Goal: Task Accomplishment & Management: Use online tool/utility

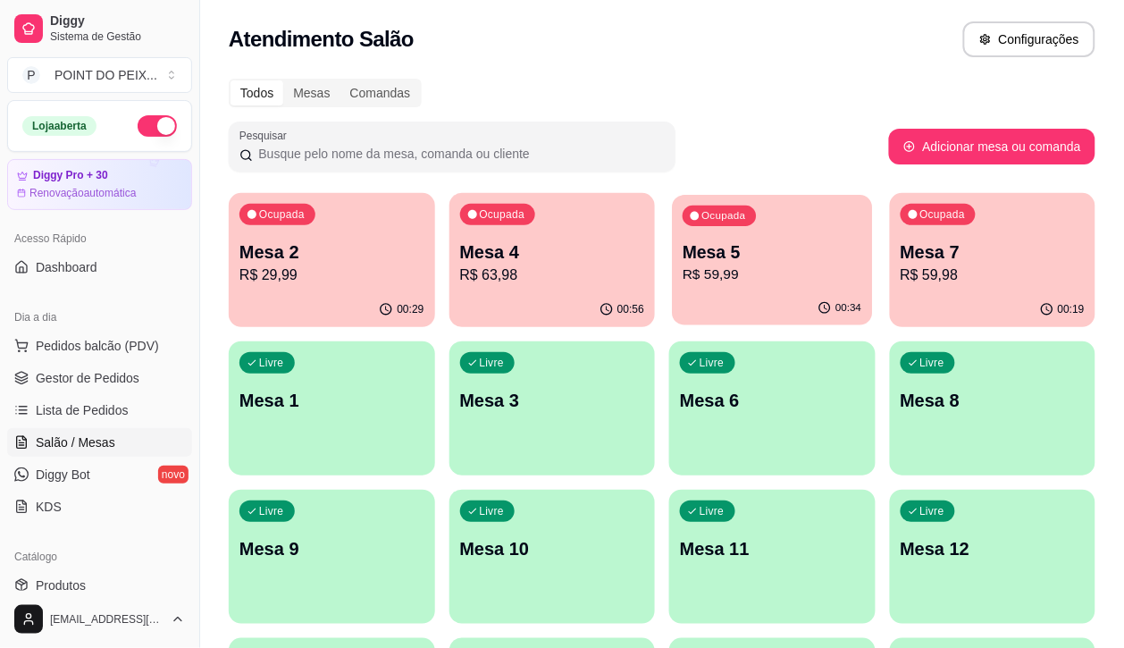
click at [685, 273] on p "R$ 59,99" at bounding box center [772, 275] width 179 height 21
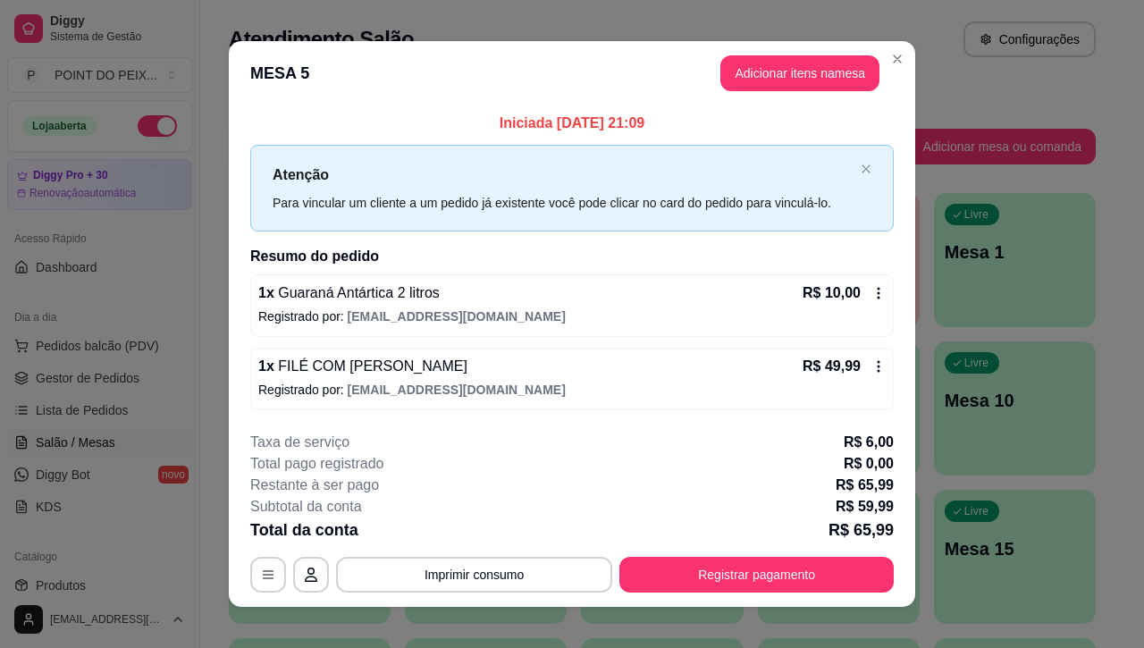
scroll to position [16, 0]
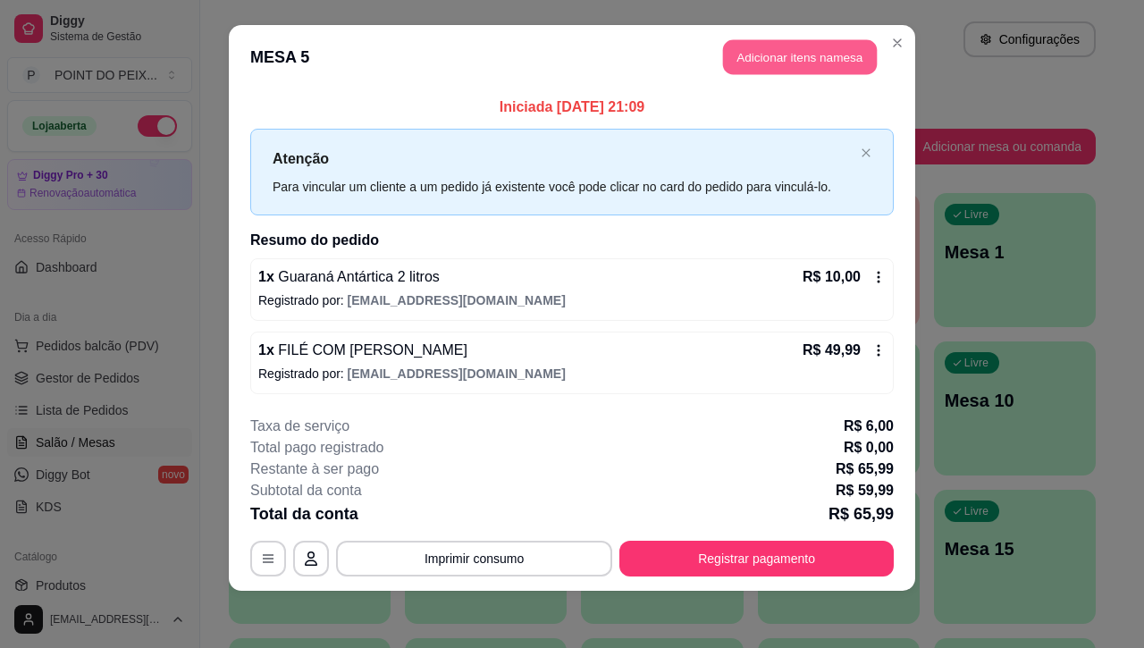
click at [761, 60] on button "Adicionar itens na mesa" at bounding box center [800, 57] width 154 height 35
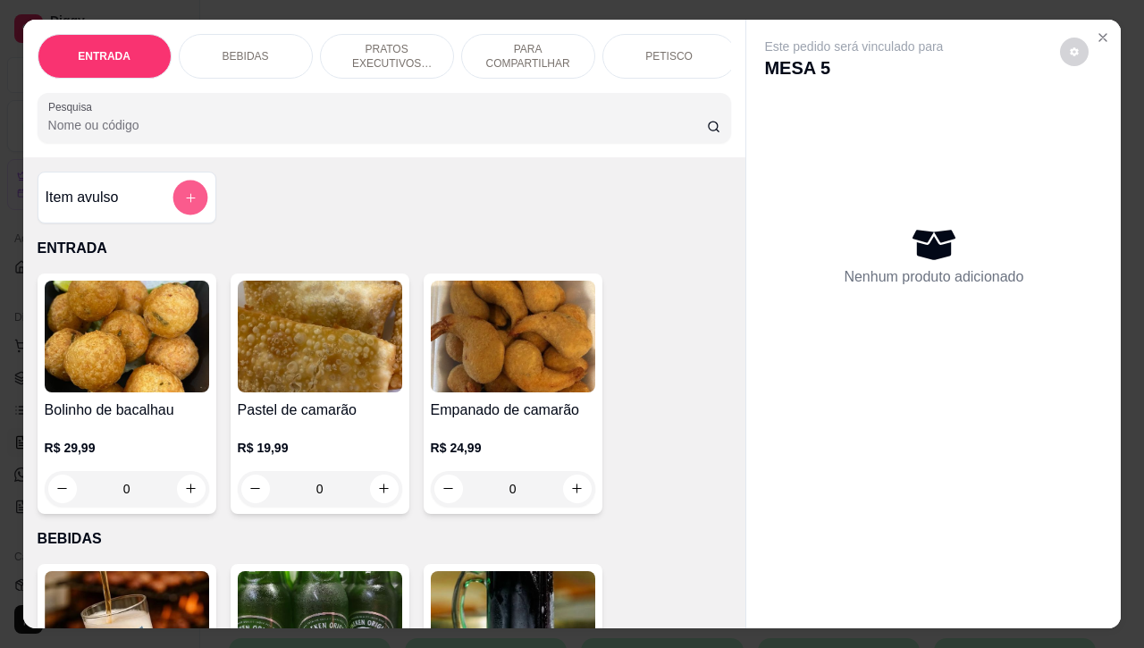
click at [185, 203] on icon "add-separate-item" at bounding box center [189, 196] width 13 height 13
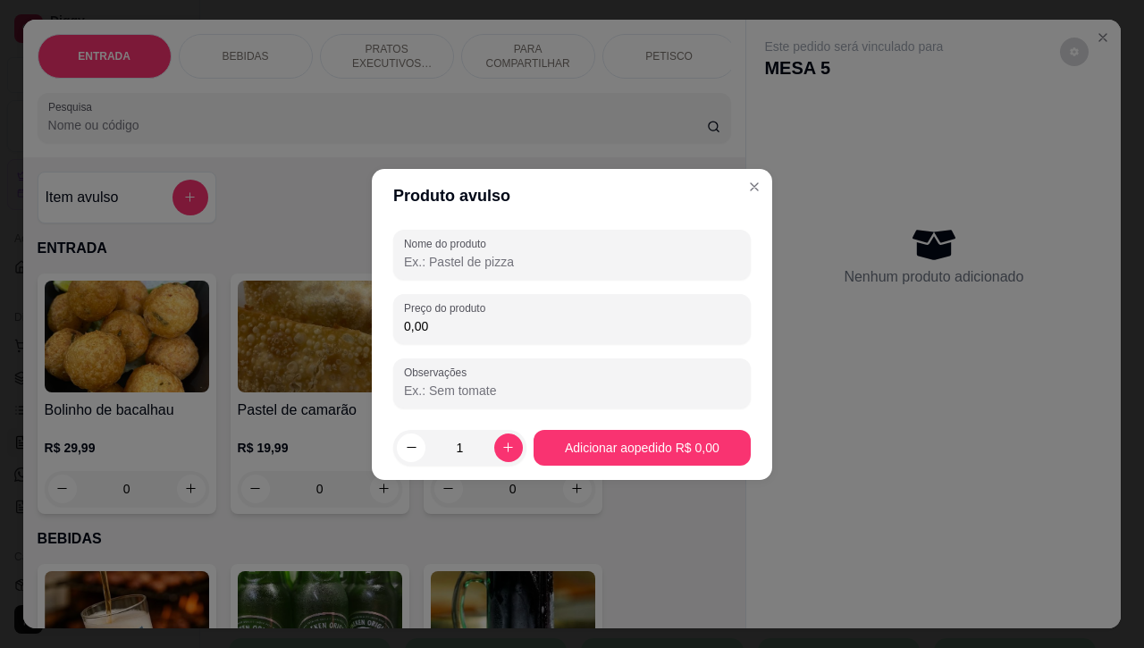
click at [474, 324] on input "0,00" at bounding box center [572, 326] width 336 height 18
click at [472, 324] on input "0,00" at bounding box center [572, 326] width 336 height 18
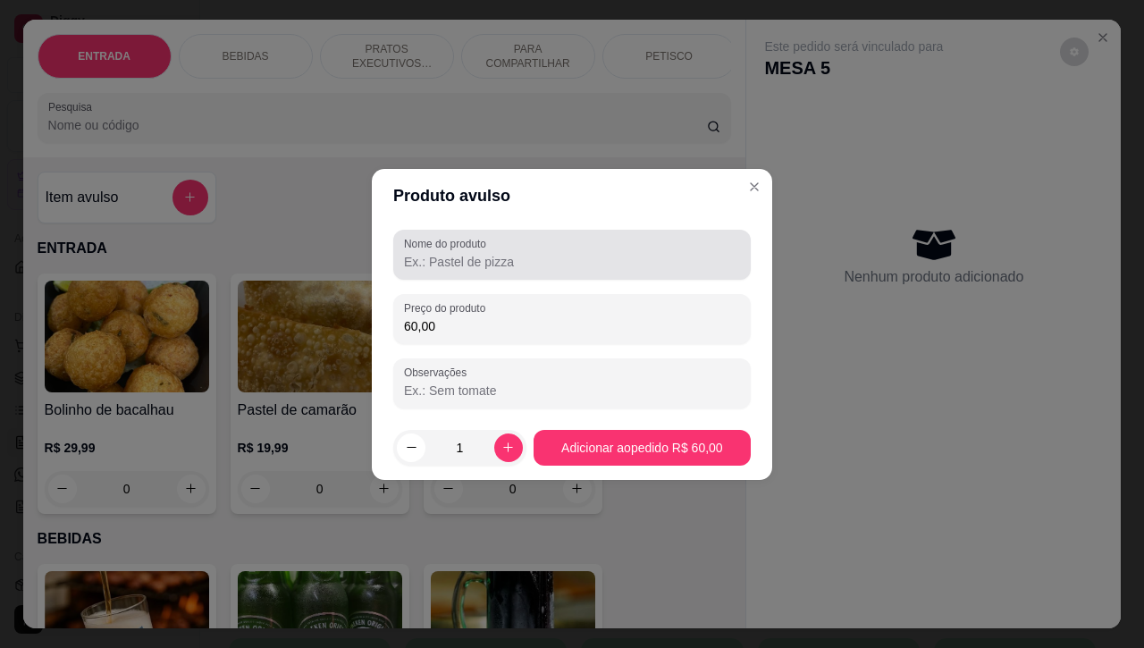
type input "60,00"
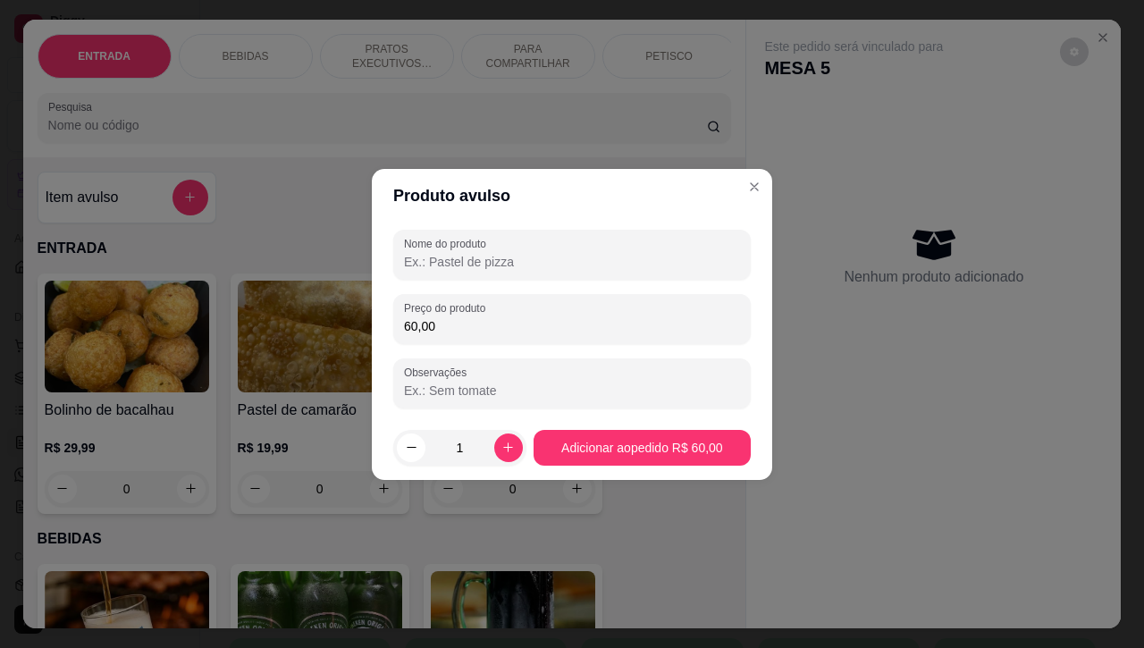
click at [506, 259] on input "Nome do produto" at bounding box center [572, 262] width 336 height 18
click at [506, 259] on input "sh" at bounding box center [572, 262] width 336 height 18
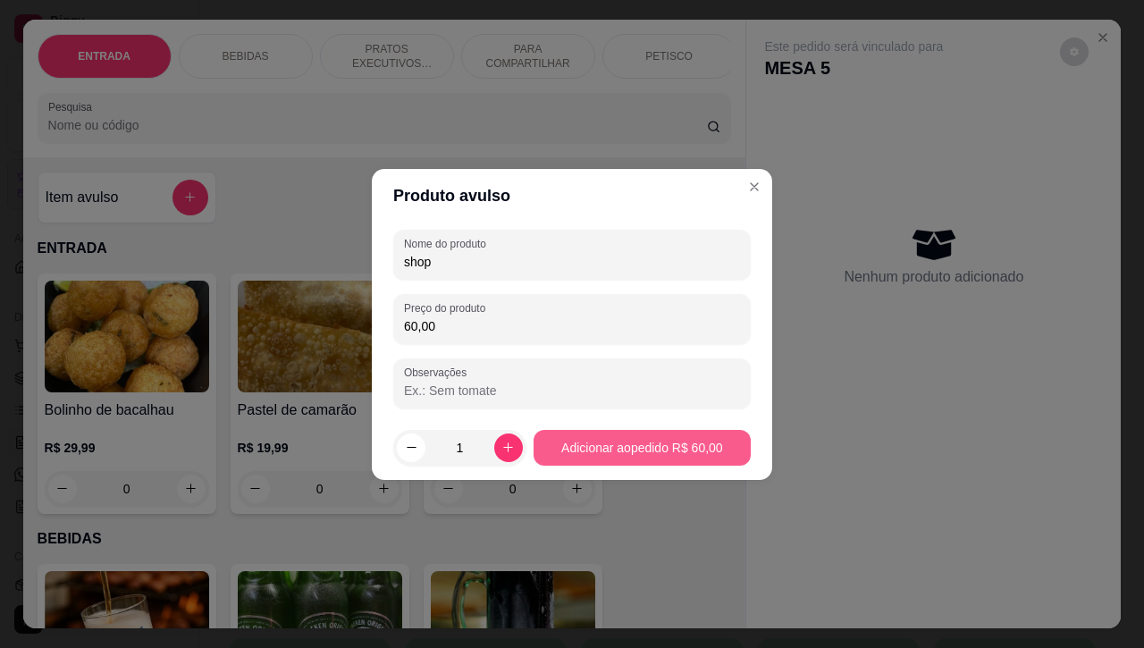
type input "shop"
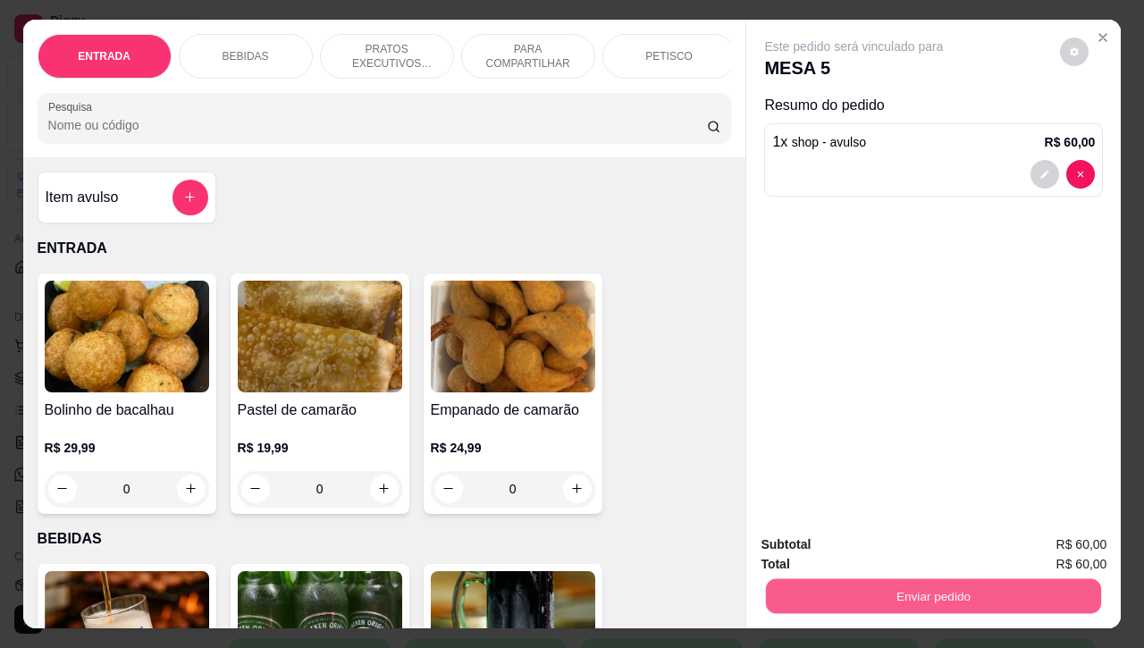
click at [910, 585] on button "Enviar pedido" at bounding box center [933, 596] width 335 height 35
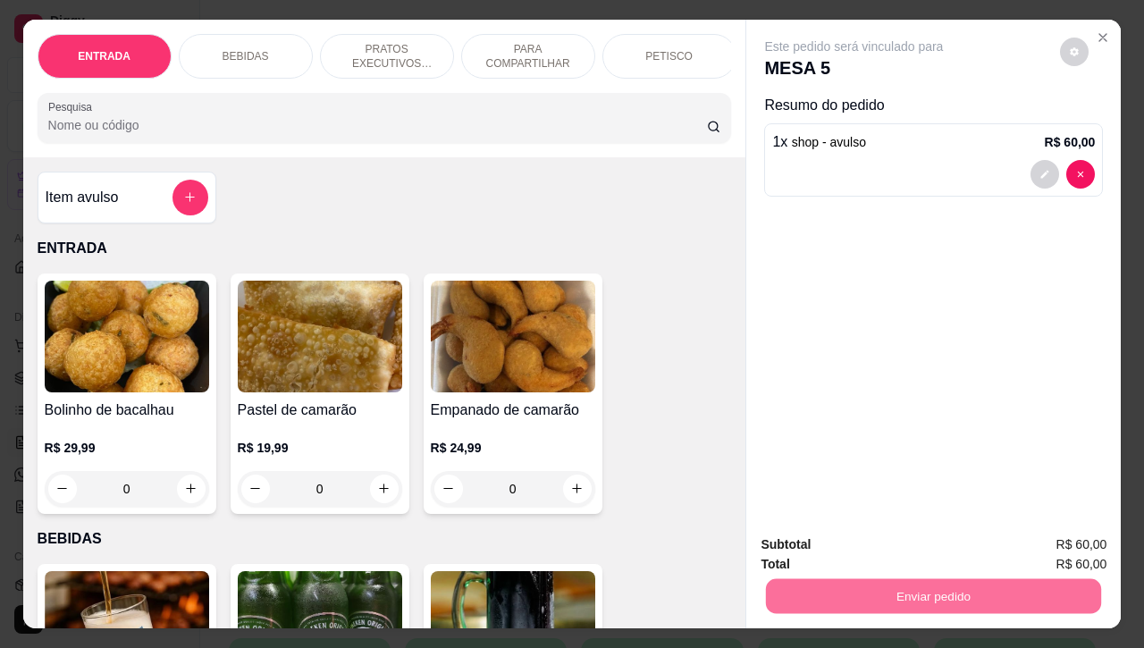
click at [837, 542] on button "Não registrar e enviar pedido" at bounding box center [872, 543] width 186 height 34
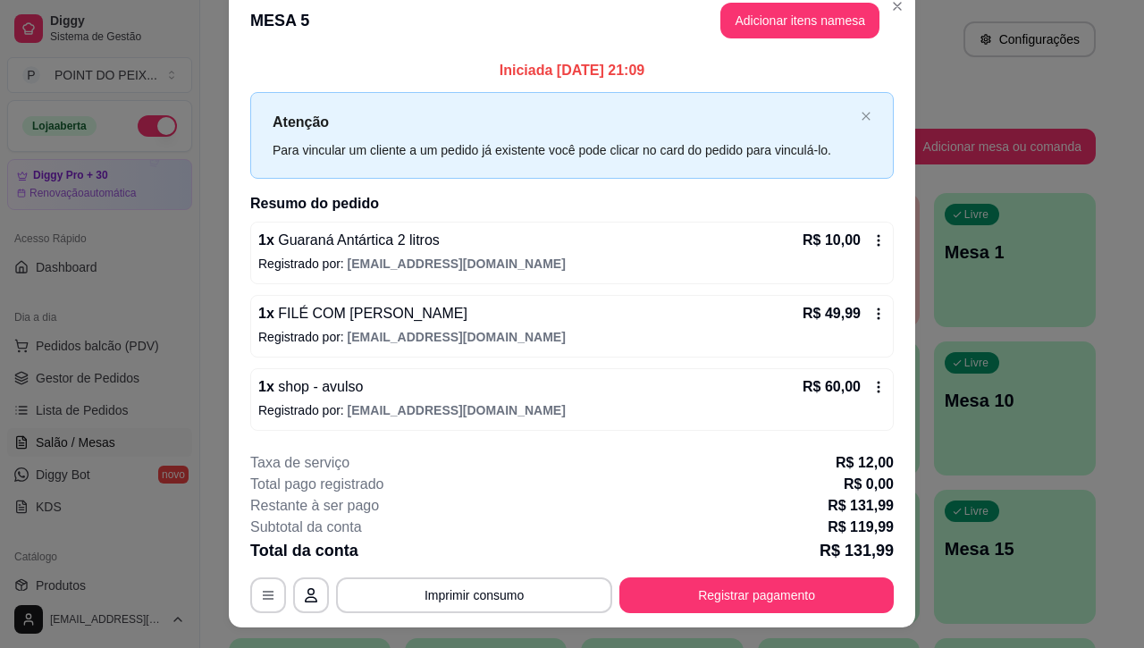
scroll to position [0, 0]
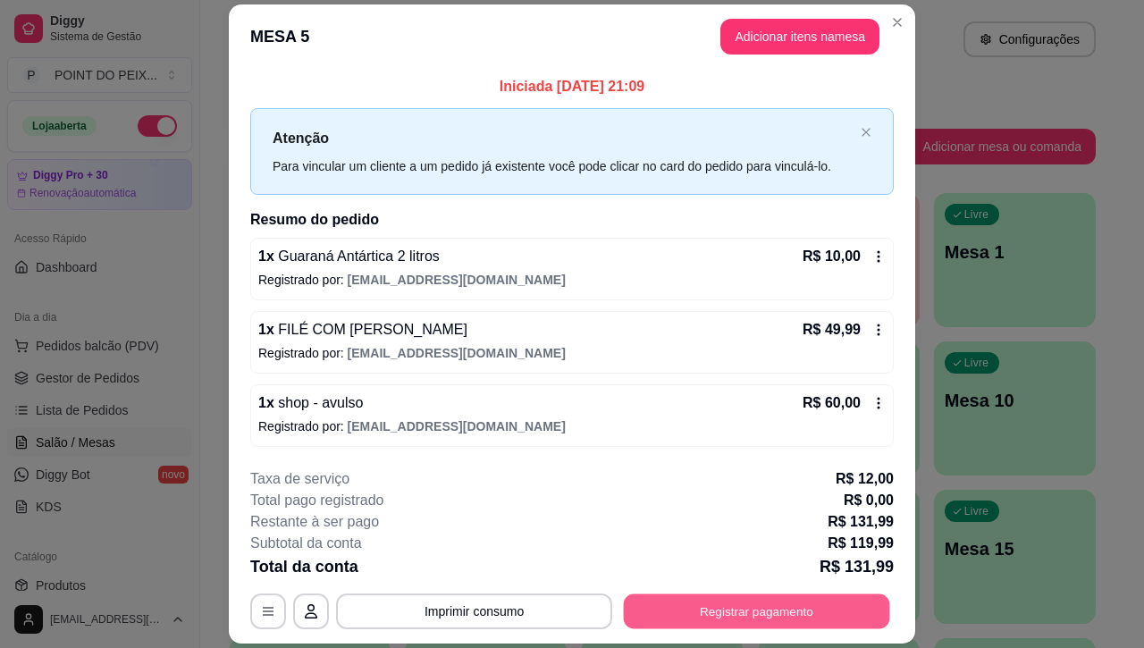
click at [710, 612] on button "Registrar pagamento" at bounding box center [757, 611] width 266 height 35
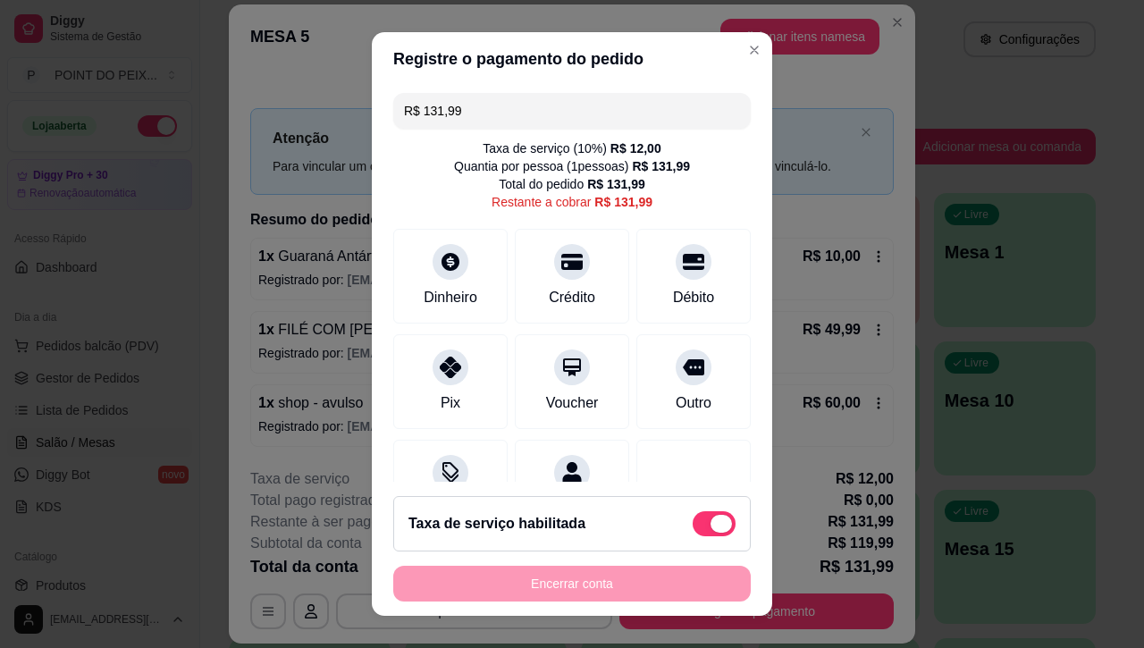
click at [693, 523] on span at bounding box center [714, 523] width 43 height 25
click at [692, 526] on input "checkbox" at bounding box center [698, 532] width 12 height 12
checkbox input "true"
type input "R$ 119,99"
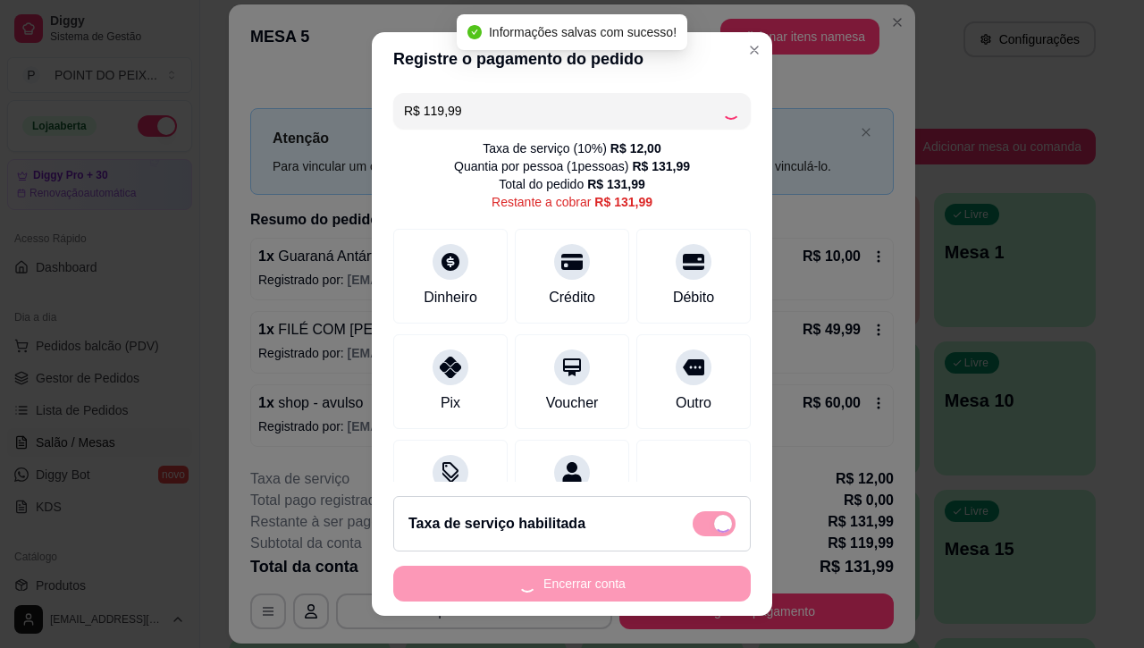
checkbox input "false"
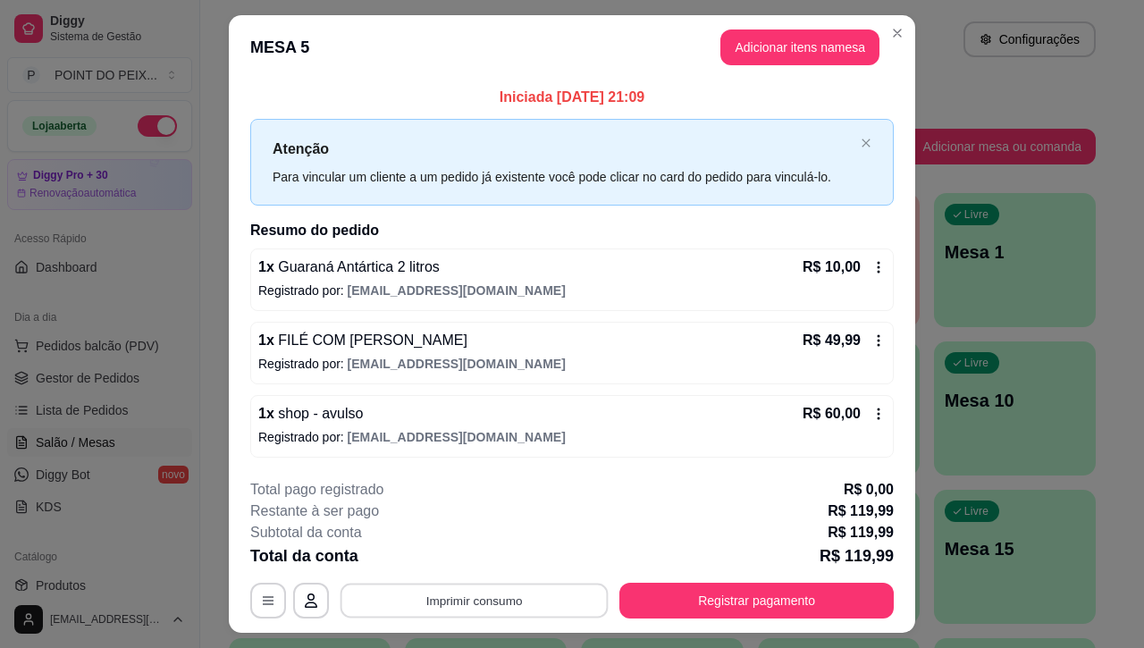
click at [498, 599] on button "Imprimir consumo" at bounding box center [475, 601] width 268 height 35
click at [481, 561] on button "IMPRESSORA" at bounding box center [471, 560] width 130 height 29
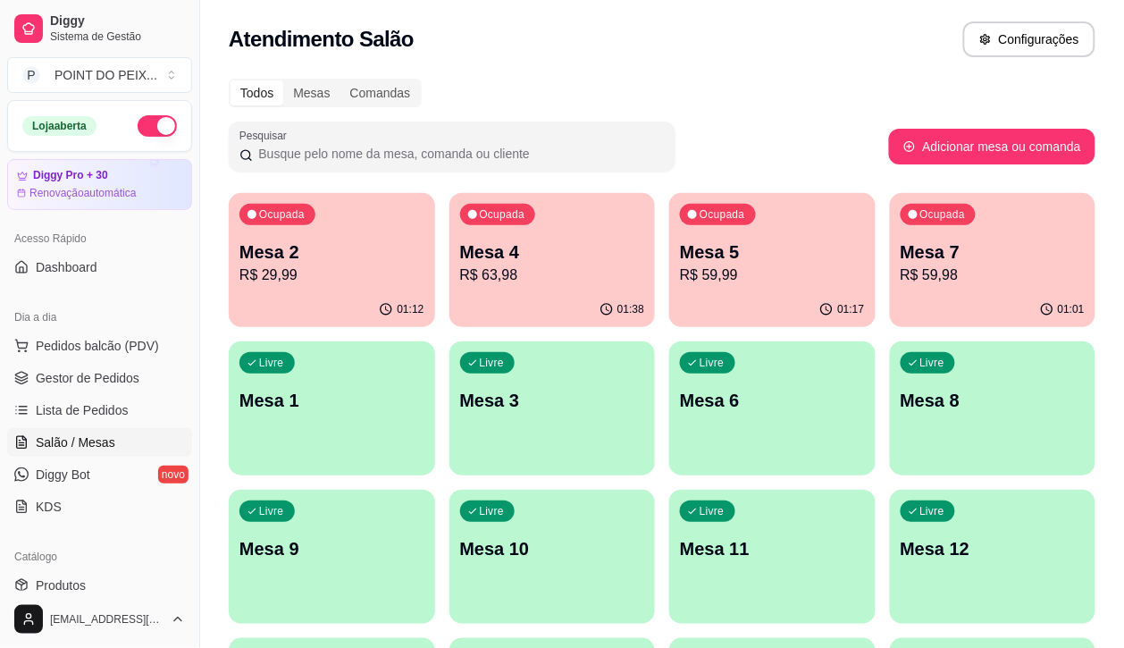
click at [510, 269] on p "R$ 63,98" at bounding box center [552, 275] width 185 height 21
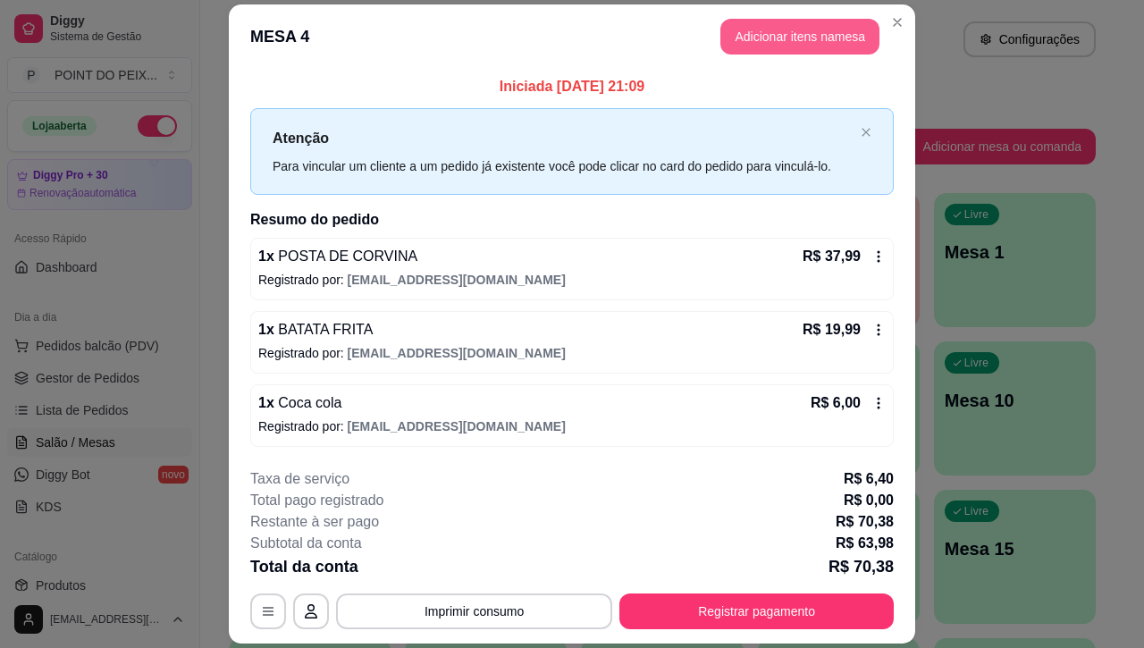
click at [786, 46] on button "Adicionar itens na mesa" at bounding box center [799, 37] width 159 height 36
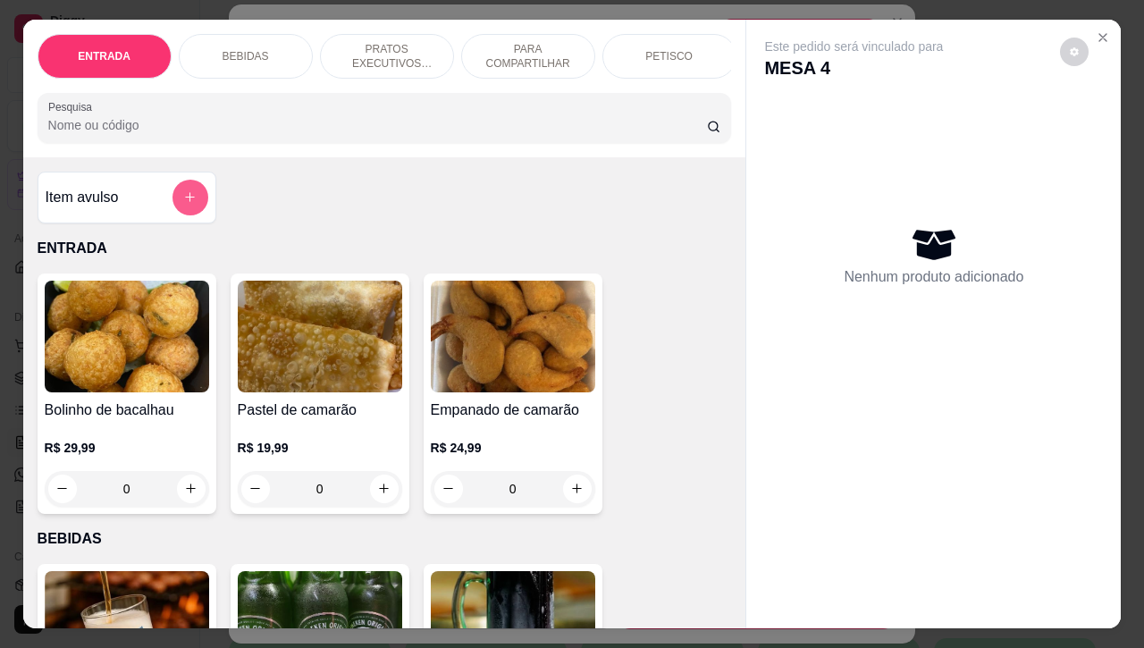
click at [189, 206] on button "add-separate-item" at bounding box center [190, 198] width 36 height 36
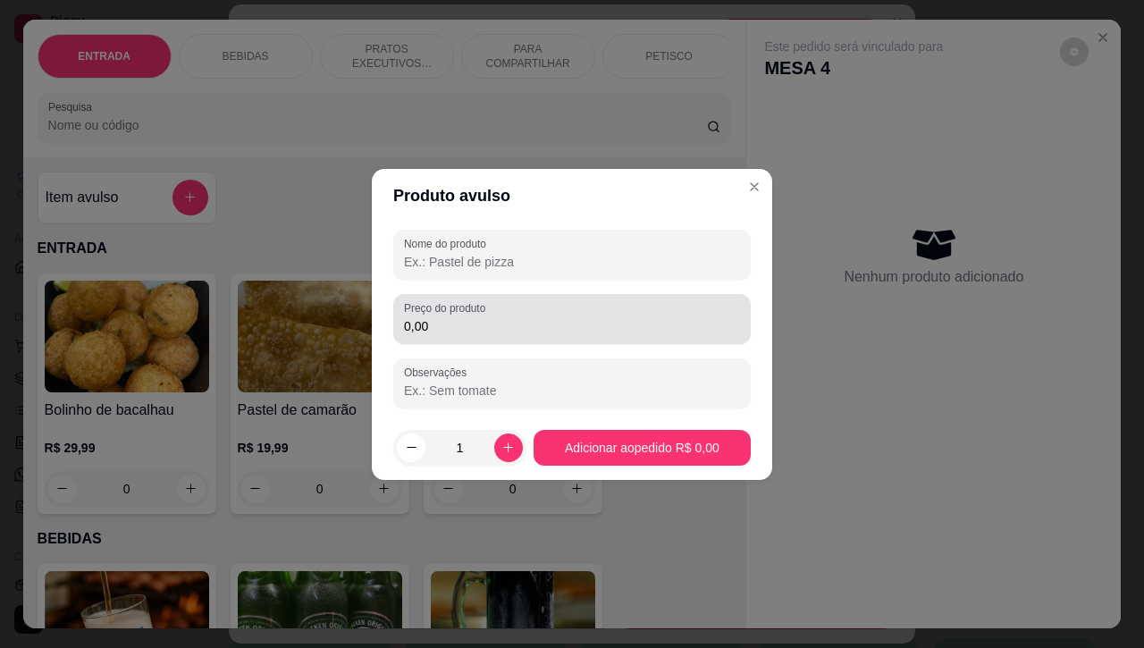
click at [508, 336] on div "0,00" at bounding box center [572, 319] width 336 height 36
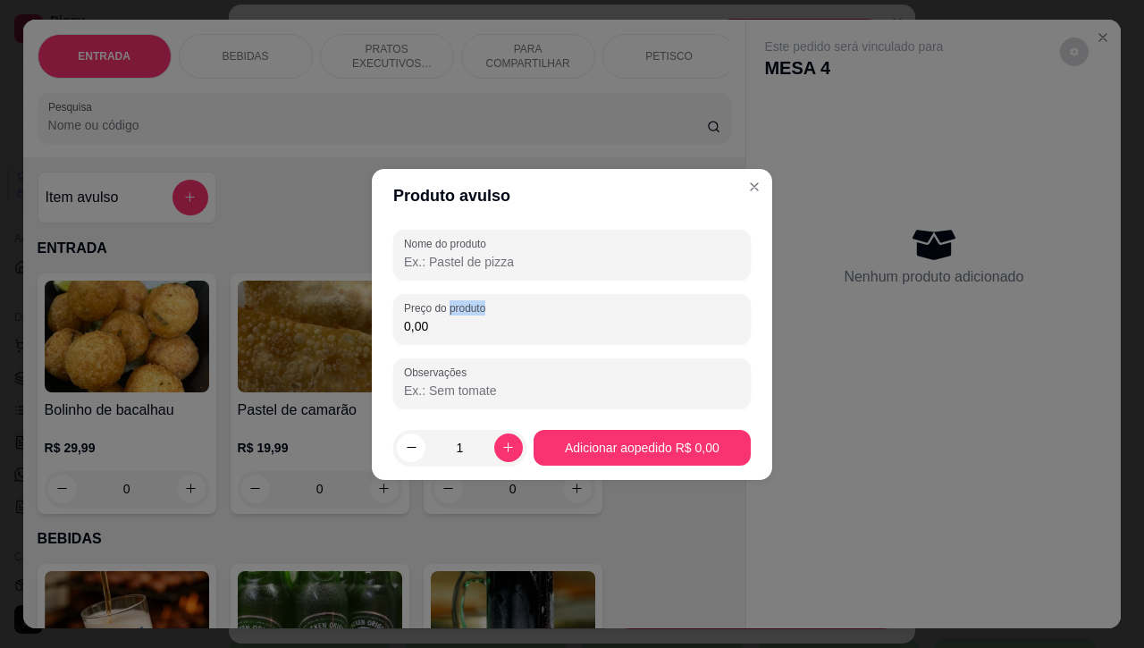
click at [508, 336] on div "0,00" at bounding box center [572, 319] width 336 height 36
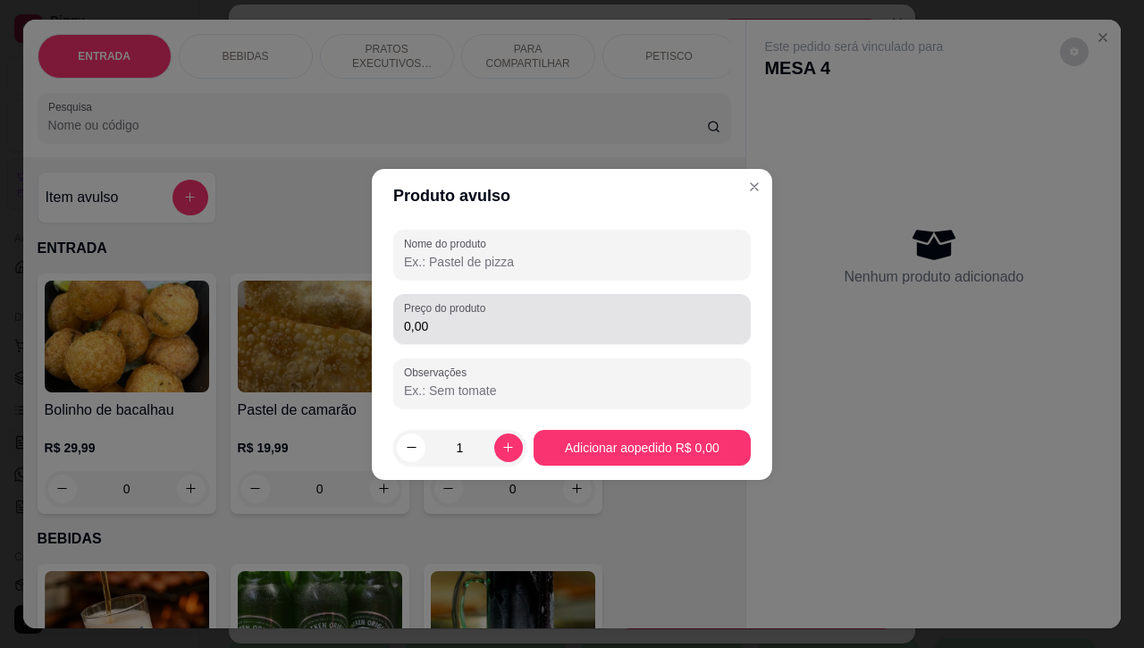
click at [508, 336] on div "0,00" at bounding box center [572, 319] width 336 height 36
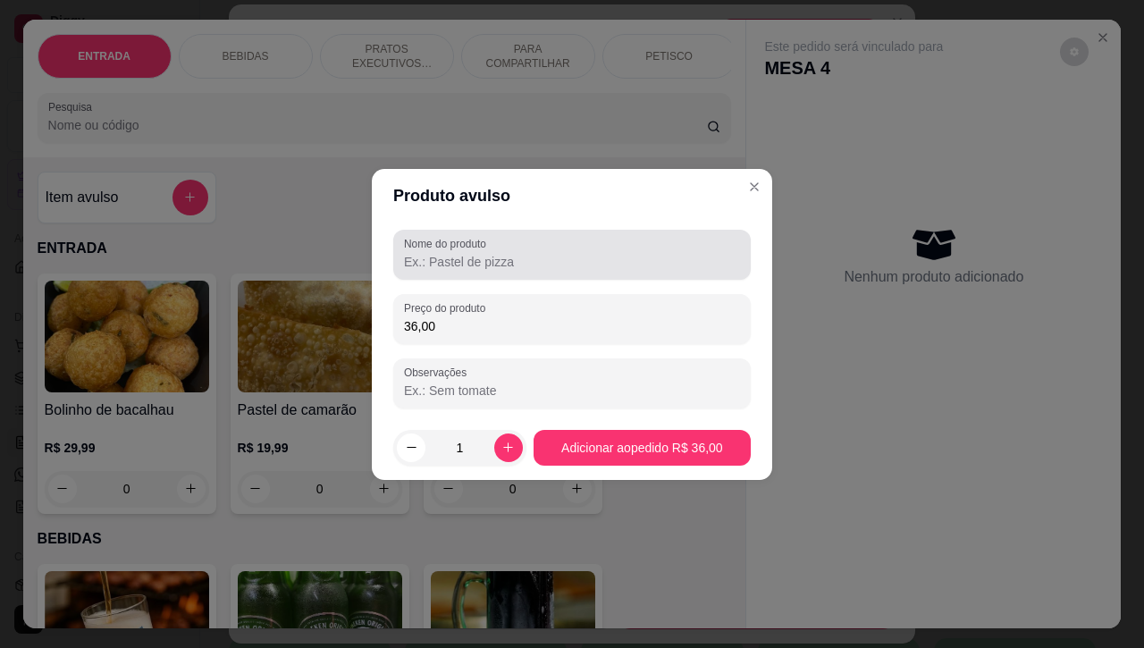
type input "36,00"
click at [485, 265] on input "Nome do produto" at bounding box center [572, 262] width 336 height 18
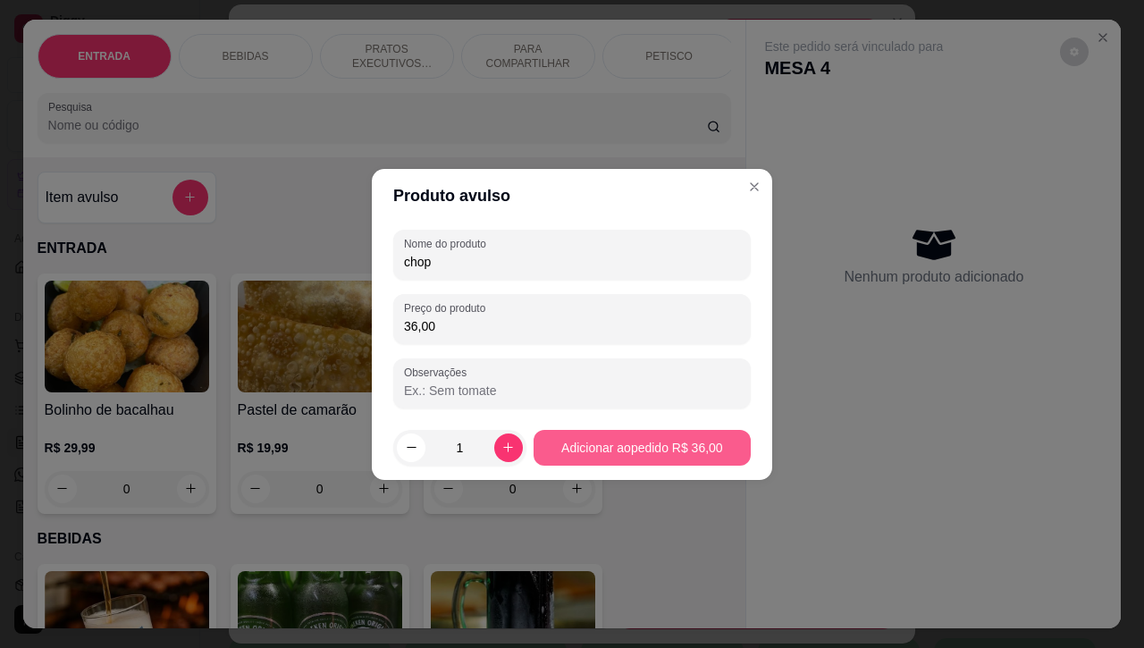
type input "chop"
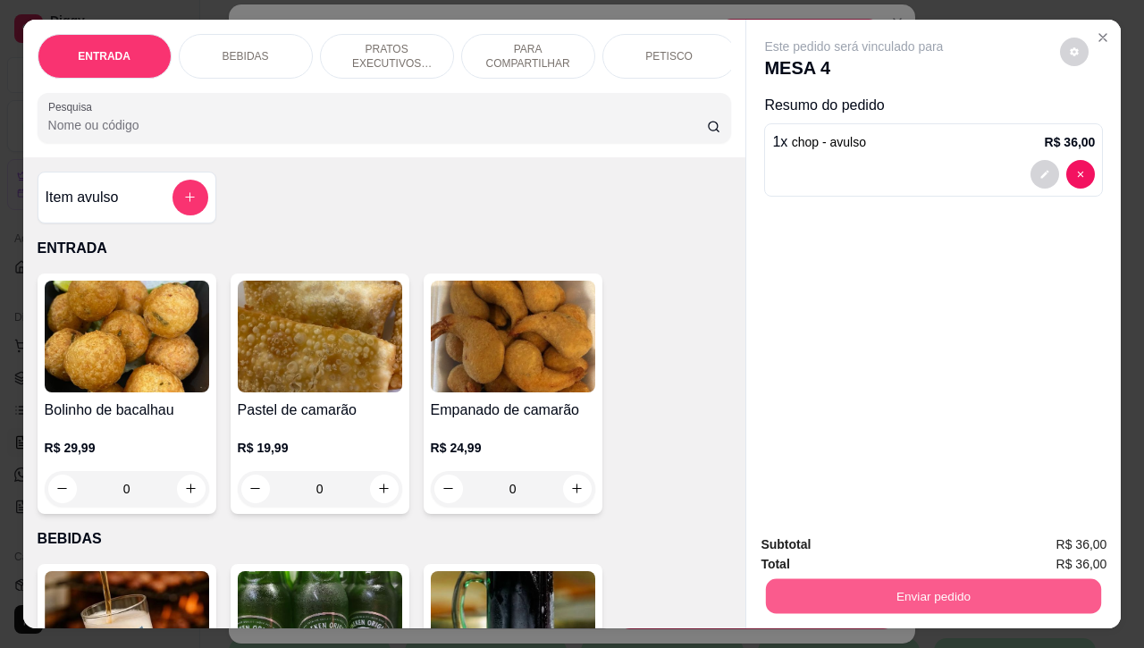
click at [935, 591] on button "Enviar pedido" at bounding box center [933, 596] width 335 height 35
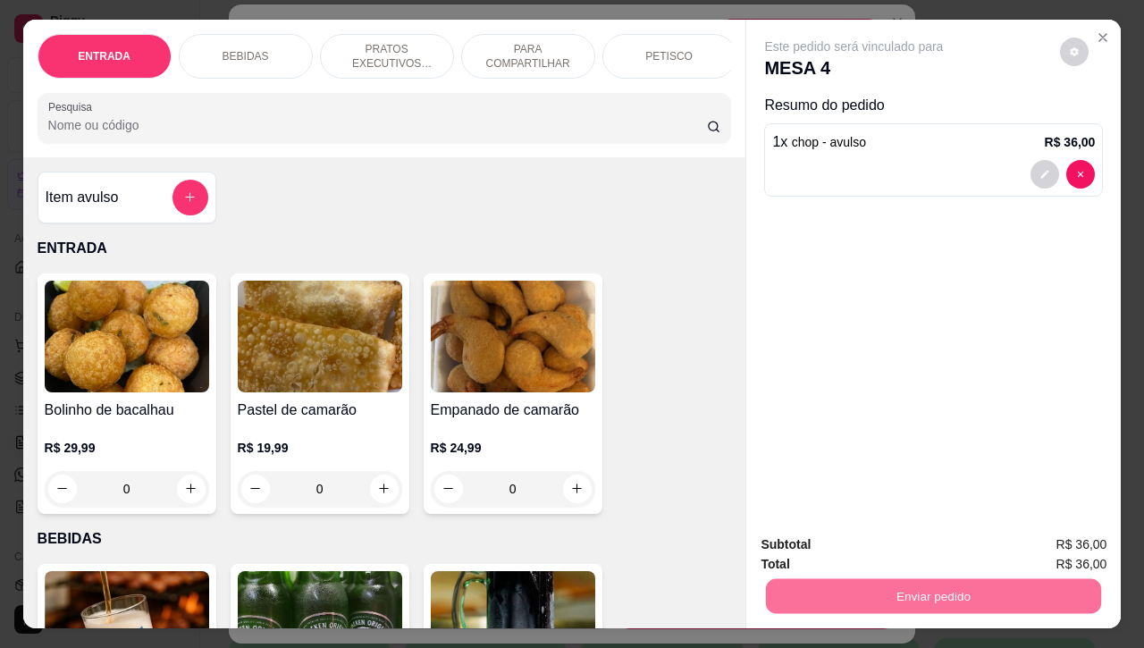
click at [852, 545] on button "Não registrar e enviar pedido" at bounding box center [872, 543] width 186 height 34
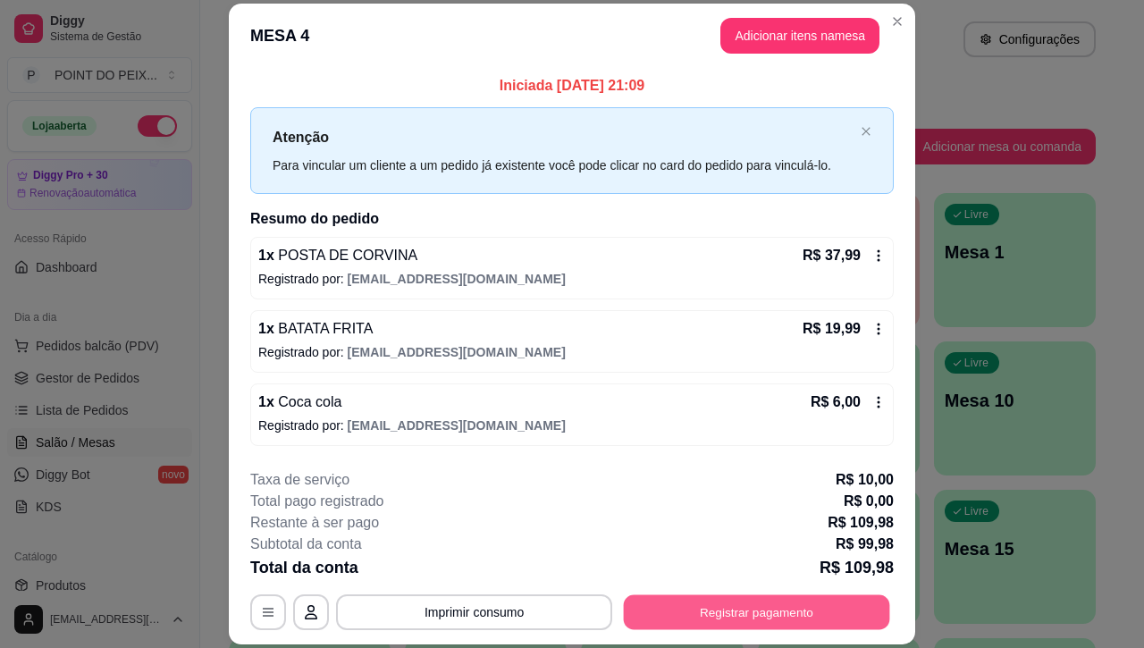
click at [682, 617] on button "Registrar pagamento" at bounding box center [757, 612] width 266 height 35
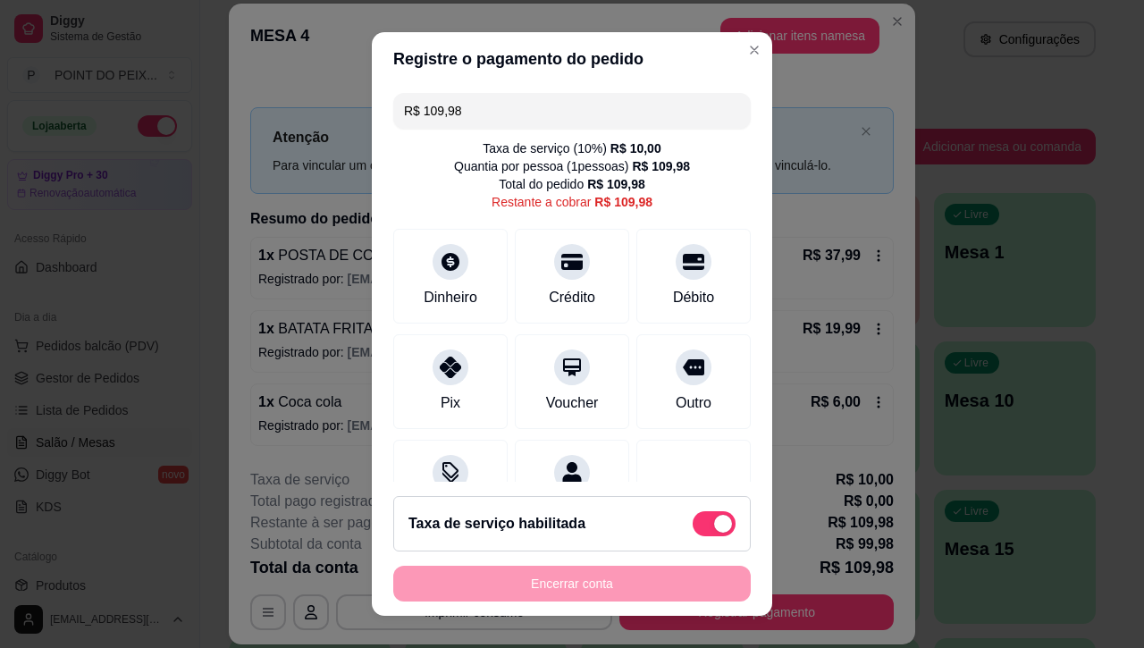
click at [693, 518] on span at bounding box center [714, 523] width 43 height 25
click at [692, 526] on input "checkbox" at bounding box center [698, 532] width 12 height 12
checkbox input "true"
type input "R$ 99,98"
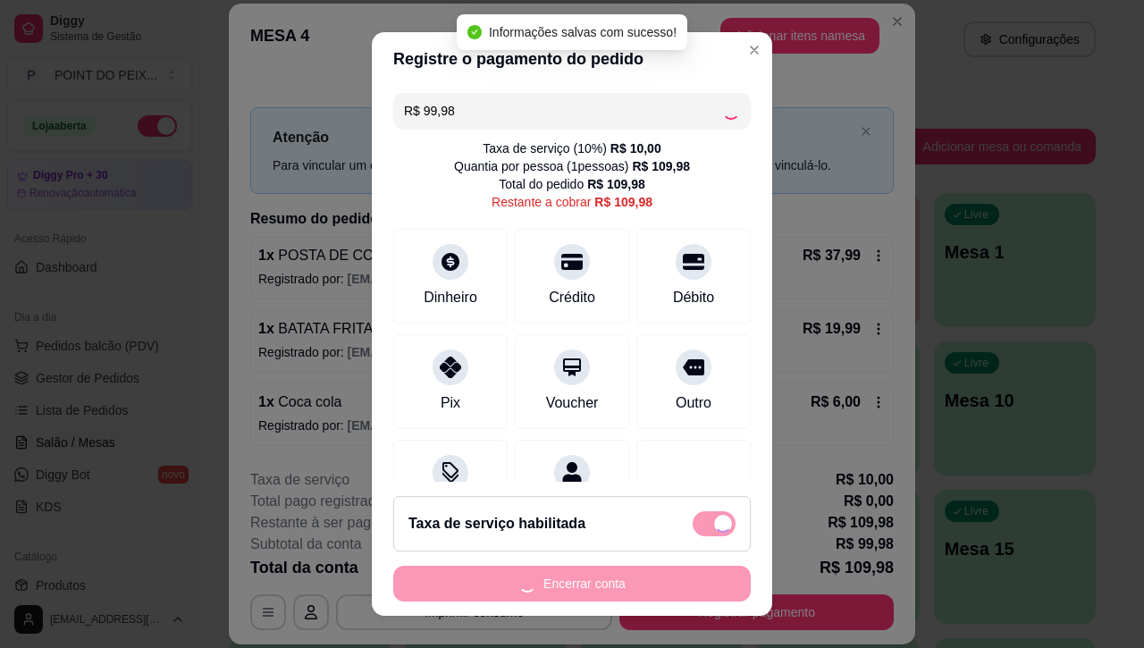
checkbox input "false"
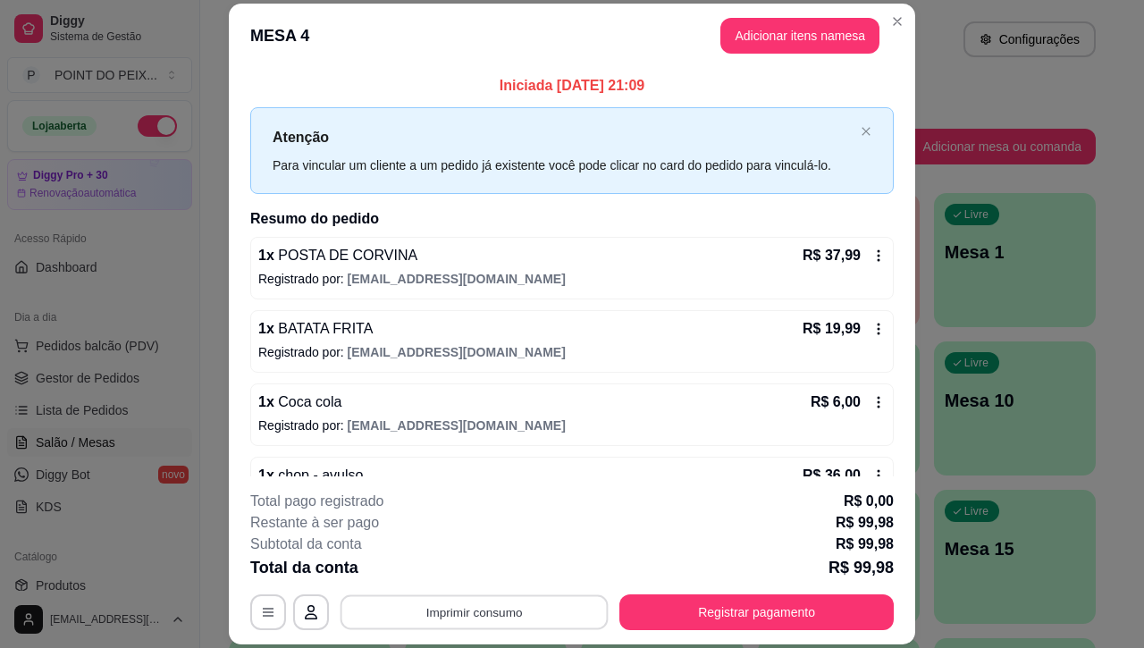
click at [507, 617] on button "Imprimir consumo" at bounding box center [475, 612] width 268 height 35
click at [489, 573] on button "IMPRESSORA" at bounding box center [470, 571] width 125 height 28
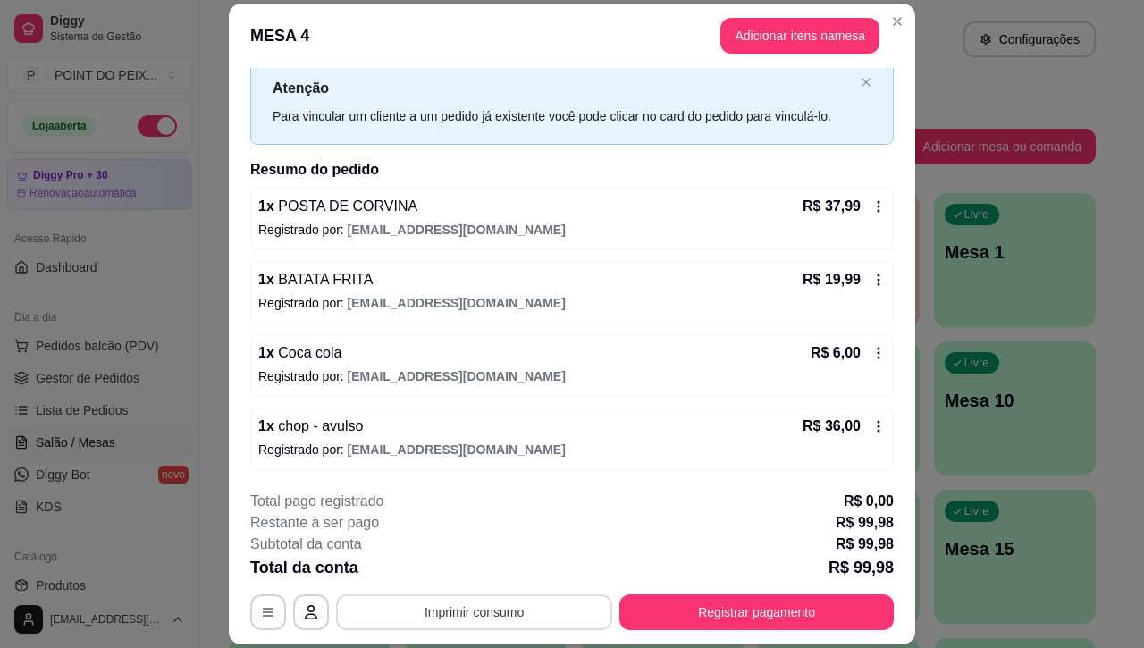
click at [507, 617] on button "Imprimir consumo" at bounding box center [474, 612] width 276 height 36
click at [480, 569] on button "IMPRESSORA" at bounding box center [470, 571] width 125 height 28
click at [492, 612] on button "Imprimir consumo" at bounding box center [474, 612] width 276 height 36
click at [476, 568] on button "IMPRESSORA" at bounding box center [470, 571] width 125 height 28
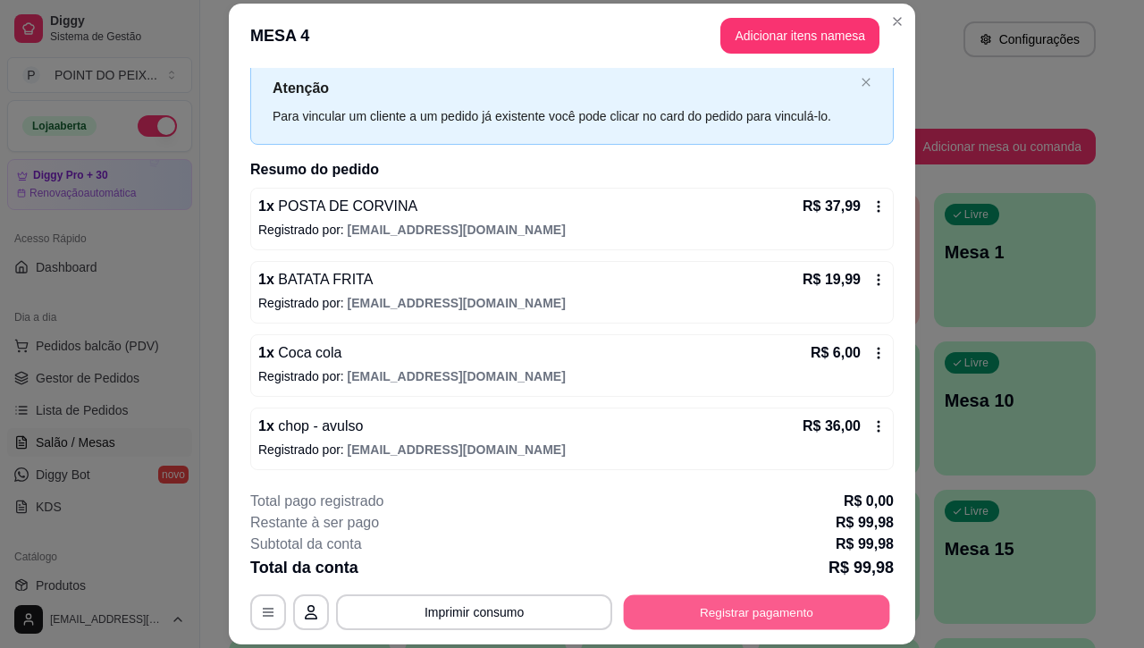
click at [685, 610] on button "Registrar pagamento" at bounding box center [757, 612] width 266 height 35
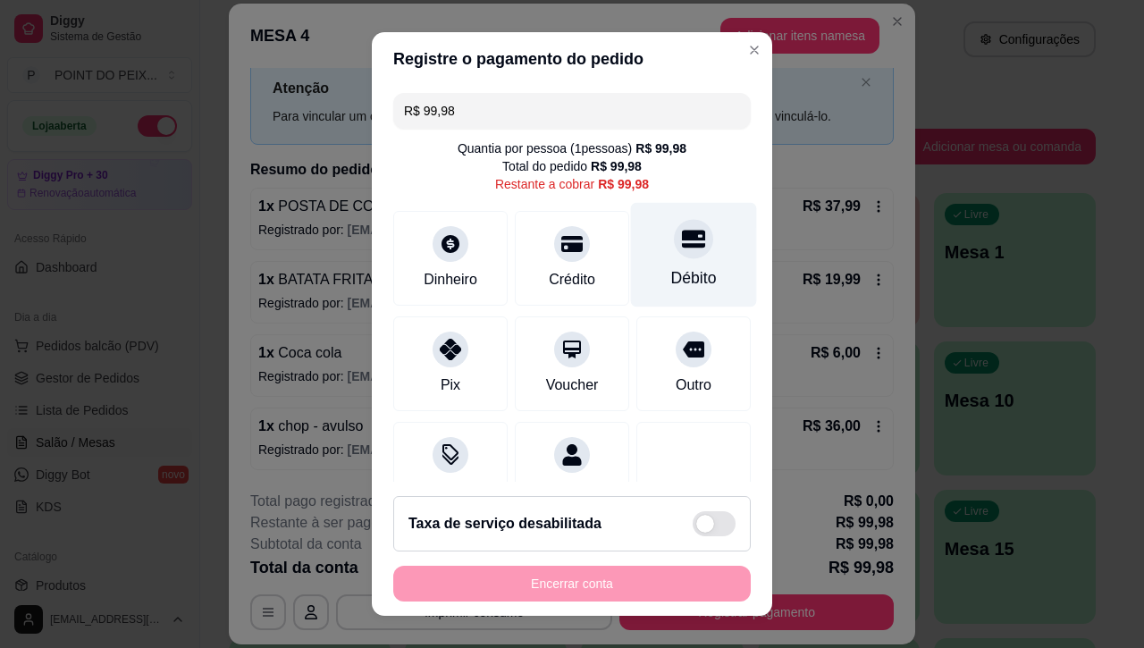
click at [682, 246] on icon at bounding box center [693, 240] width 23 height 18
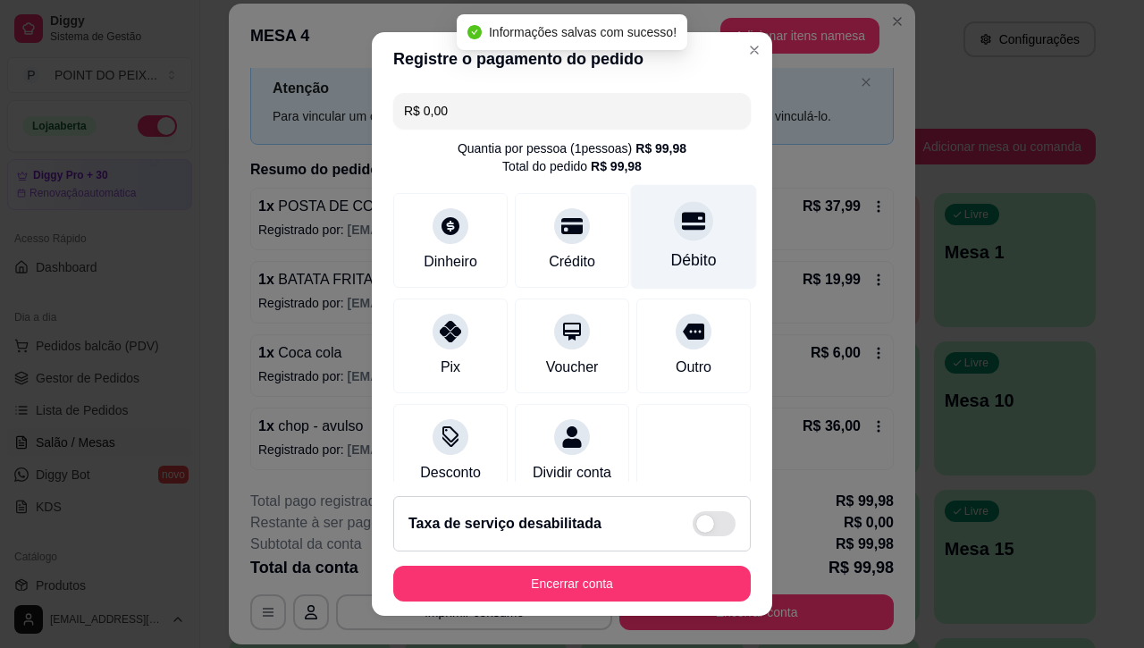
type input "R$ 0,00"
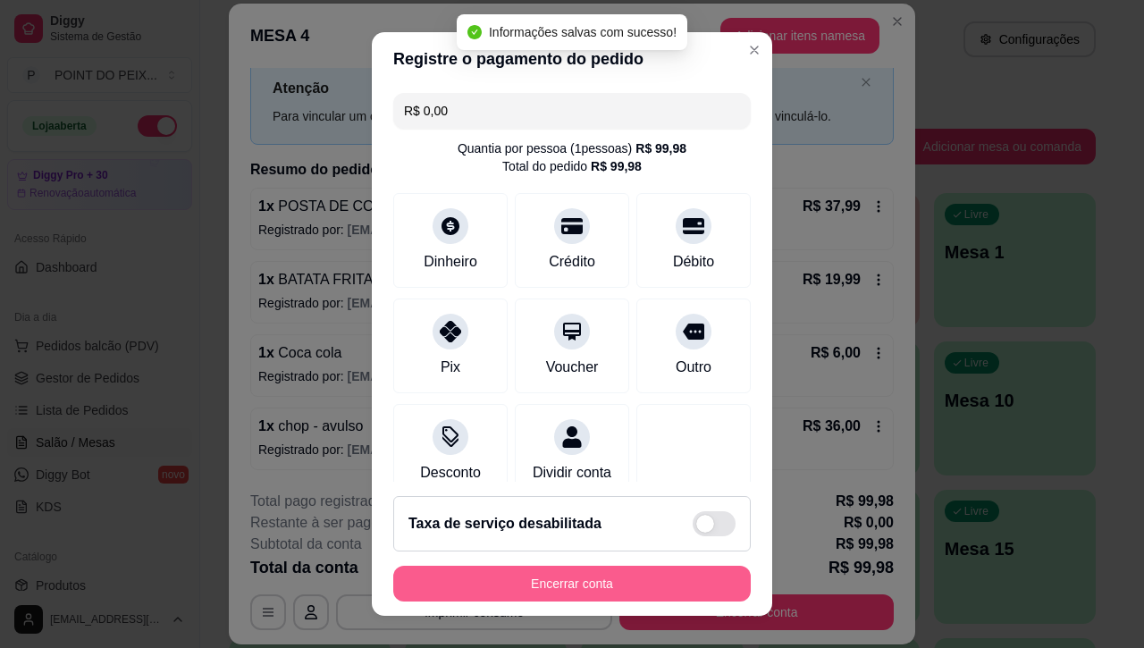
click at [588, 583] on button "Encerrar conta" at bounding box center [571, 584] width 357 height 36
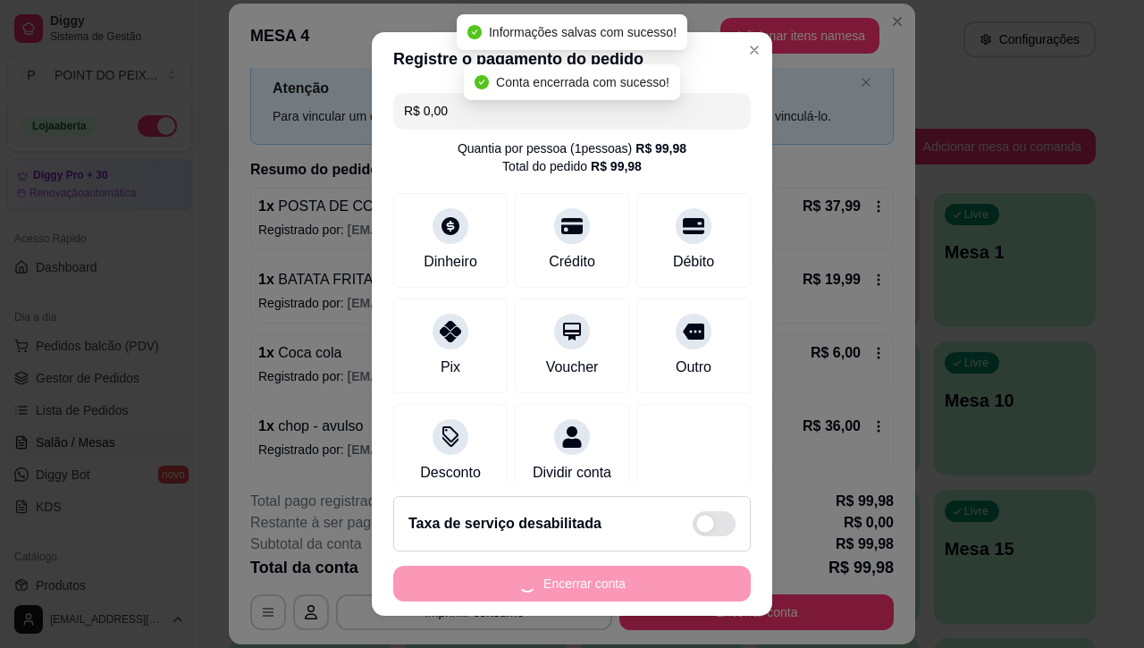
scroll to position [0, 0]
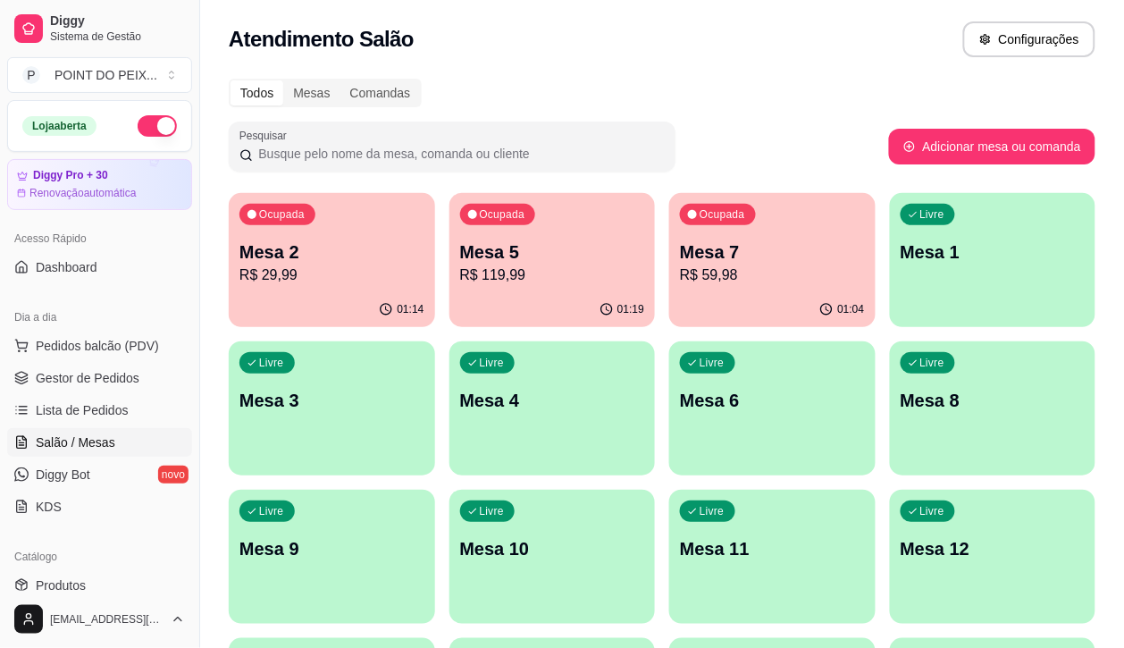
click at [425, 388] on p "Mesa 3" at bounding box center [332, 400] width 185 height 25
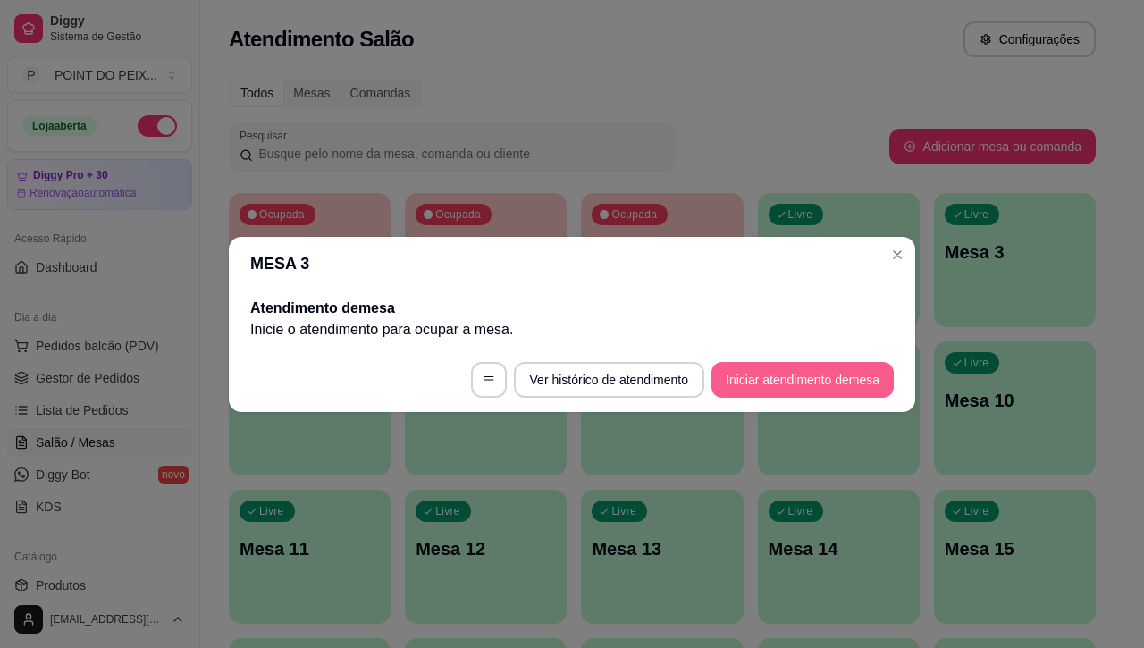
click at [737, 383] on button "Iniciar atendimento de mesa" at bounding box center [802, 380] width 182 height 36
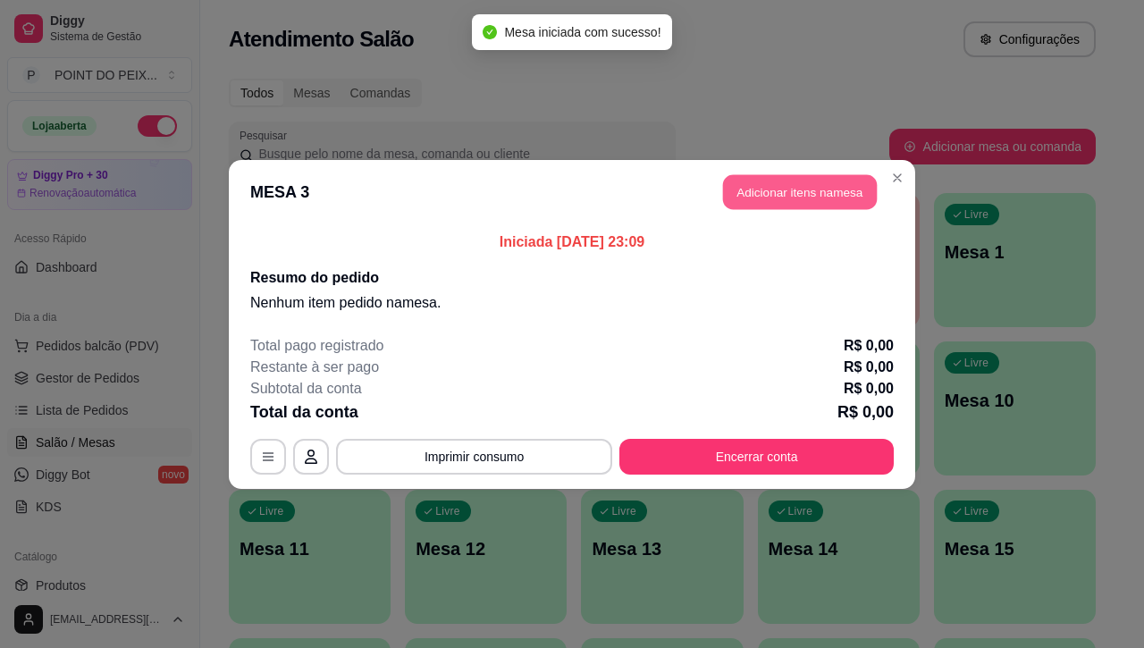
click at [770, 197] on button "Adicionar itens na mesa" at bounding box center [800, 191] width 154 height 35
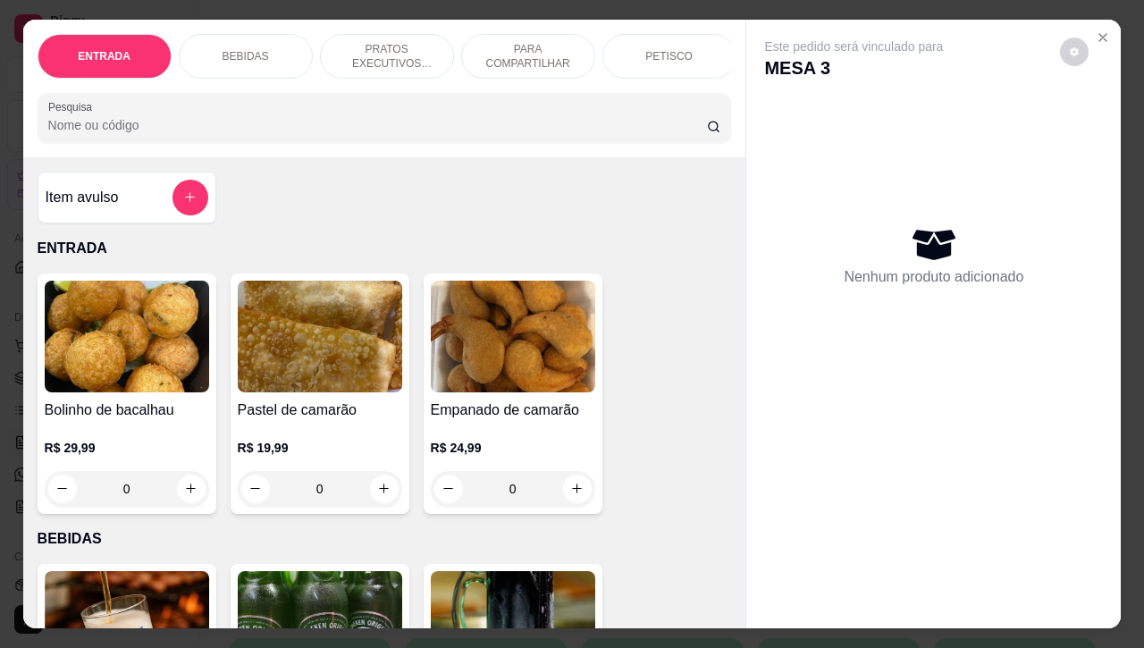
click at [677, 51] on p "PETISCO" at bounding box center [668, 56] width 47 height 14
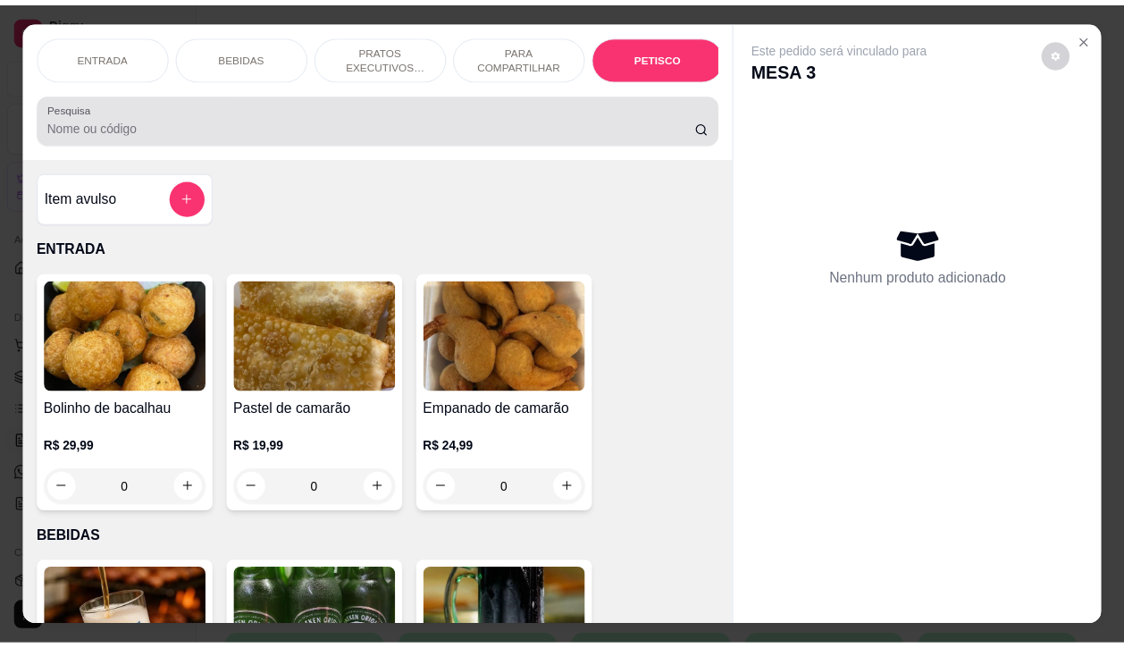
scroll to position [4172, 0]
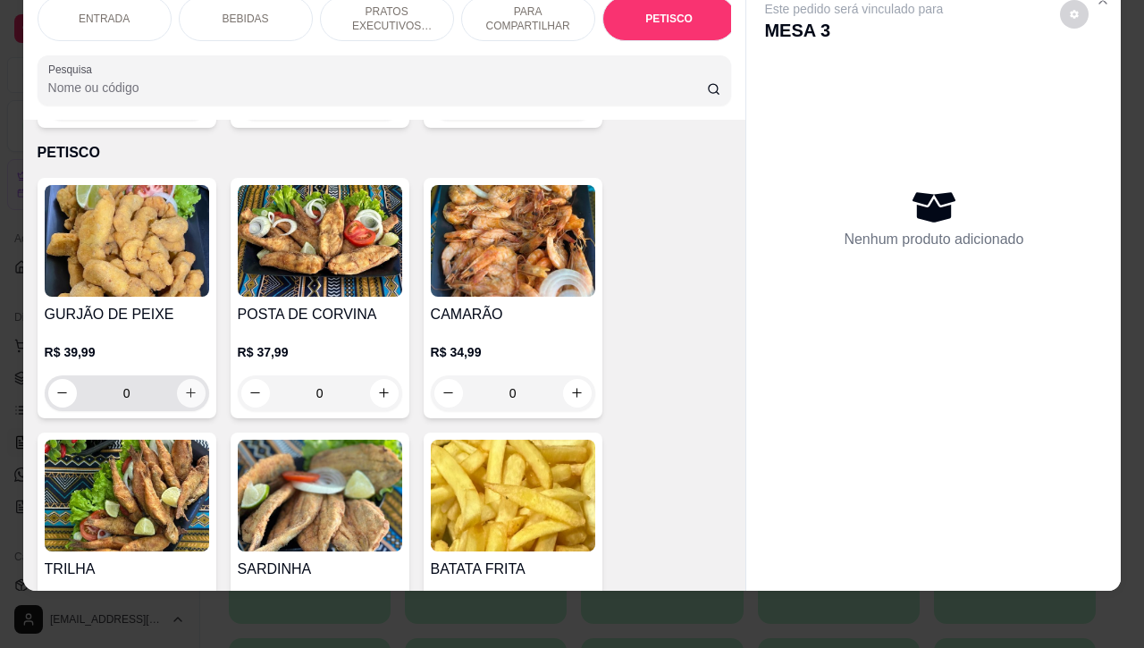
click at [180, 379] on button "increase-product-quantity" at bounding box center [191, 393] width 29 height 29
type input "1"
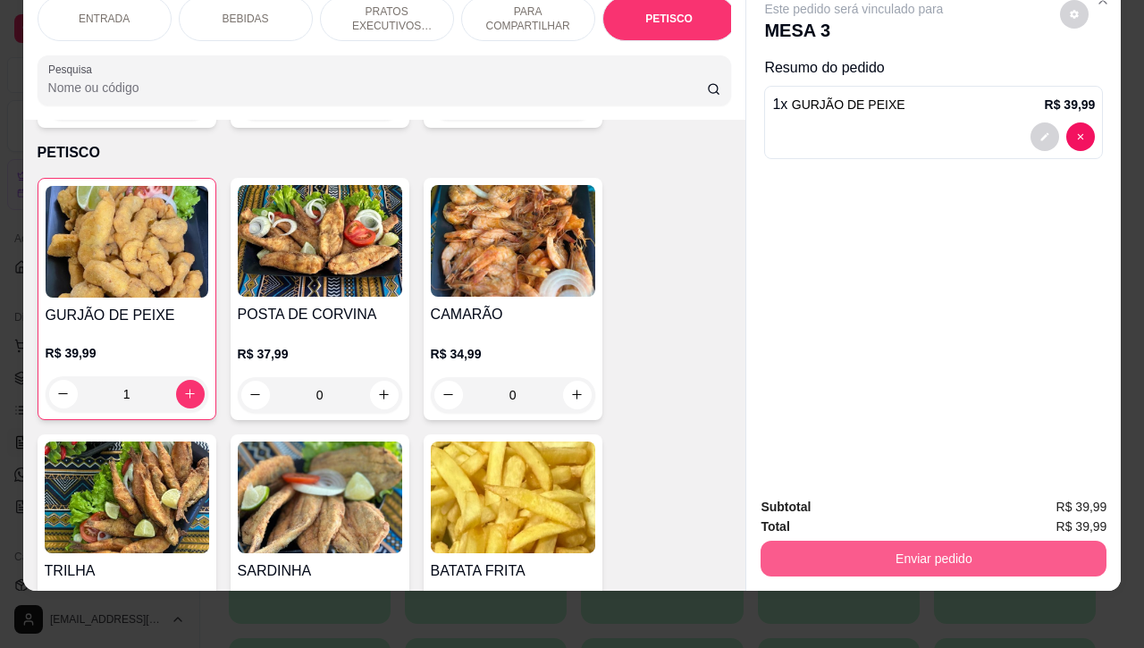
click at [860, 542] on button "Enviar pedido" at bounding box center [934, 559] width 346 height 36
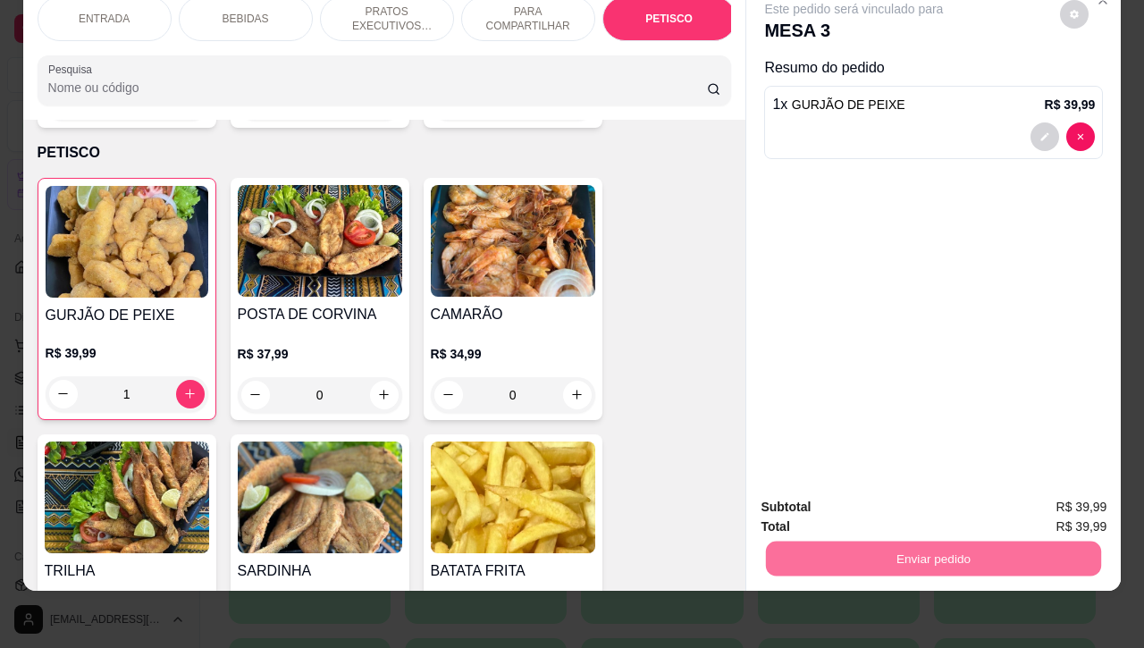
click at [820, 502] on button "Não registrar e enviar pedido" at bounding box center [872, 496] width 186 height 34
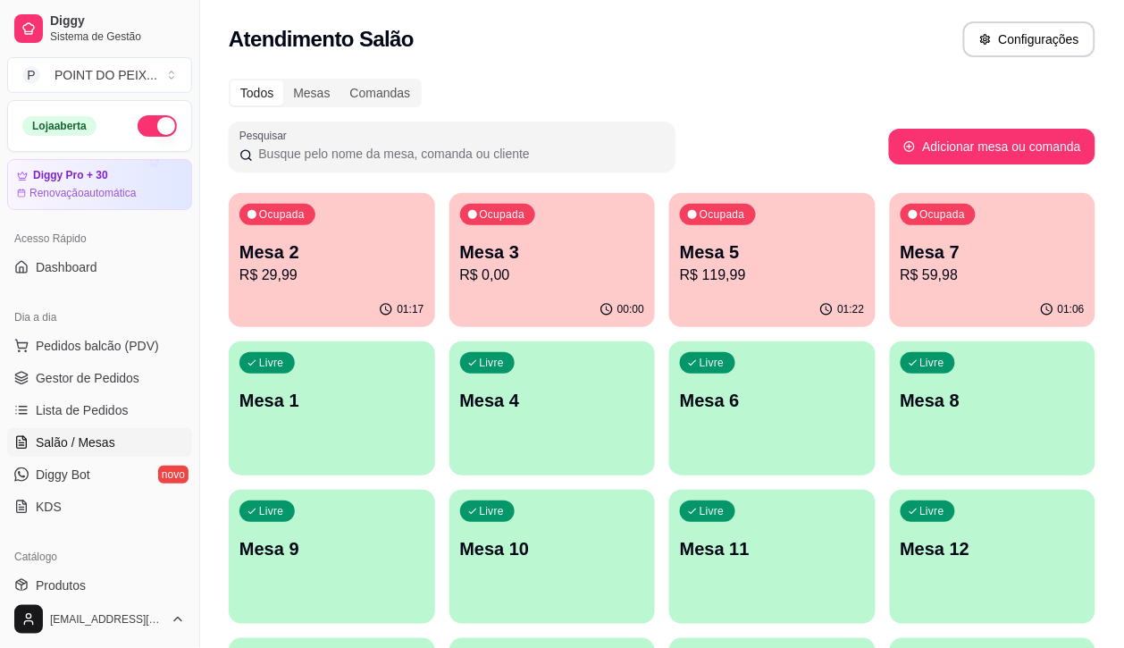
click at [680, 261] on p "Mesa 5" at bounding box center [772, 252] width 185 height 25
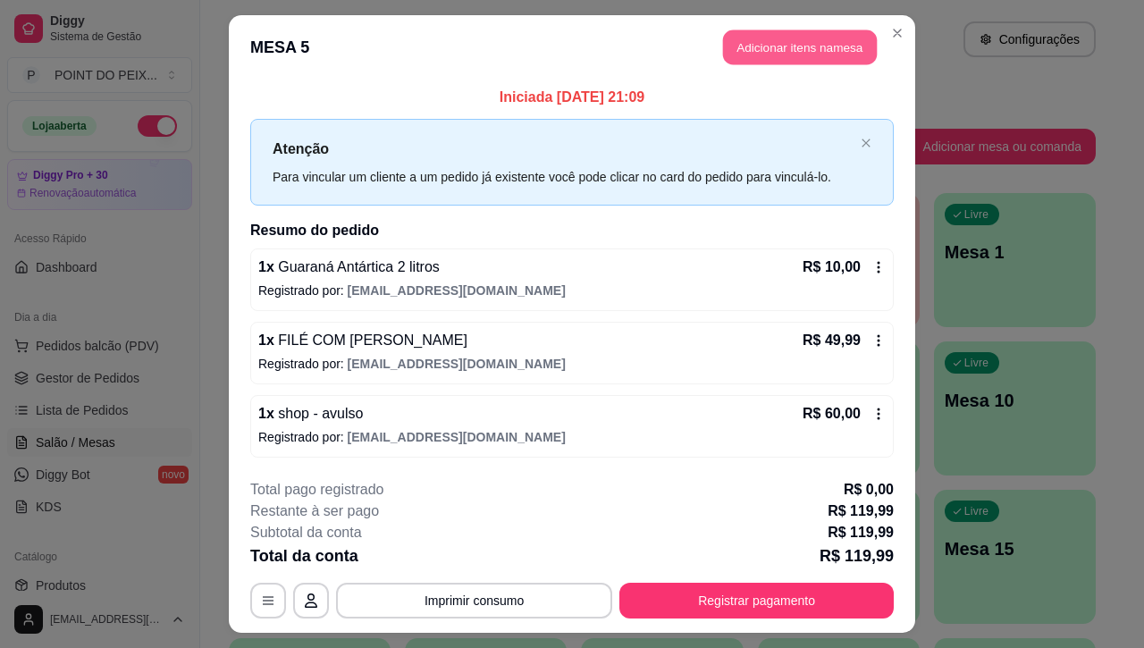
click at [792, 49] on button "Adicionar itens na mesa" at bounding box center [800, 47] width 154 height 35
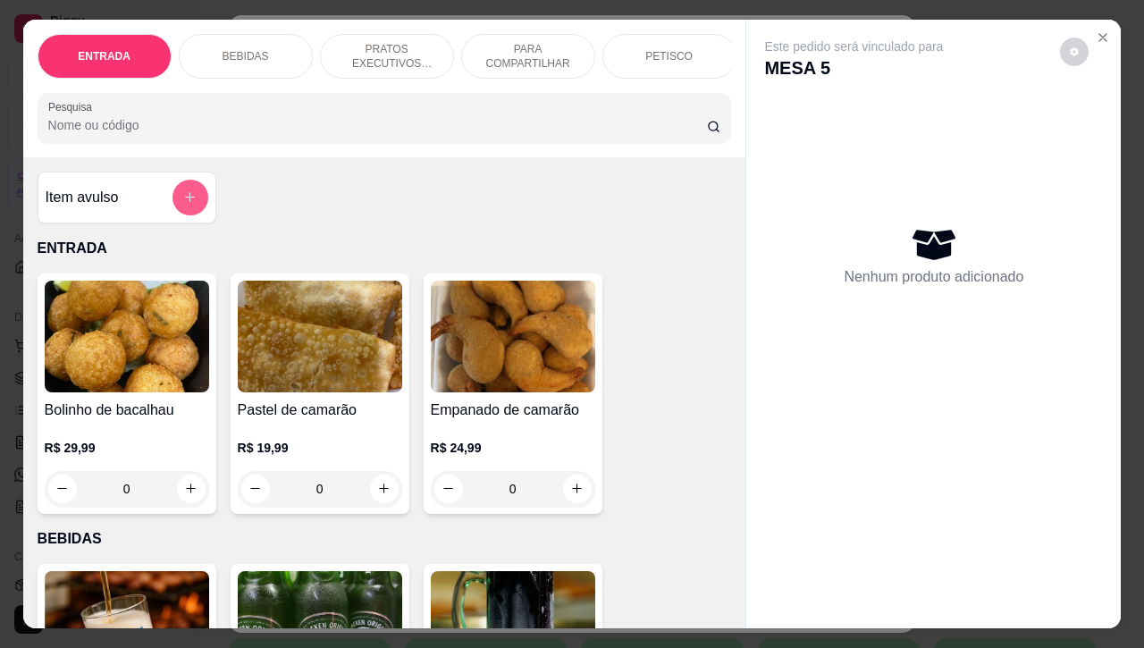
click at [174, 211] on button "add-separate-item" at bounding box center [190, 198] width 36 height 36
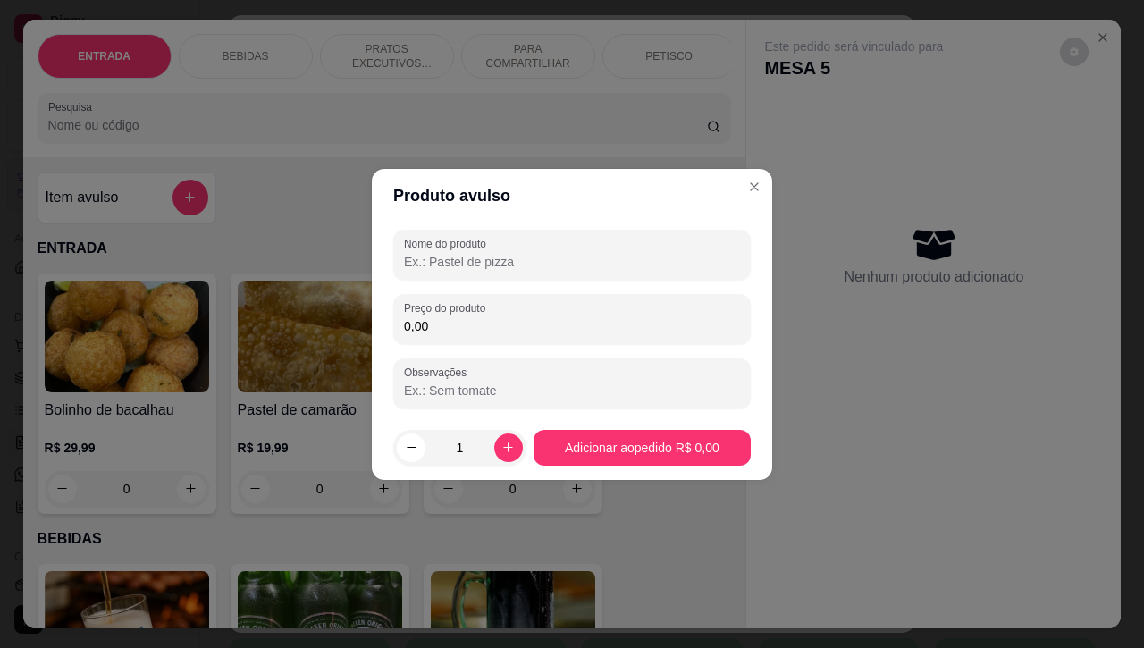
click at [479, 317] on input "0,00" at bounding box center [572, 326] width 336 height 18
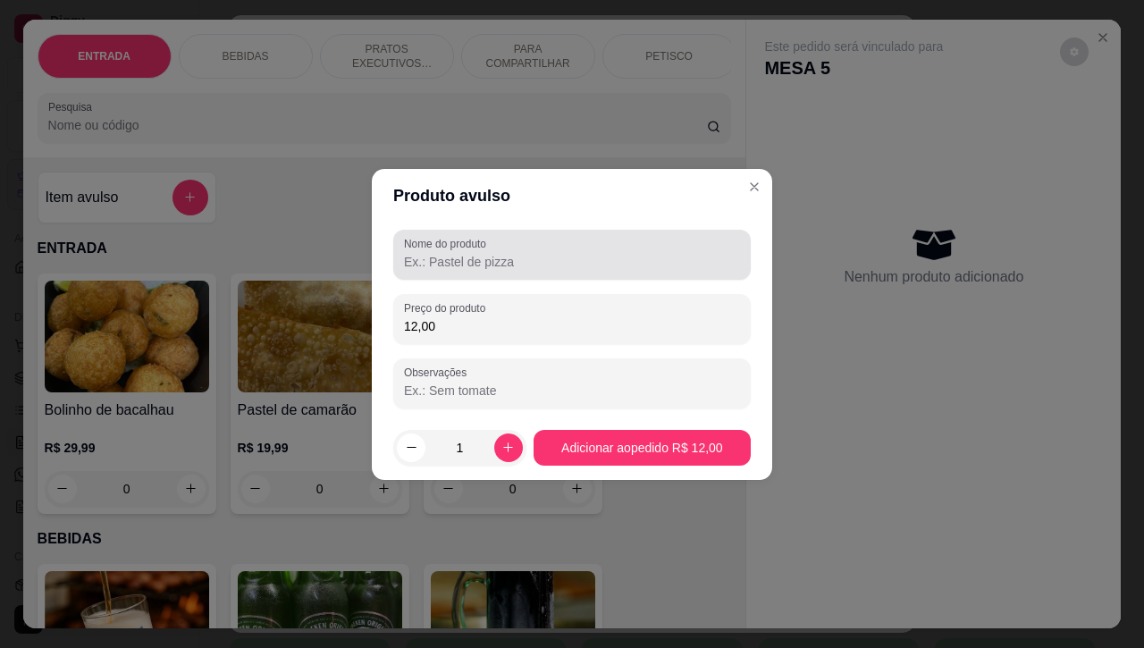
type input "12,00"
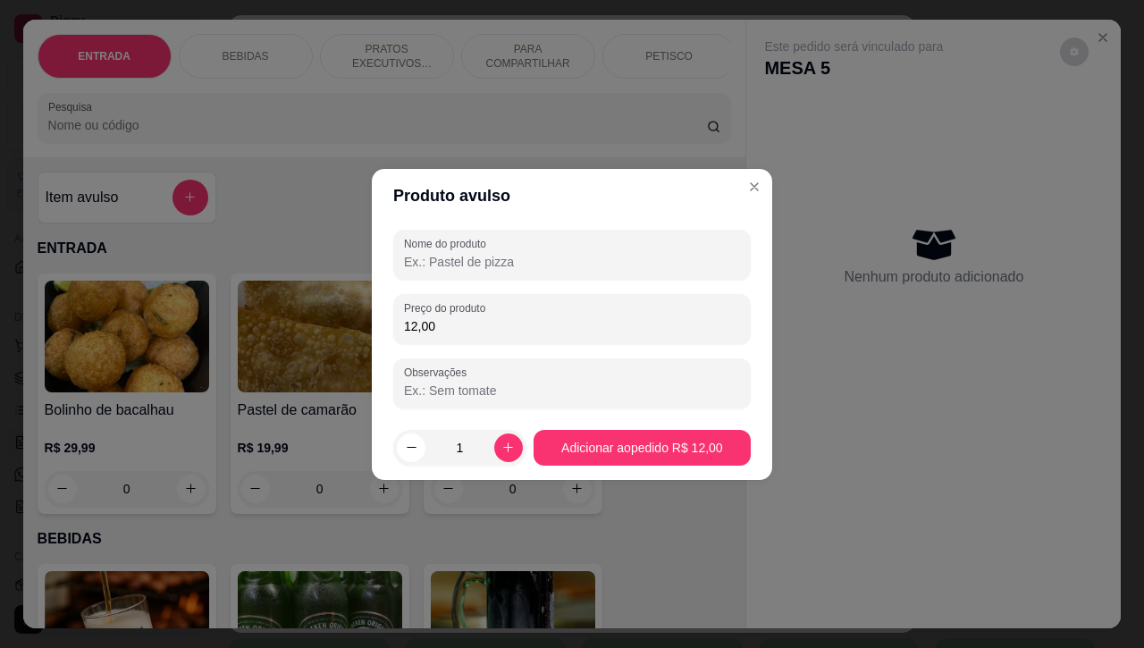
click at [518, 270] on input "Nome do produto" at bounding box center [572, 262] width 336 height 18
type input "chop"
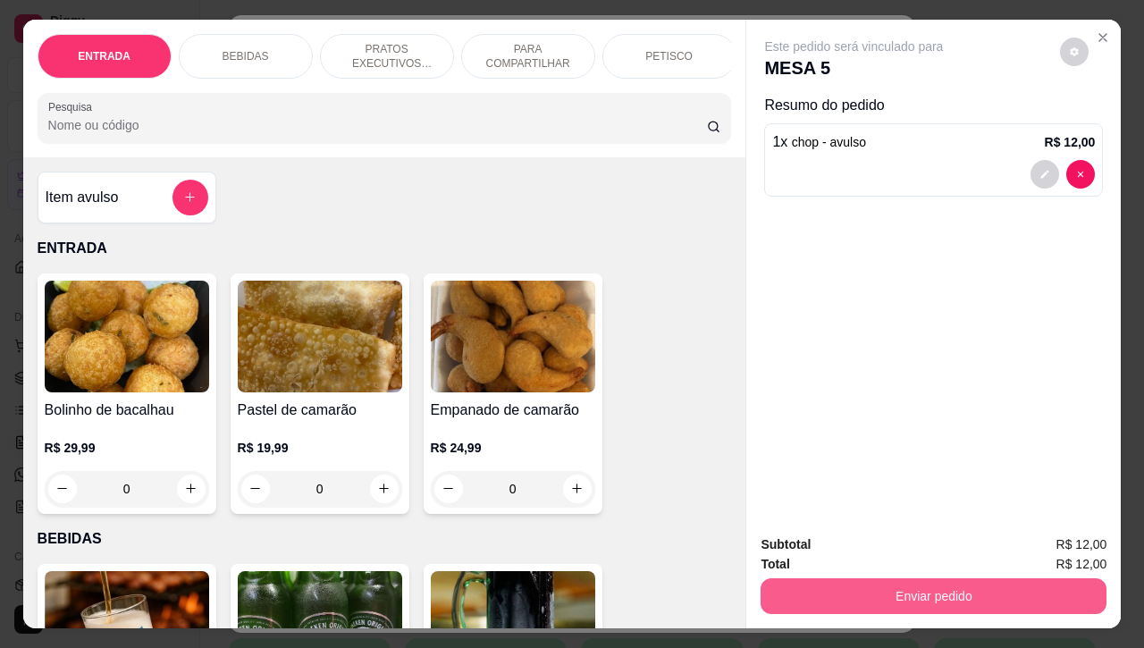
click at [904, 595] on button "Enviar pedido" at bounding box center [934, 596] width 346 height 36
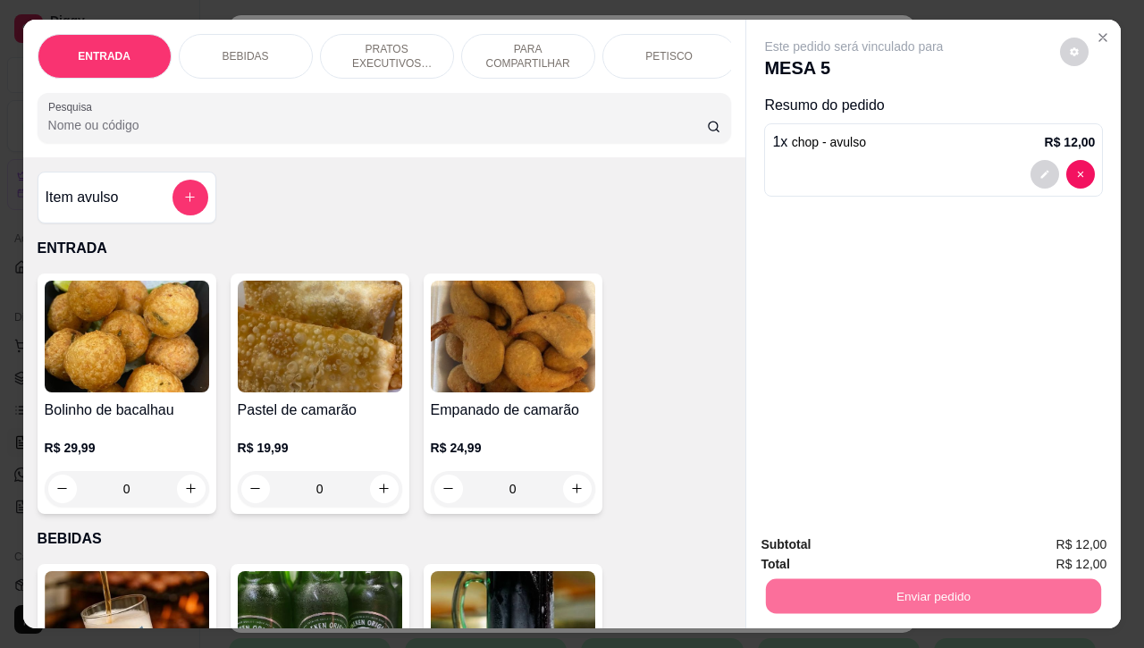
click at [861, 545] on button "Não registrar e enviar pedido" at bounding box center [872, 542] width 181 height 33
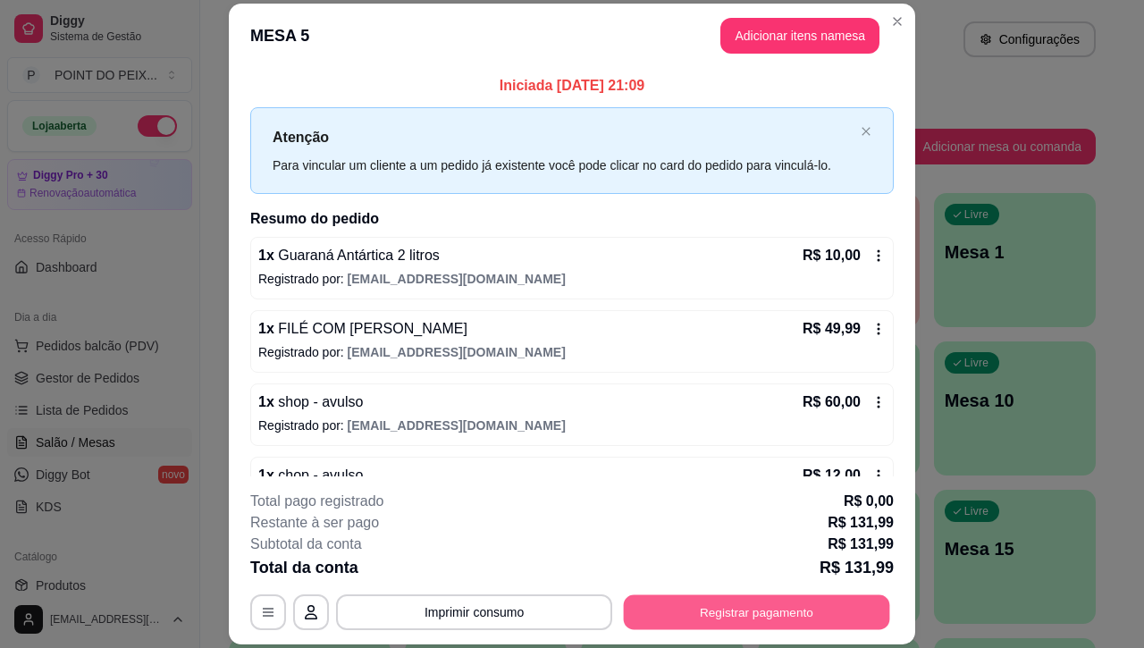
click at [749, 618] on button "Registrar pagamento" at bounding box center [757, 612] width 266 height 35
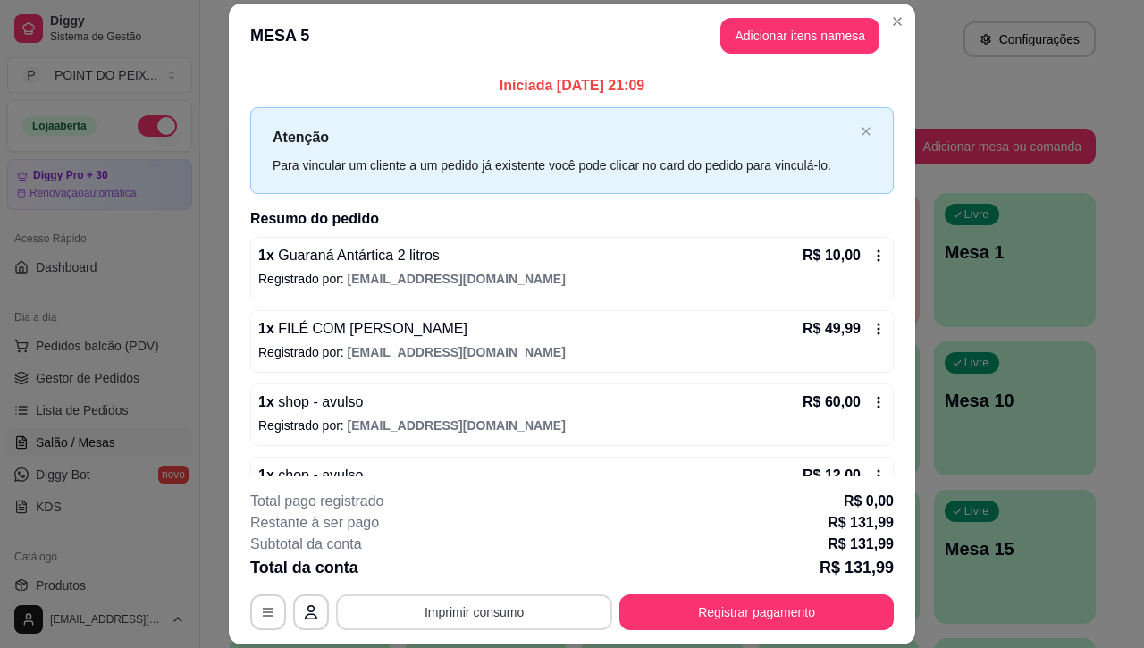
click at [538, 610] on button "Imprimir consumo" at bounding box center [474, 612] width 276 height 36
click at [483, 573] on button "IMPRESSORA" at bounding box center [470, 571] width 125 height 28
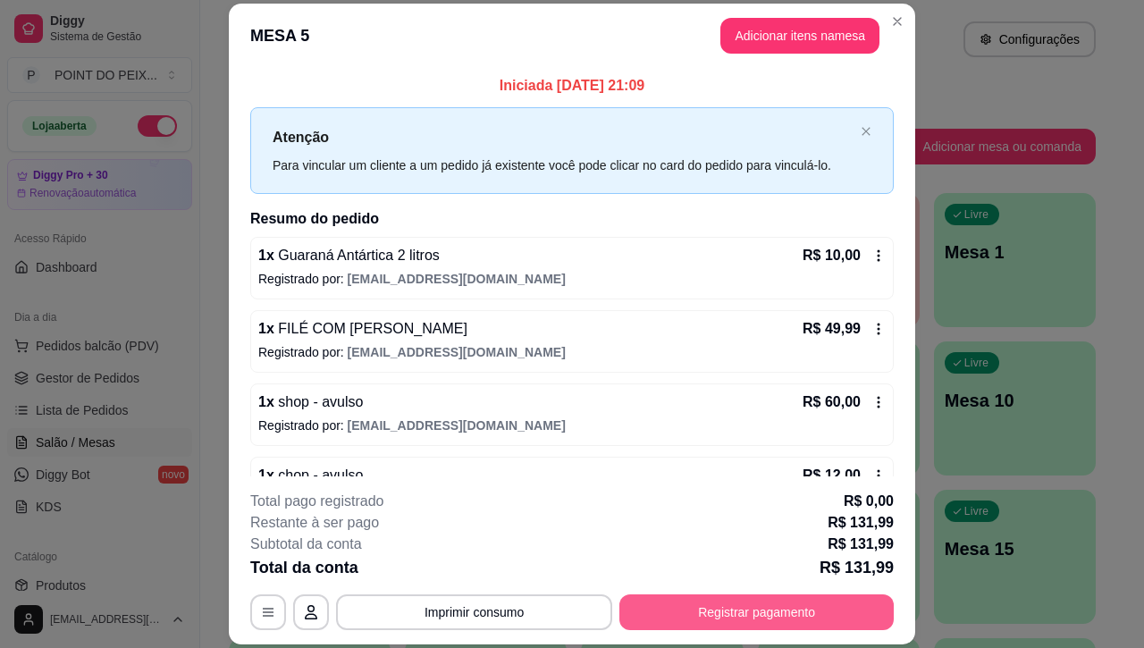
click at [726, 601] on button "Registrar pagamento" at bounding box center [756, 612] width 274 height 36
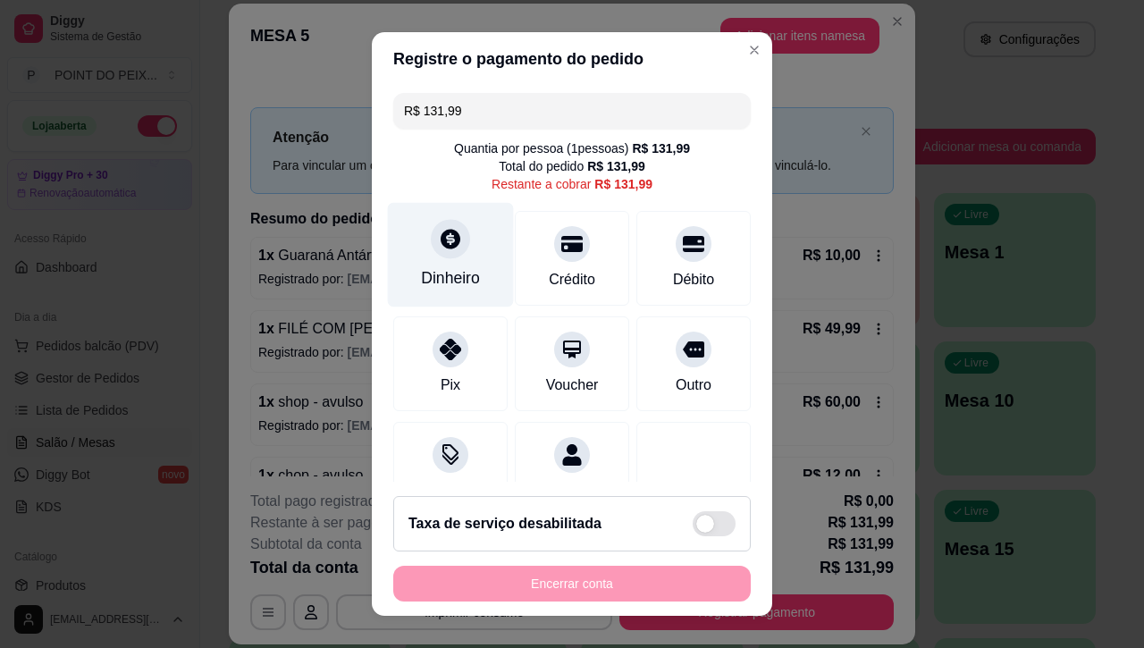
click at [436, 271] on div "Dinheiro" at bounding box center [450, 277] width 59 height 23
click at [452, 248] on div "Dinheiro" at bounding box center [451, 255] width 126 height 105
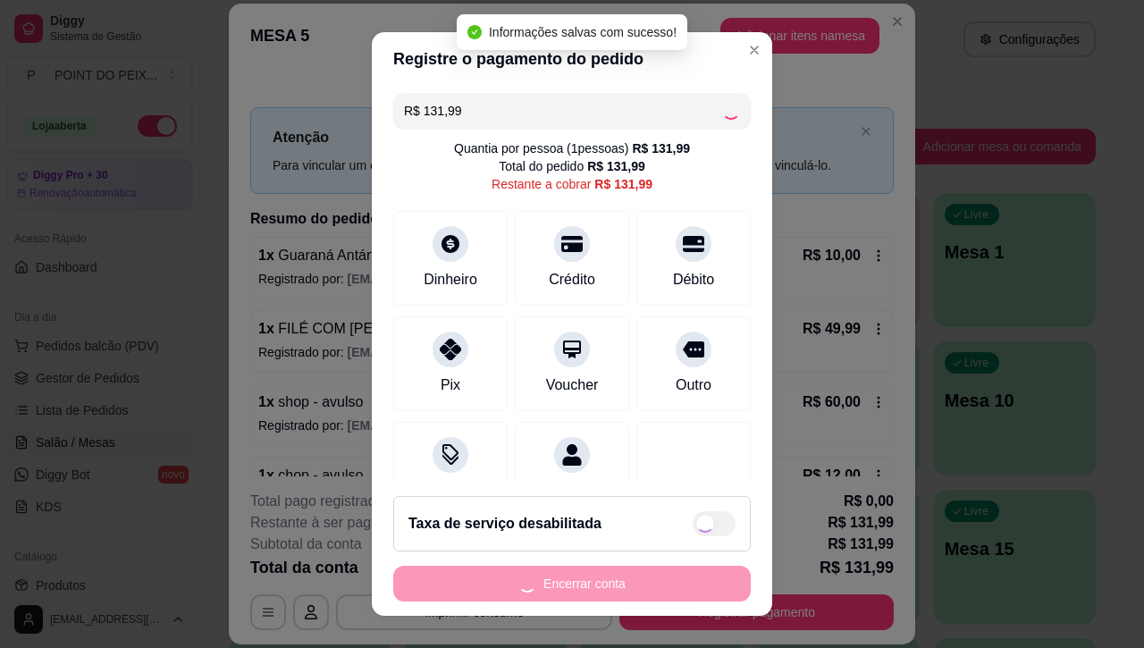
type input "R$ 0,00"
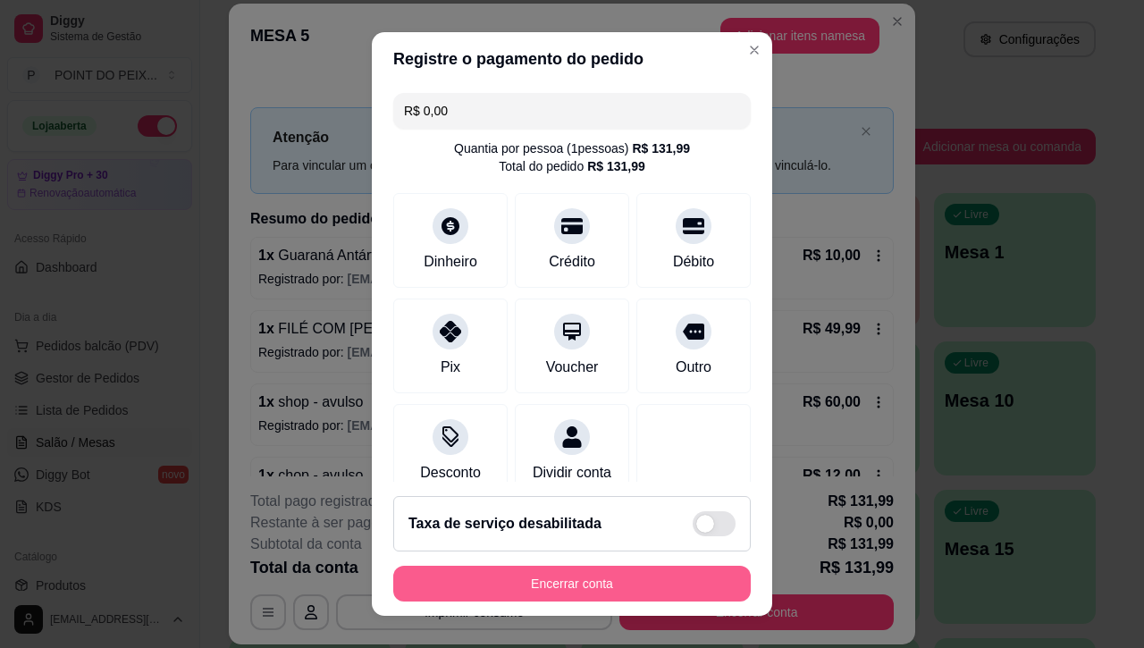
click at [572, 583] on button "Encerrar conta" at bounding box center [571, 584] width 357 height 36
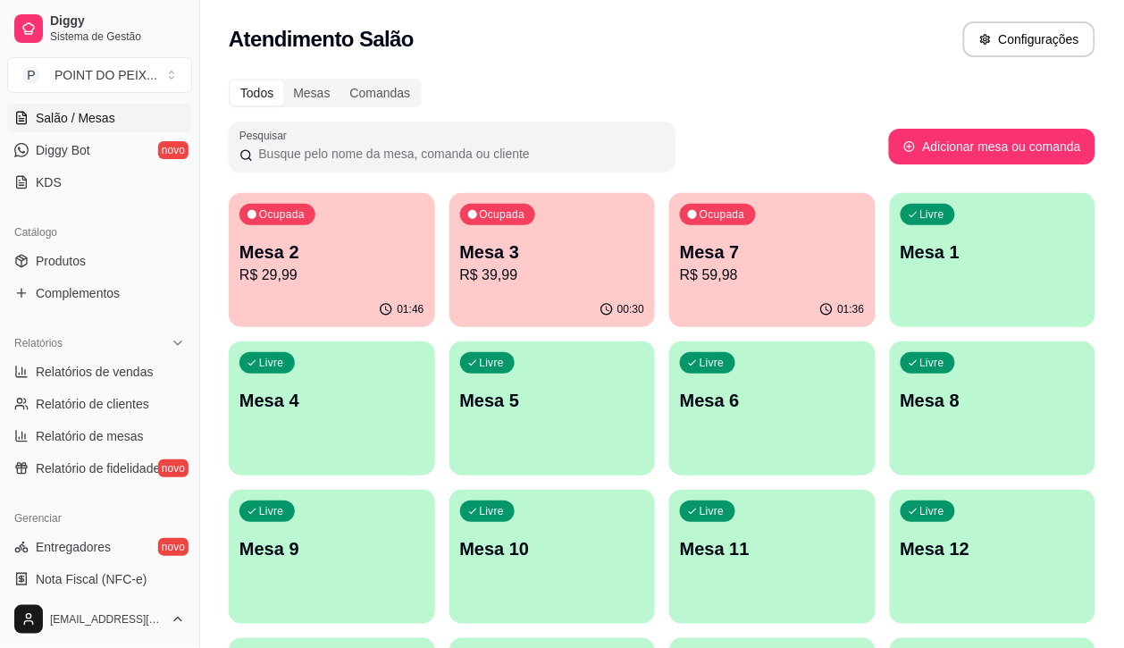
scroll to position [447, 0]
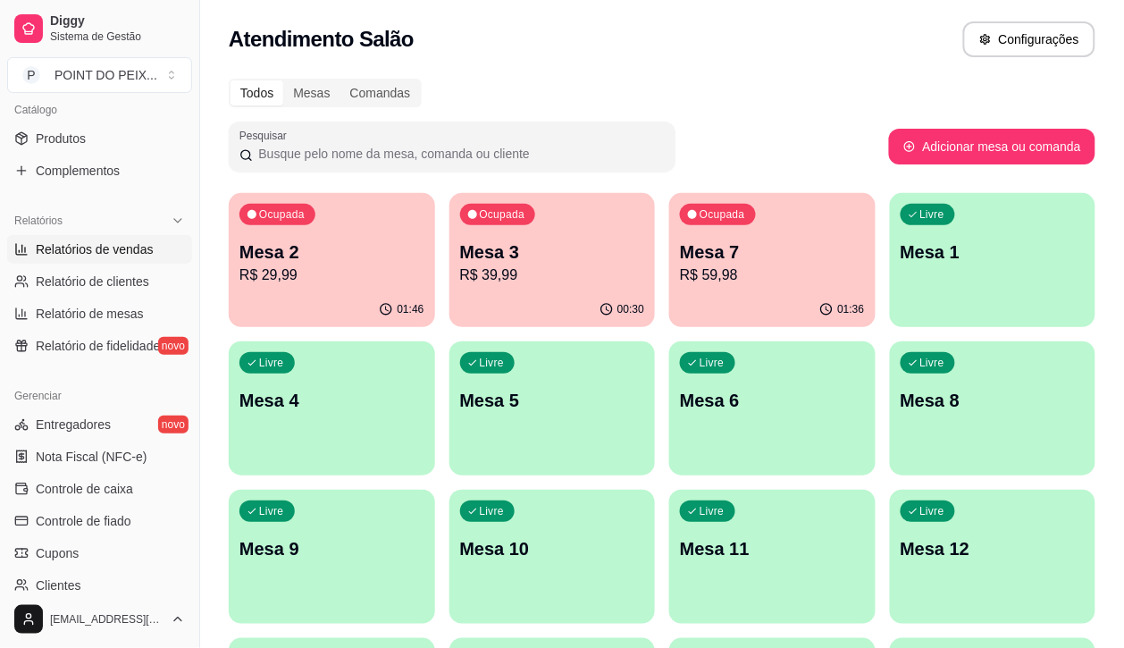
click at [114, 256] on span "Relatórios de vendas" at bounding box center [95, 249] width 118 height 18
select select "ALL"
select select "0"
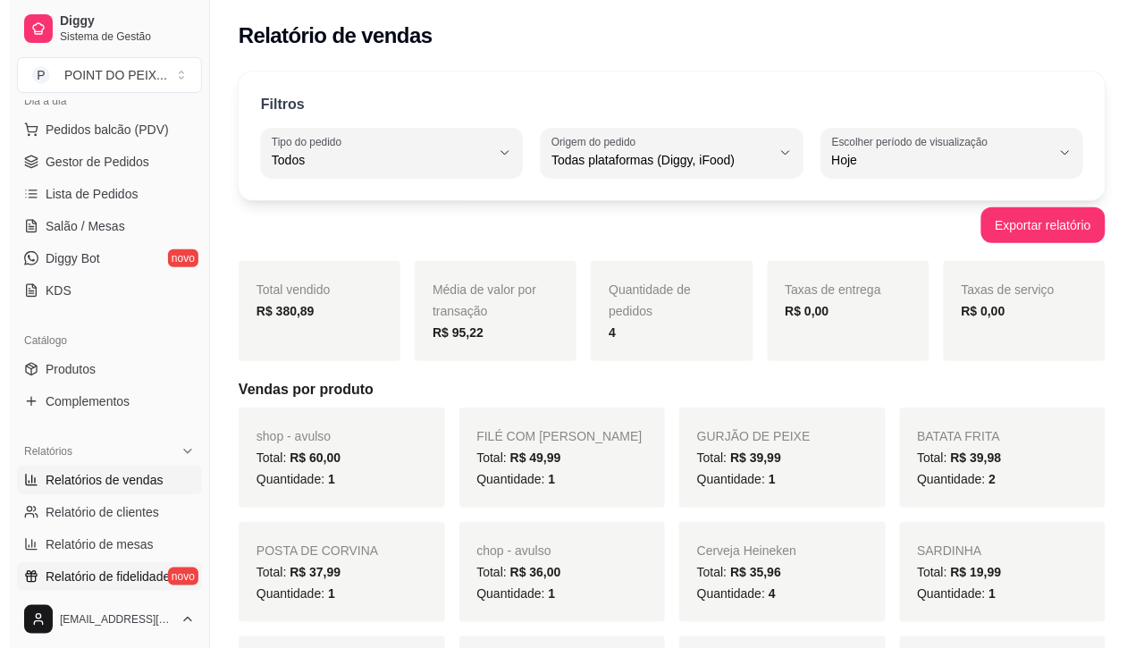
scroll to position [112, 0]
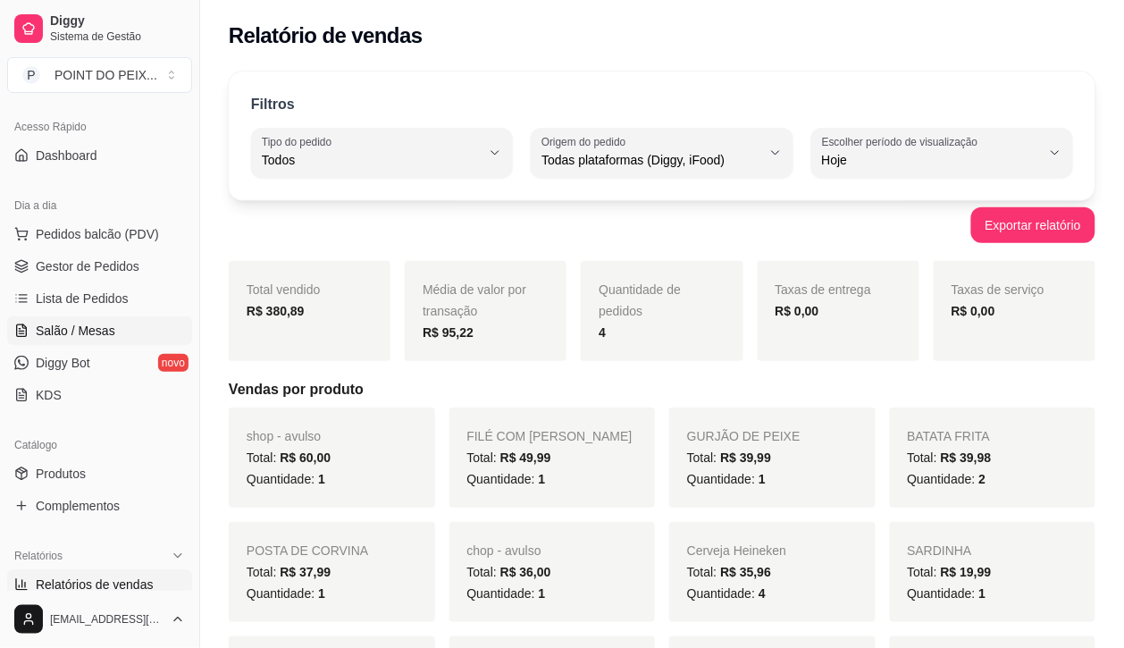
click at [88, 333] on span "Salão / Mesas" at bounding box center [76, 331] width 80 height 18
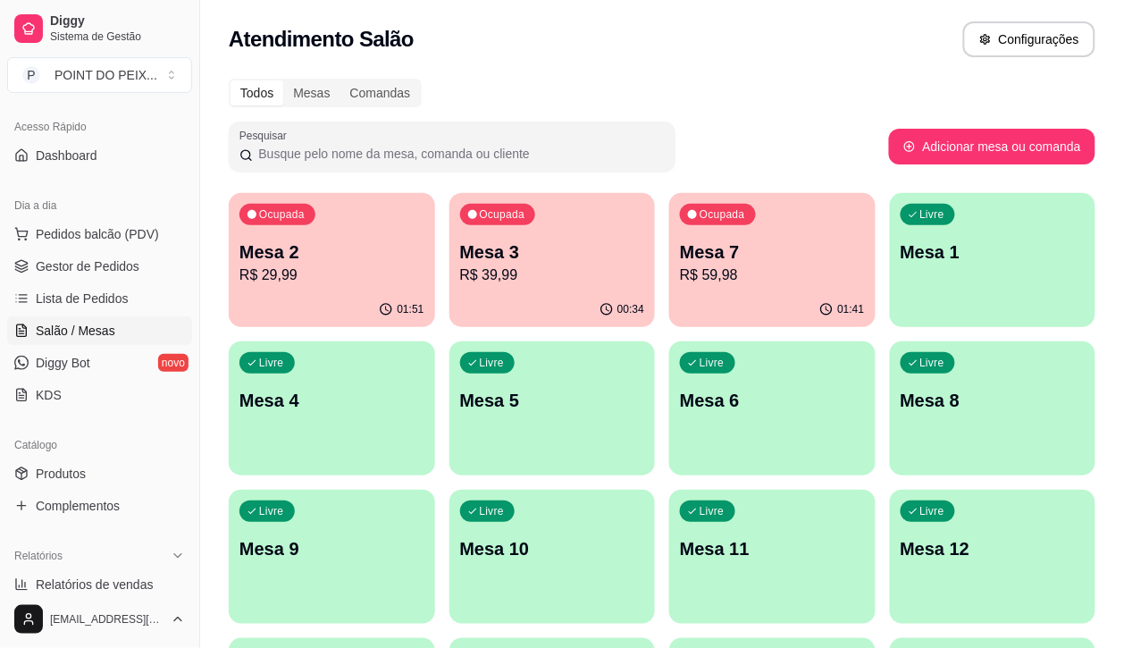
click at [901, 247] on p "Mesa 1" at bounding box center [993, 252] width 185 height 25
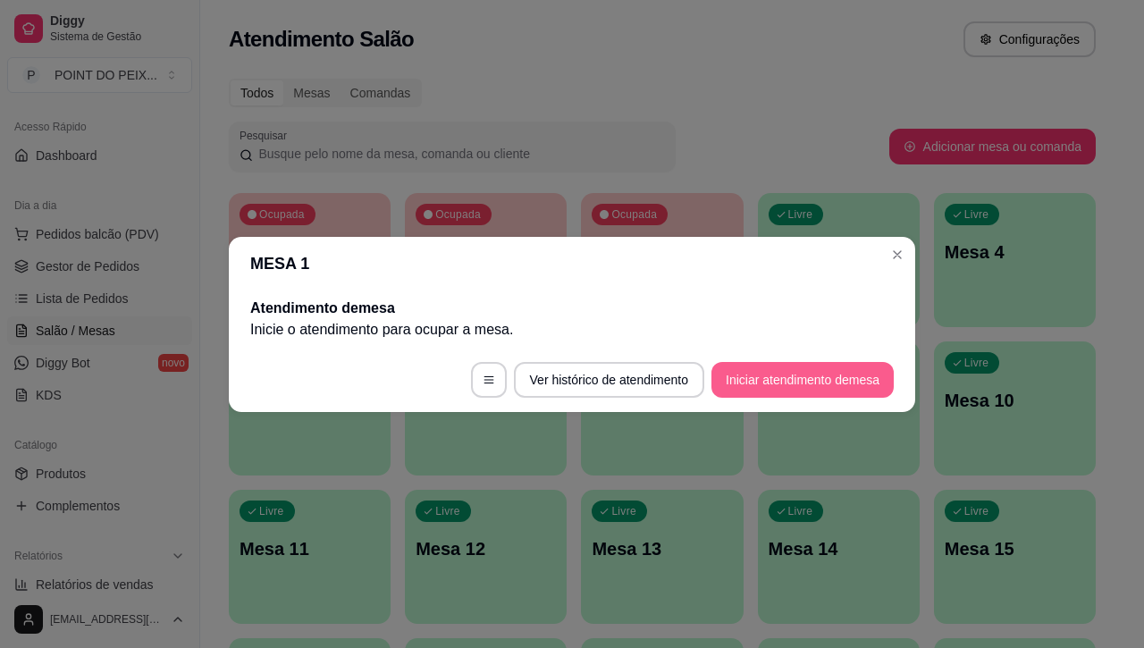
click at [739, 368] on button "Iniciar atendimento de mesa" at bounding box center [802, 380] width 182 height 36
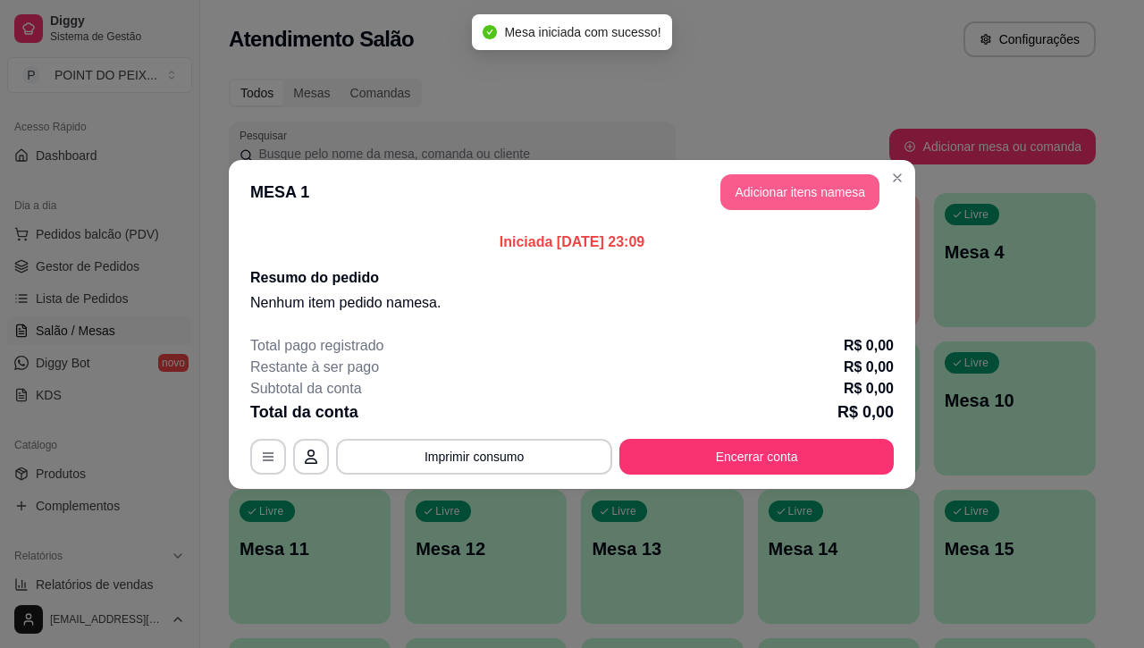
click at [803, 190] on button "Adicionar itens na mesa" at bounding box center [799, 192] width 159 height 36
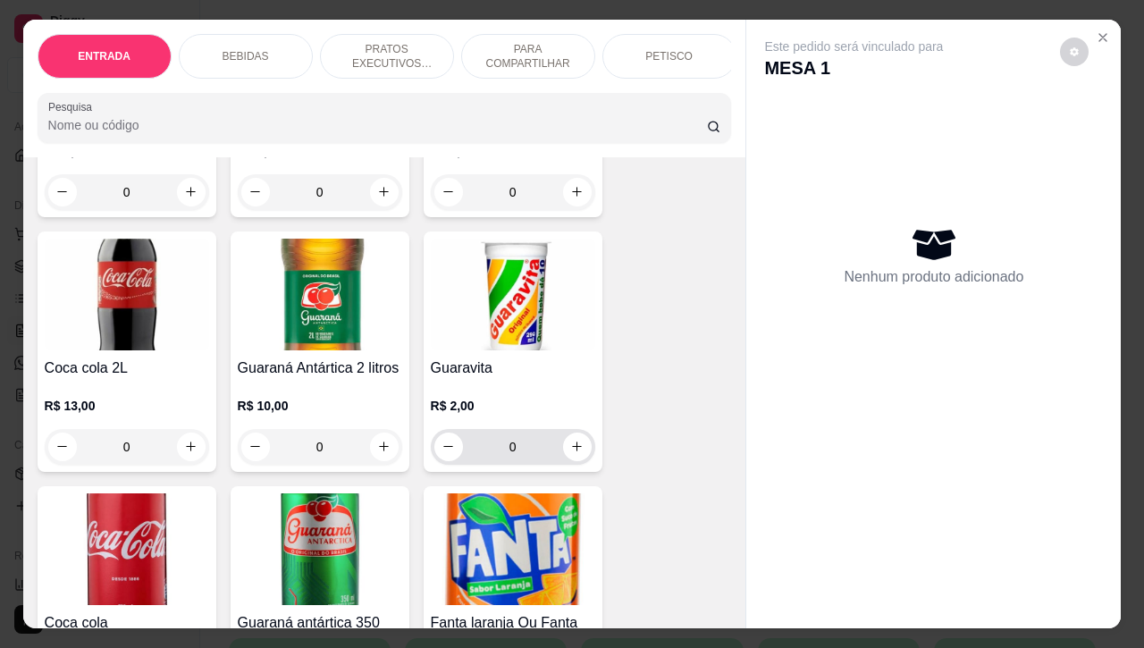
scroll to position [335, 0]
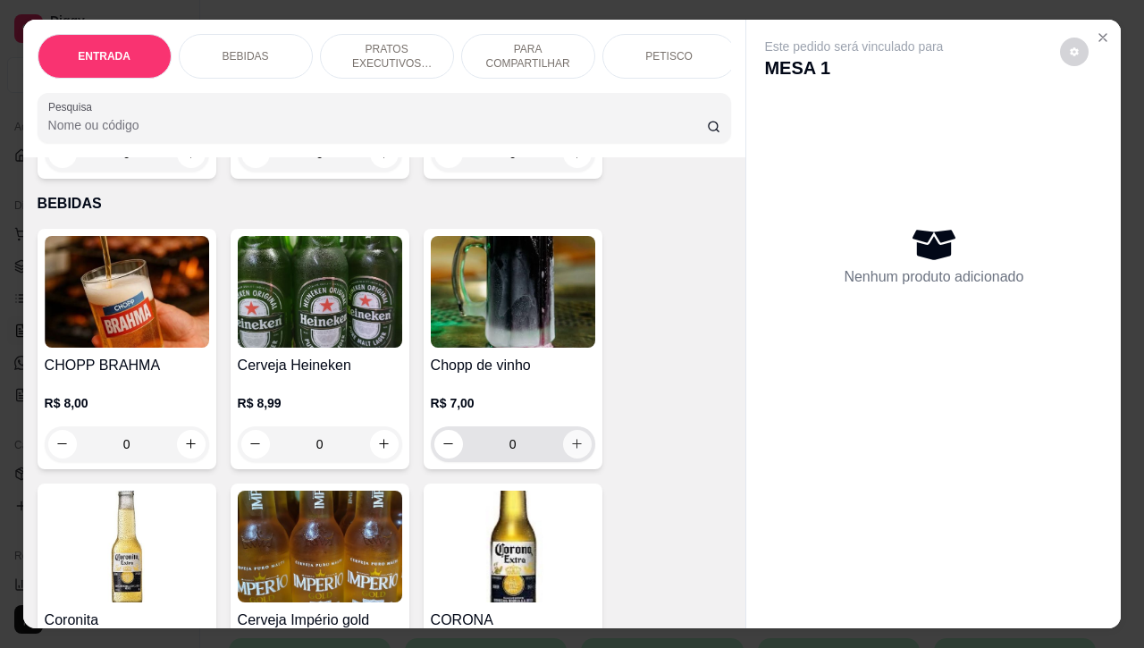
click at [570, 449] on icon "increase-product-quantity" at bounding box center [576, 443] width 13 height 13
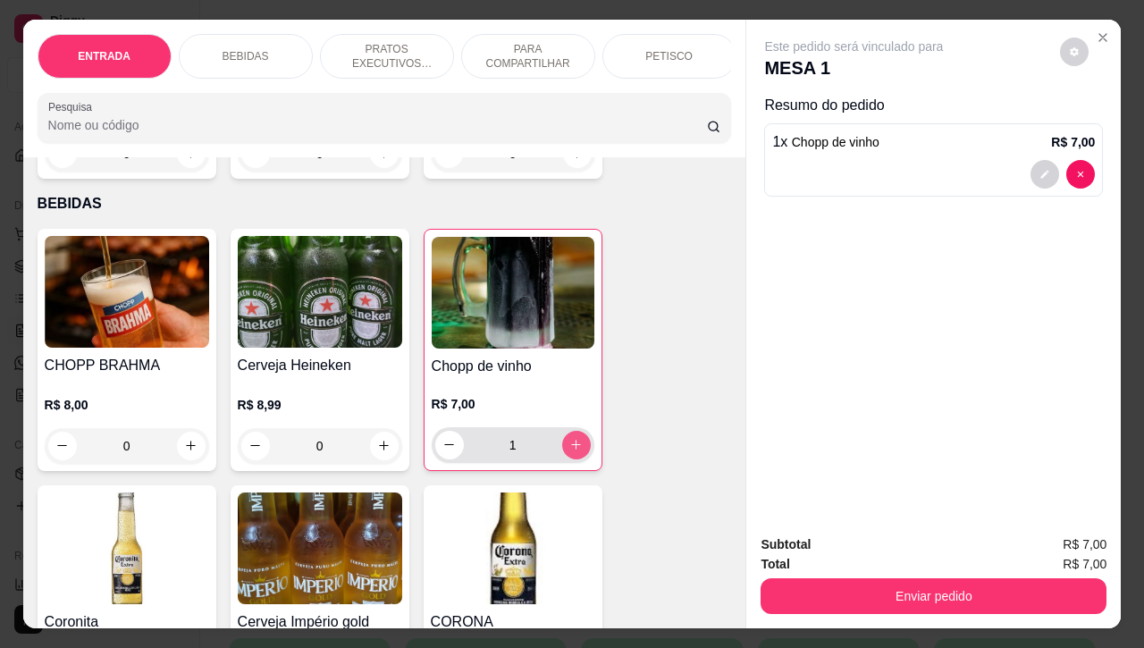
click at [569, 449] on icon "increase-product-quantity" at bounding box center [575, 444] width 13 height 13
type input "2"
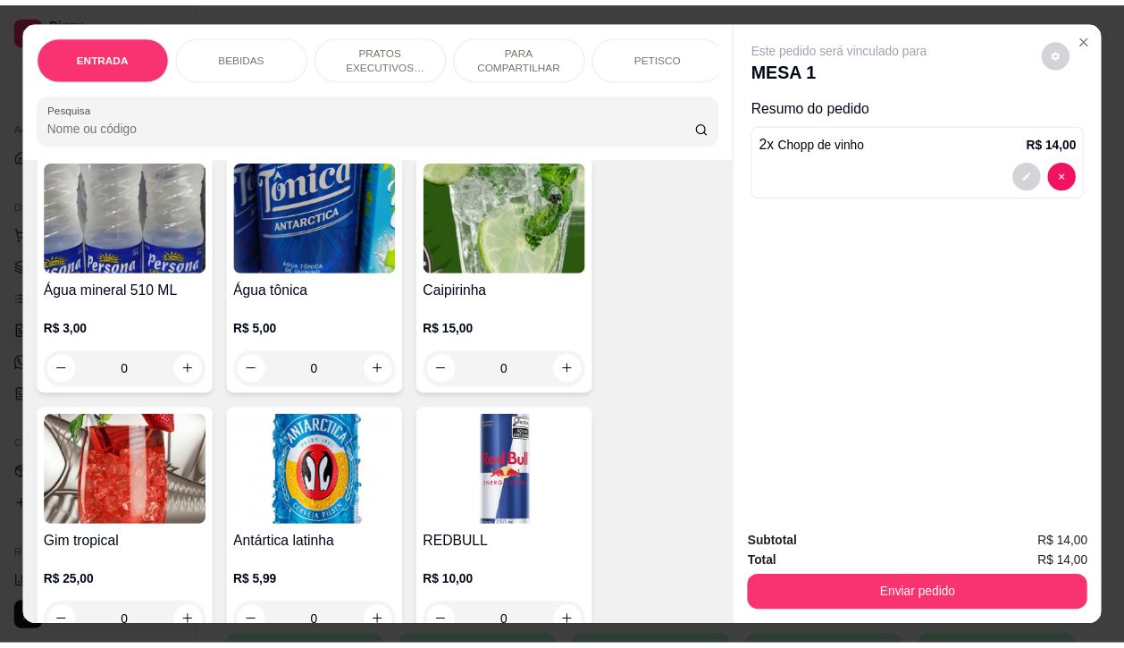
scroll to position [1564, 0]
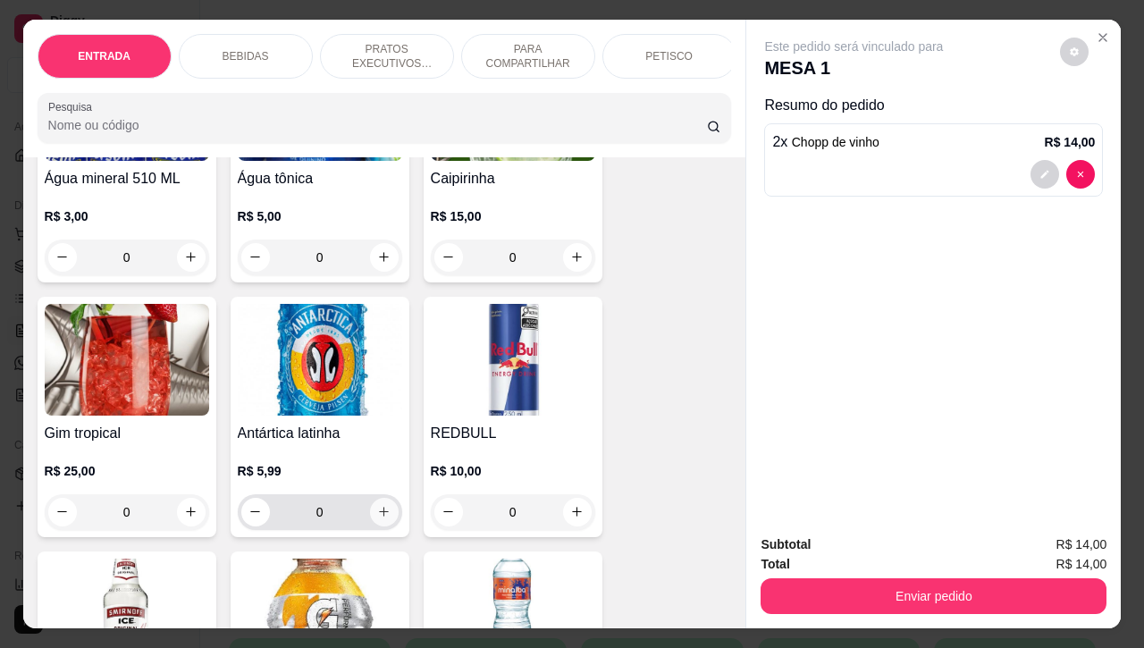
click at [380, 526] on button "increase-product-quantity" at bounding box center [384, 512] width 29 height 29
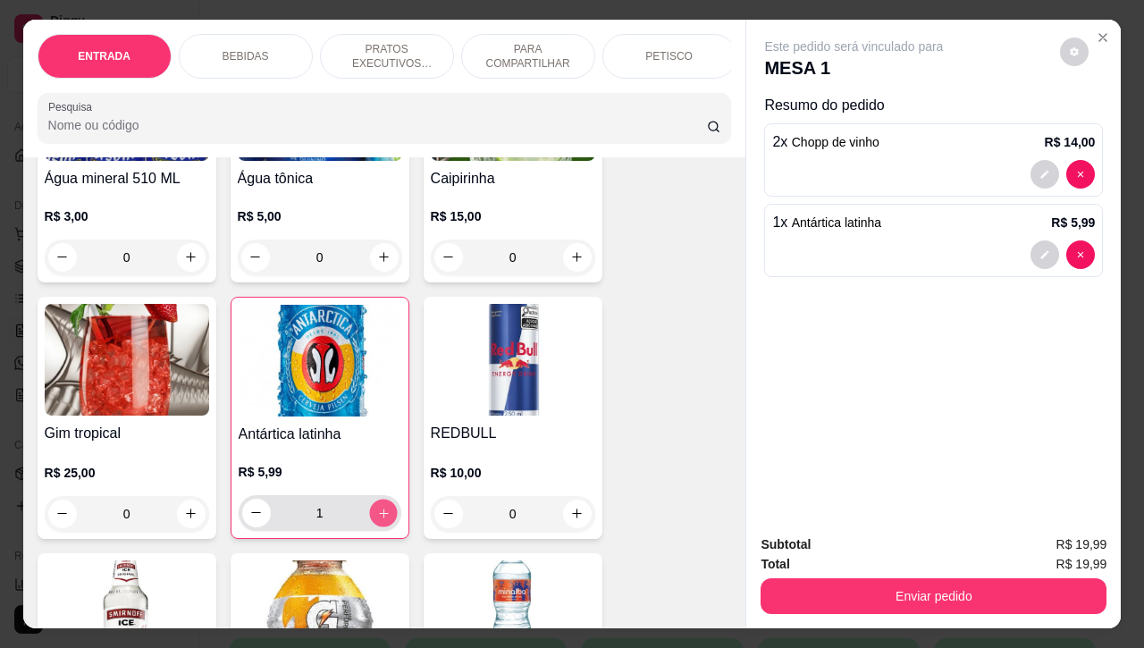
click at [380, 526] on button "increase-product-quantity" at bounding box center [383, 513] width 28 height 28
type input "2"
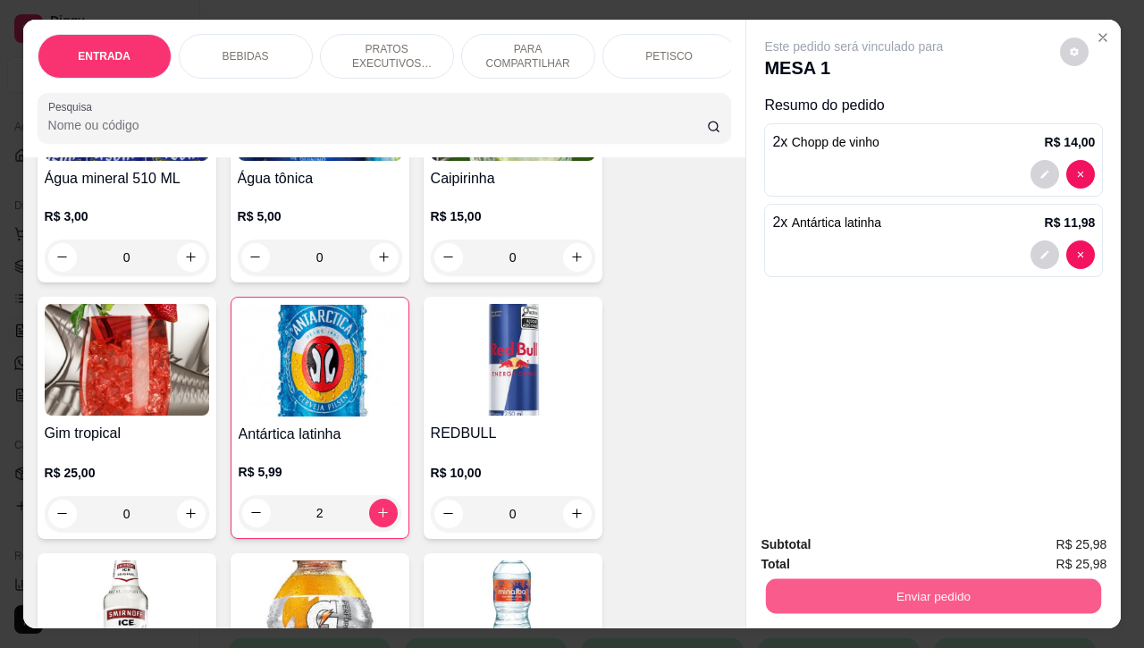
click at [887, 583] on button "Enviar pedido" at bounding box center [933, 596] width 335 height 35
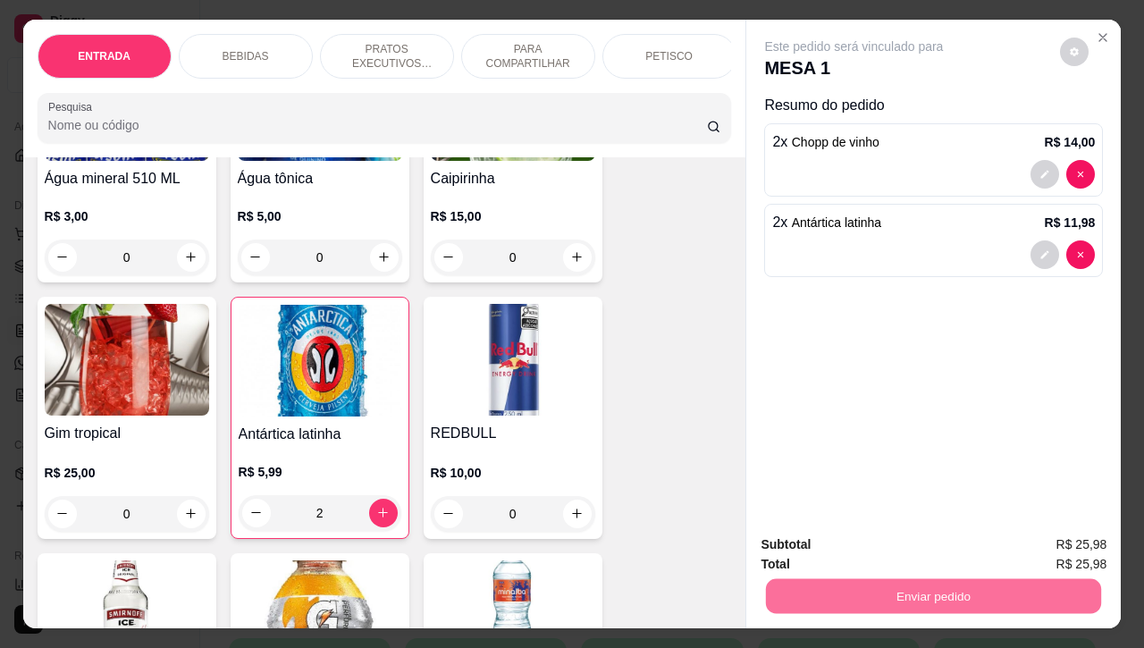
click at [887, 547] on button "Não registrar e enviar pedido" at bounding box center [872, 543] width 186 height 34
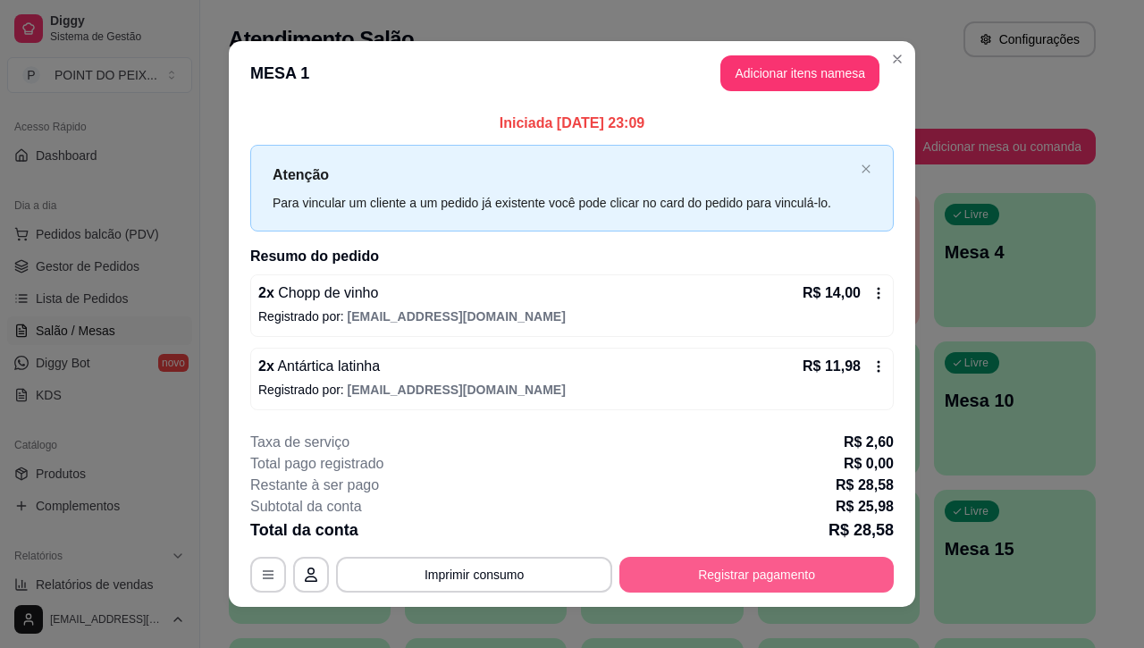
click at [702, 575] on button "Registrar pagamento" at bounding box center [756, 575] width 274 height 36
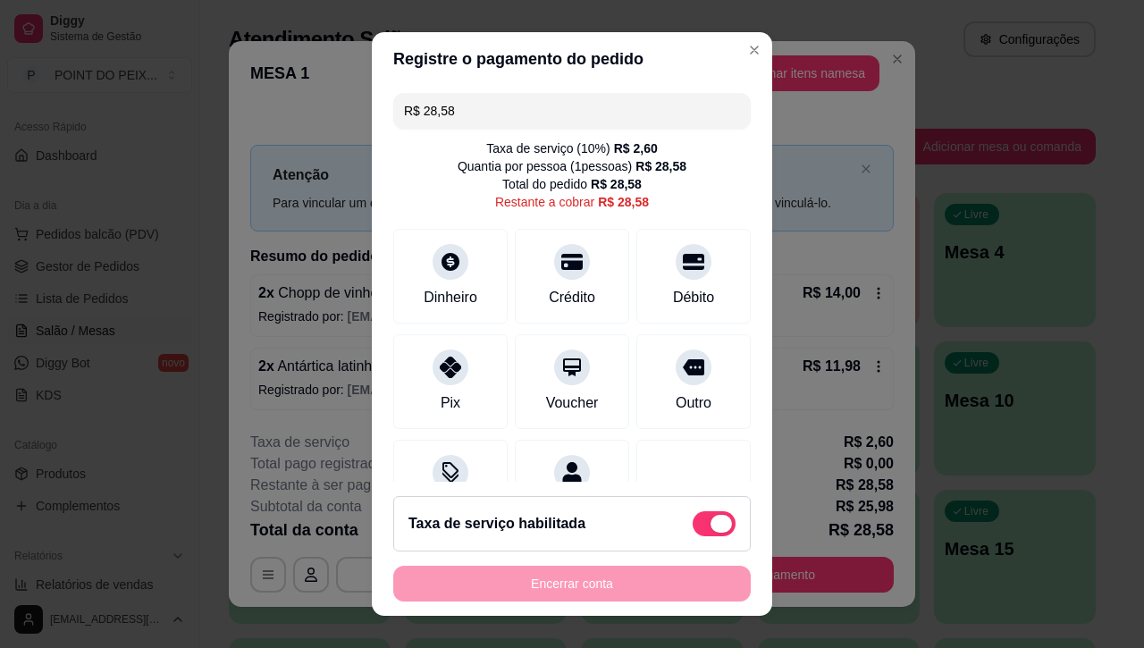
click at [710, 526] on span at bounding box center [720, 524] width 21 height 18
click at [694, 526] on input "checkbox" at bounding box center [698, 532] width 12 height 12
checkbox input "true"
type input "R$ 25,98"
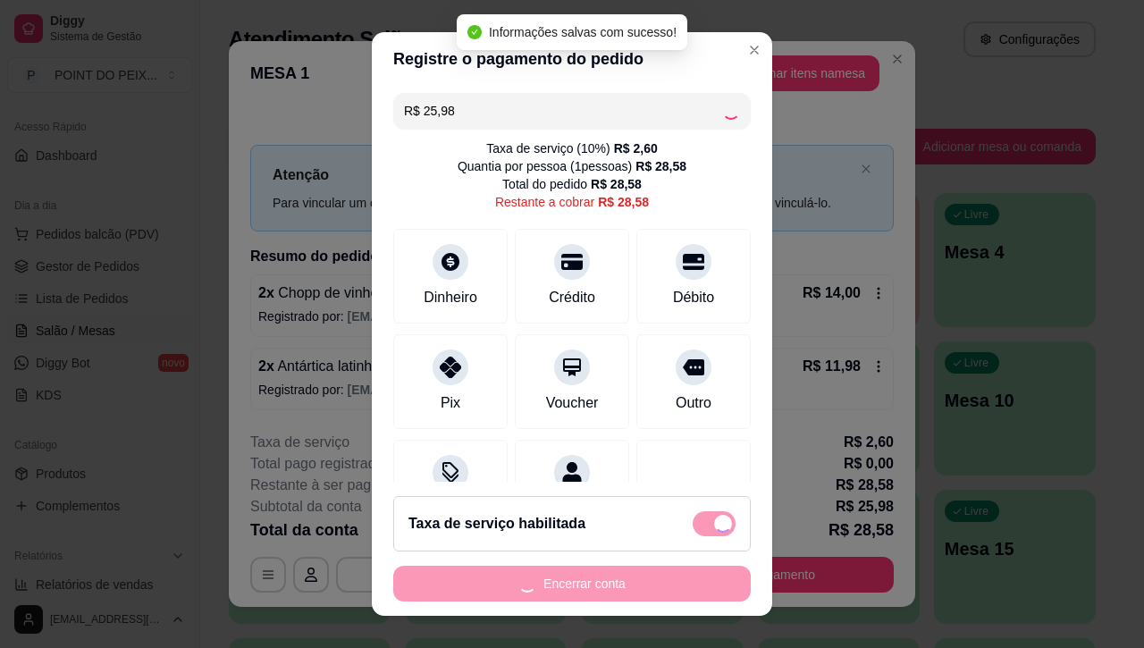
checkbox input "false"
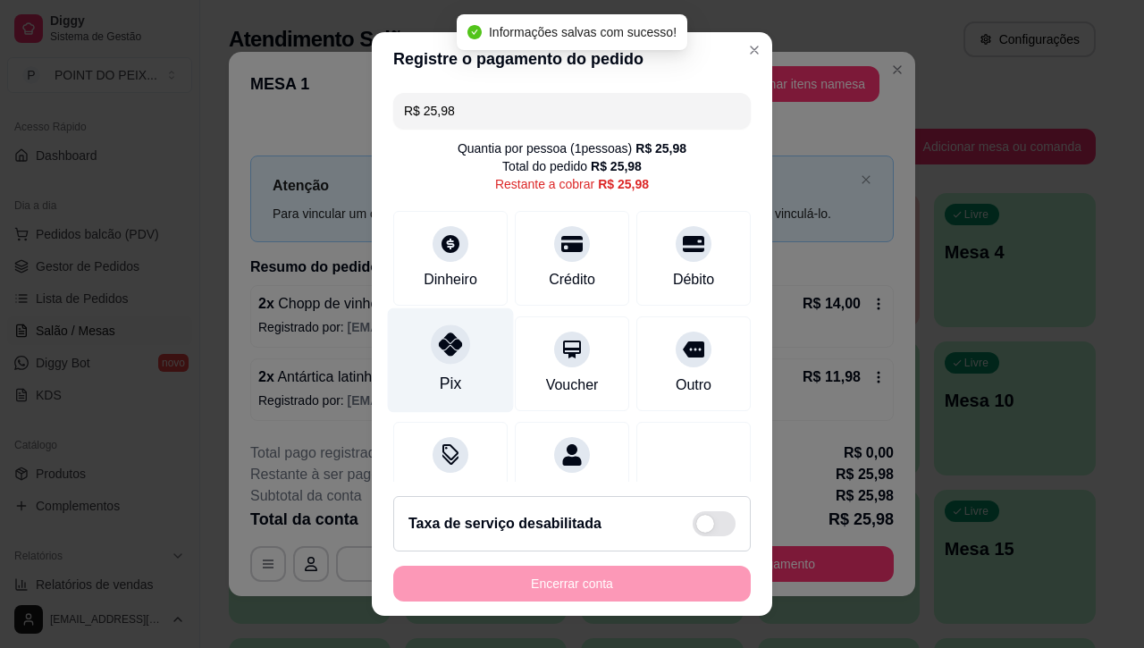
click at [449, 359] on div "Pix" at bounding box center [451, 360] width 126 height 105
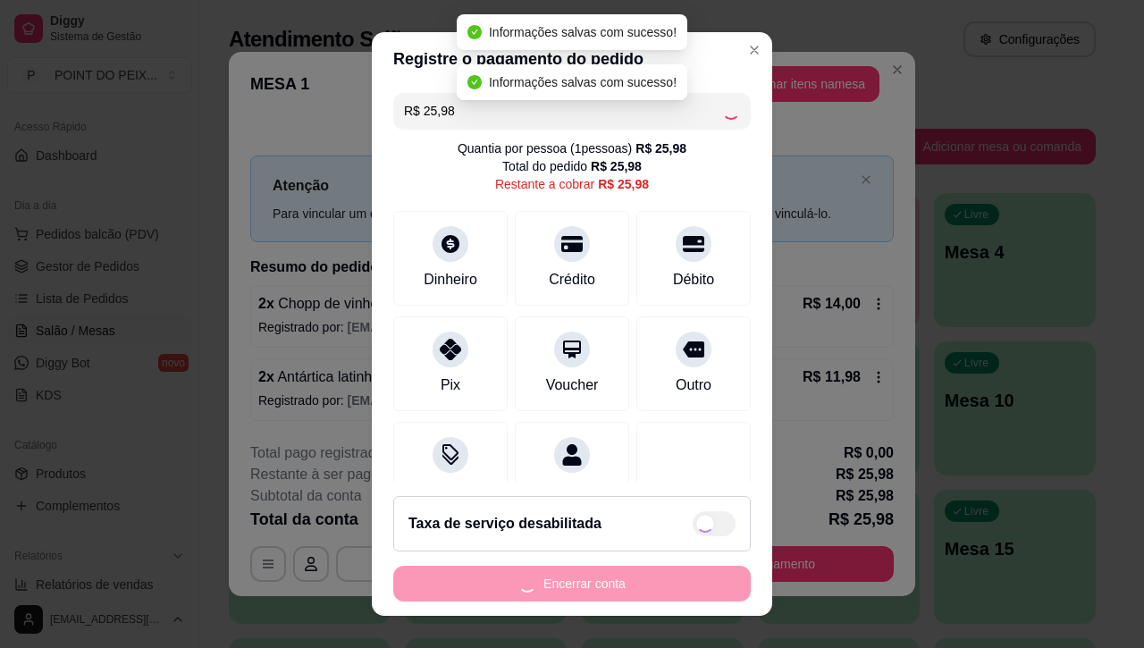
type input "R$ 0,00"
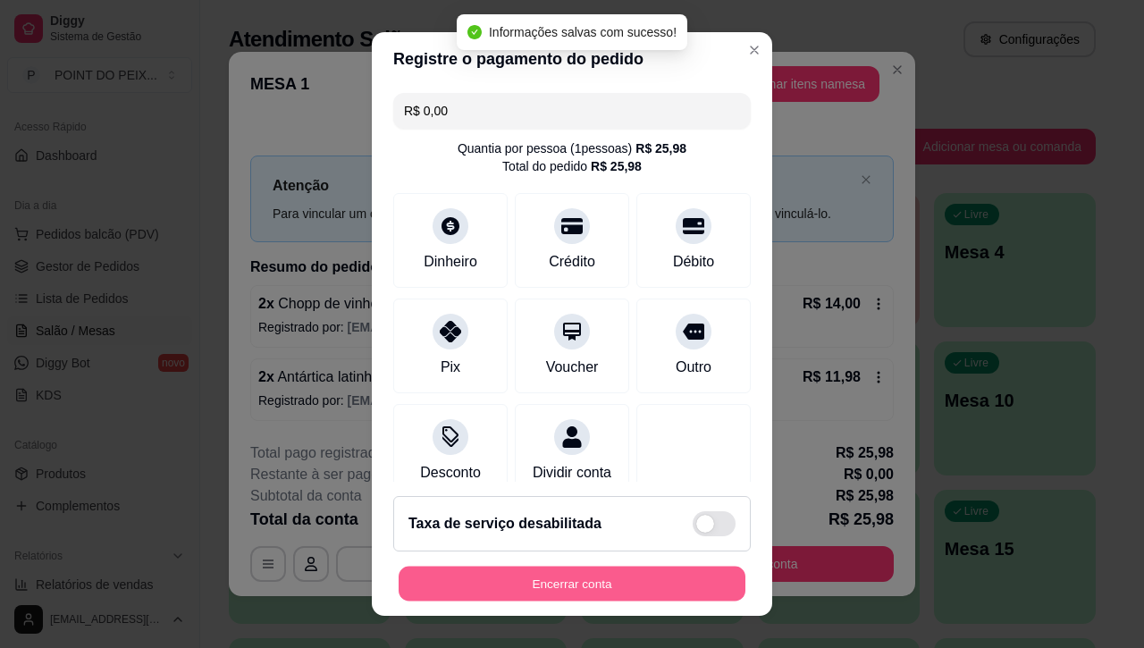
click at [543, 585] on button "Encerrar conta" at bounding box center [572, 583] width 347 height 35
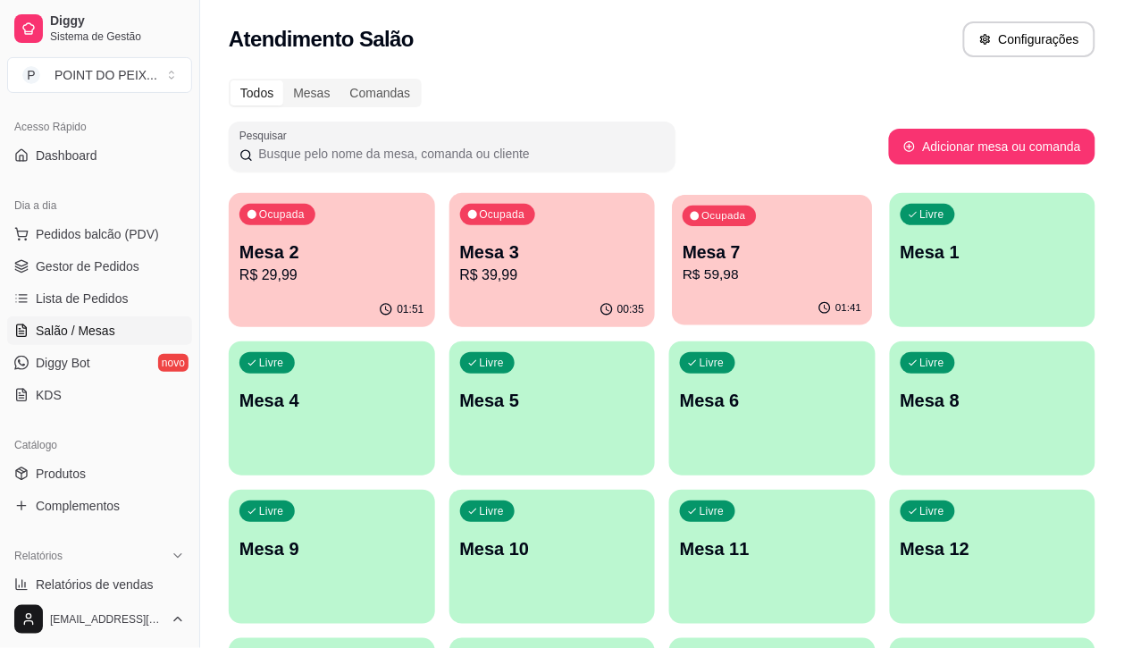
click at [819, 302] on icon "button" at bounding box center [826, 308] width 14 height 14
click at [689, 278] on p "R$ 59,98" at bounding box center [772, 275] width 179 height 21
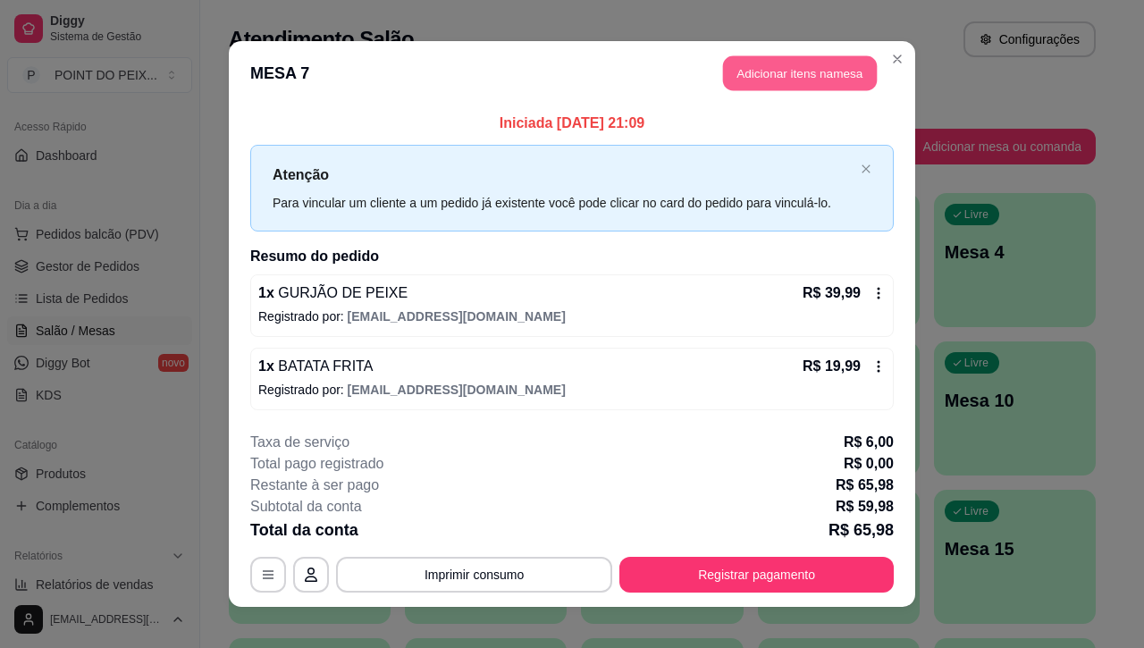
click at [823, 64] on button "Adicionar itens na mesa" at bounding box center [800, 73] width 154 height 35
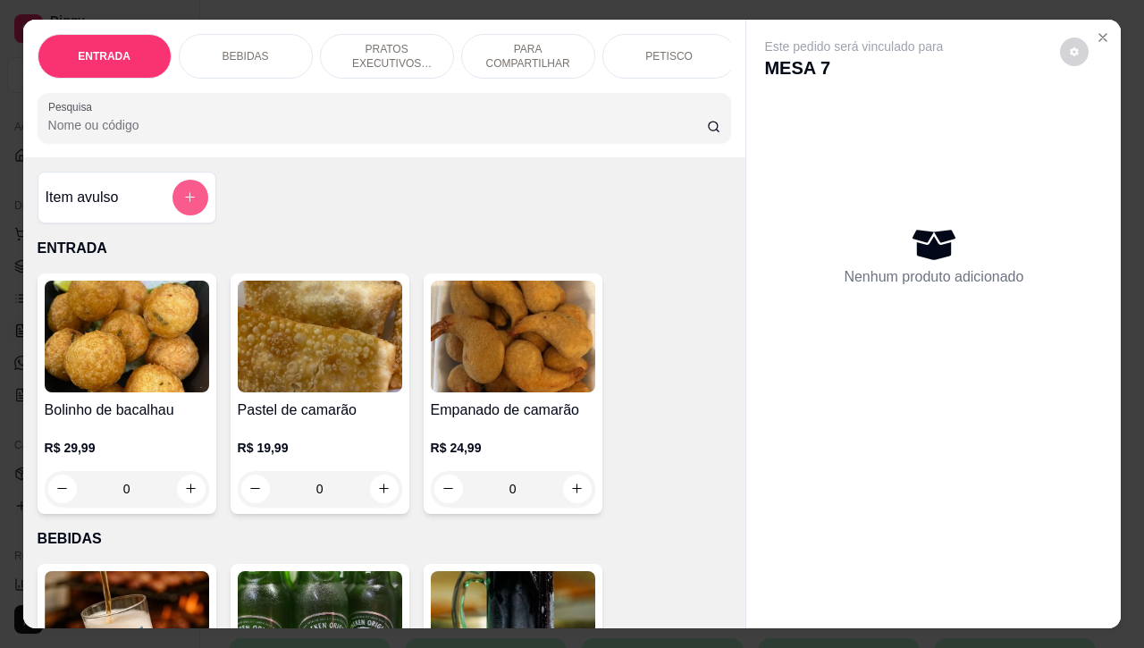
click at [185, 203] on icon "add-separate-item" at bounding box center [190, 198] width 10 height 10
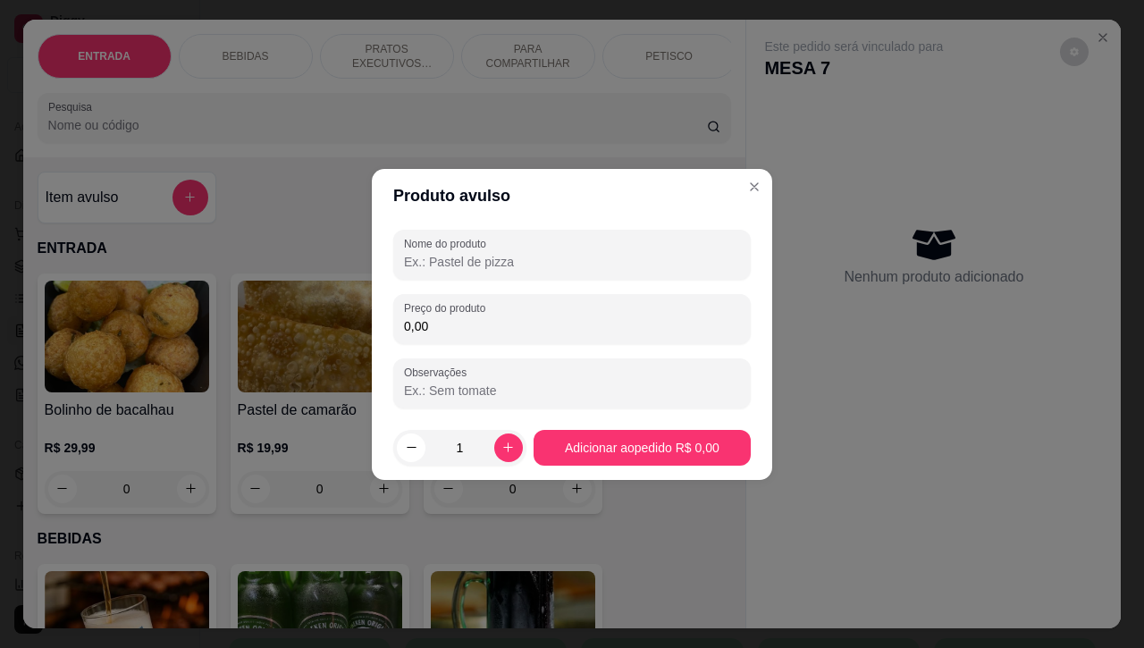
drag, startPoint x: 454, startPoint y: 324, endPoint x: 394, endPoint y: 327, distance: 59.9
click at [394, 327] on div "Preço do produto 0,00" at bounding box center [571, 319] width 357 height 50
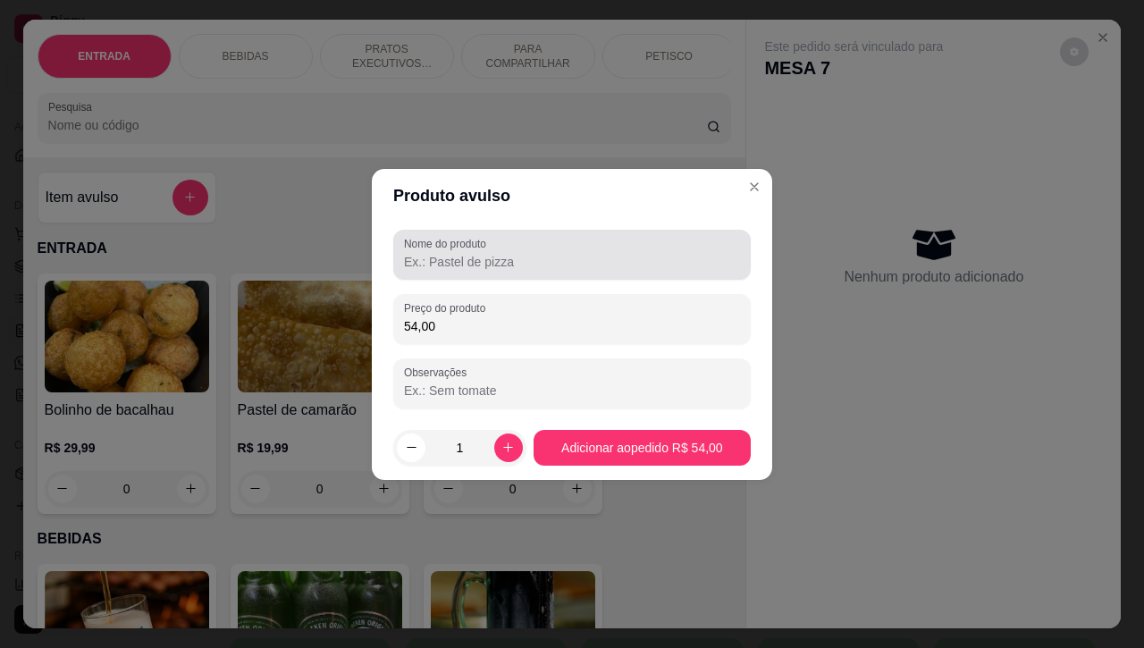
type input "54,00"
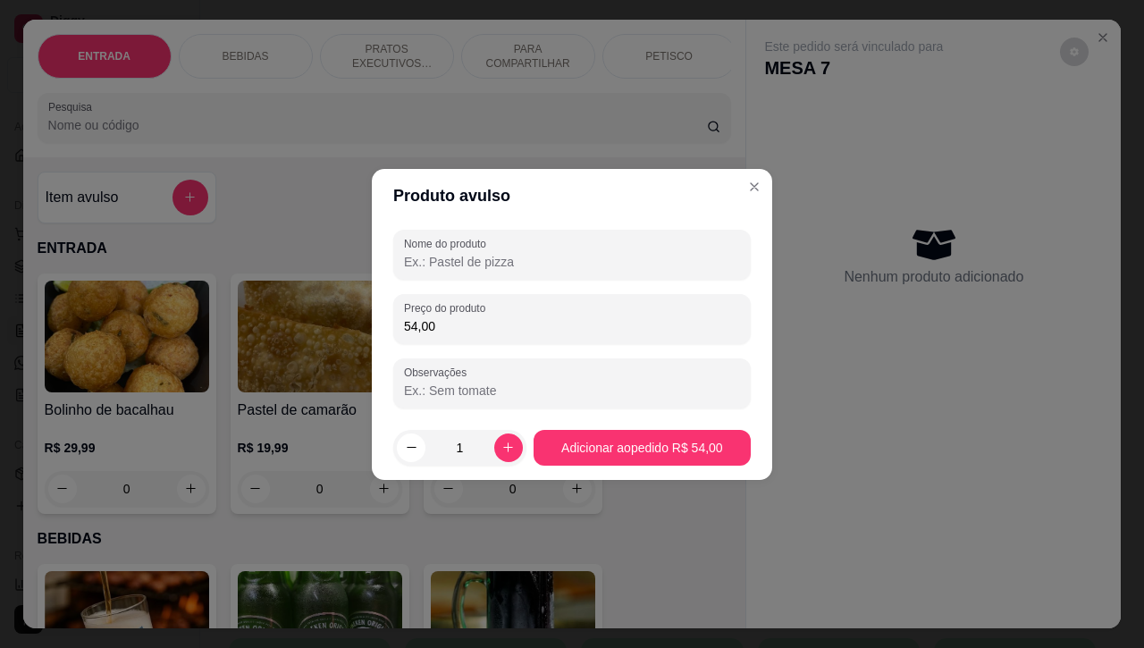
click at [458, 265] on input "Nome do produto" at bounding box center [572, 262] width 336 height 18
type input "chopp"
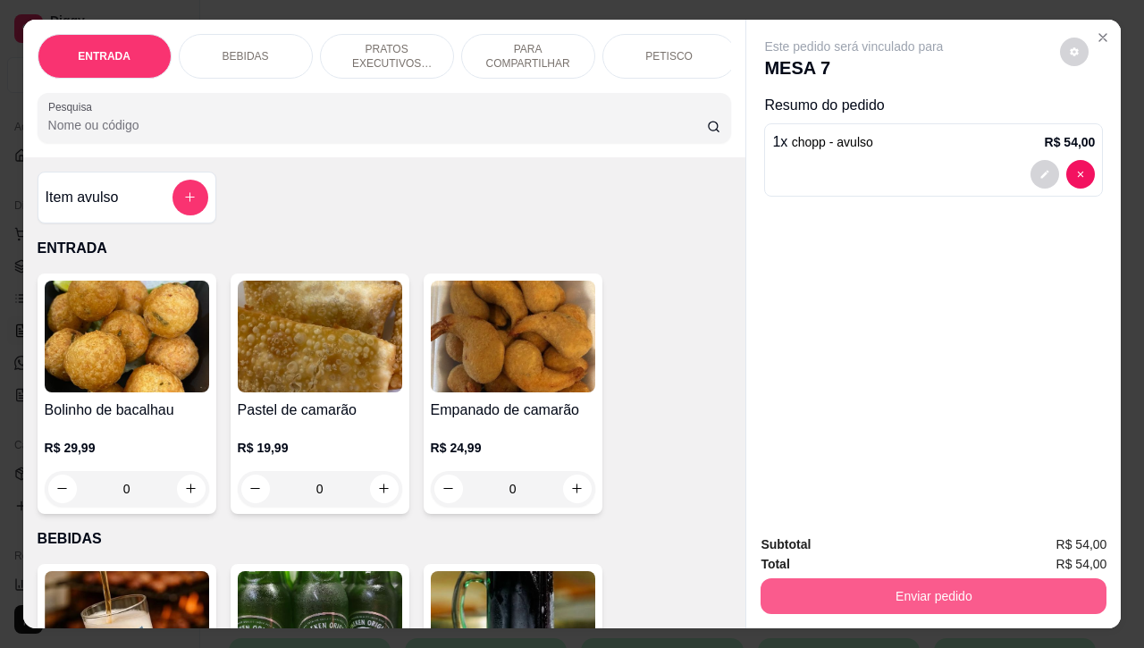
click at [926, 584] on button "Enviar pedido" at bounding box center [934, 596] width 346 height 36
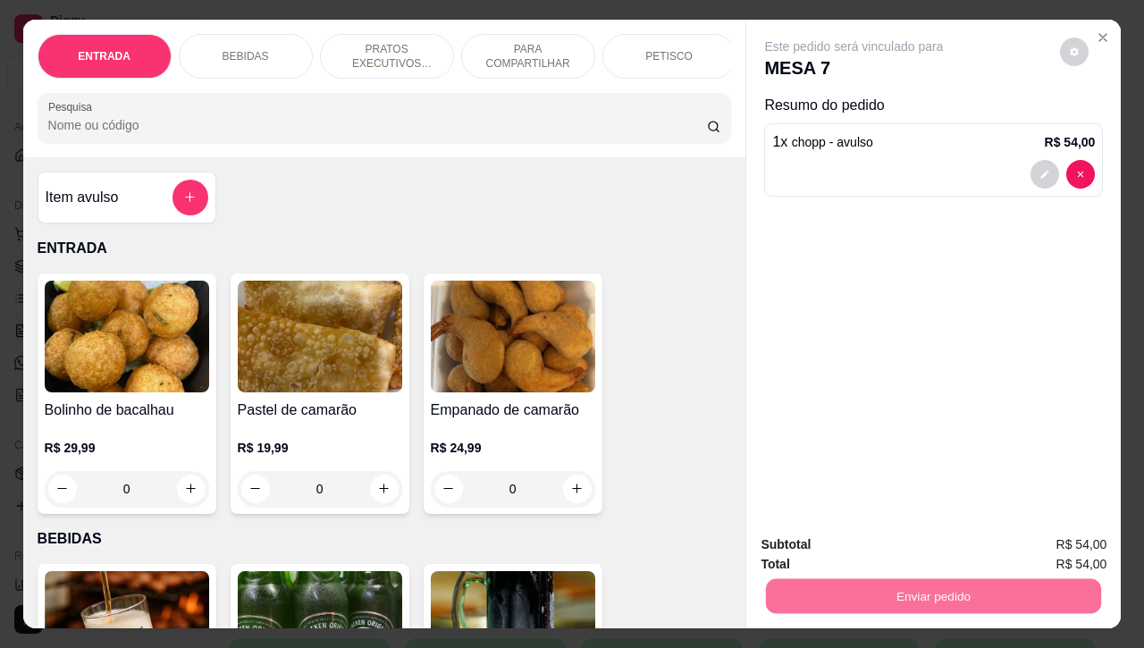
click at [903, 543] on button "Não registrar e enviar pedido" at bounding box center [872, 543] width 186 height 34
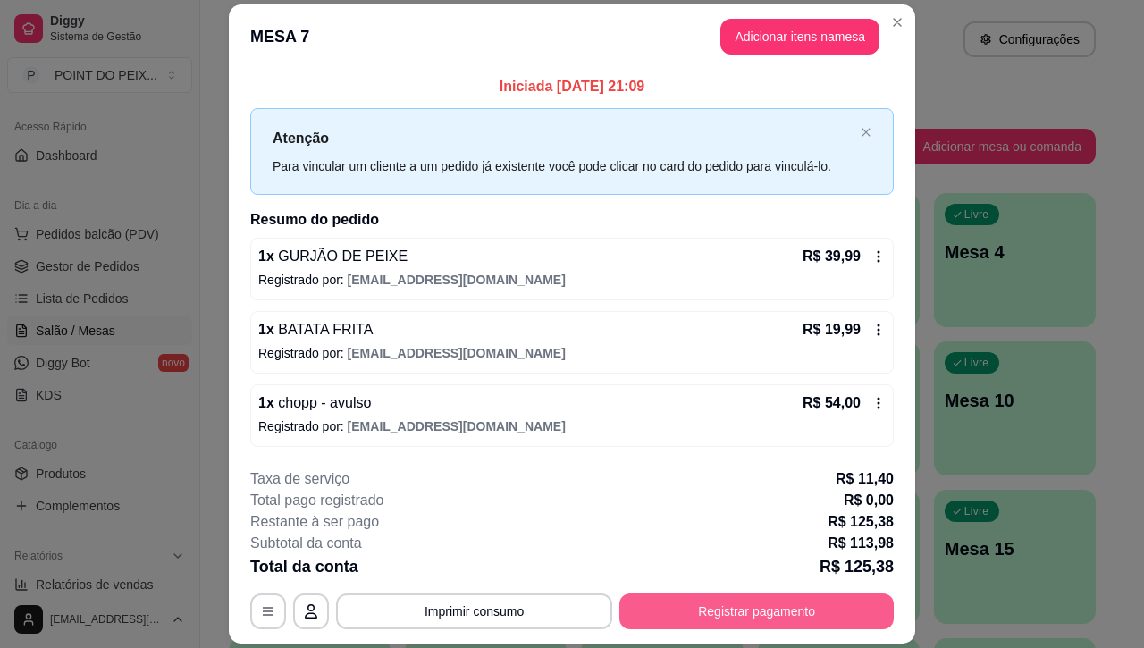
click at [715, 610] on button "Registrar pagamento" at bounding box center [756, 611] width 274 height 36
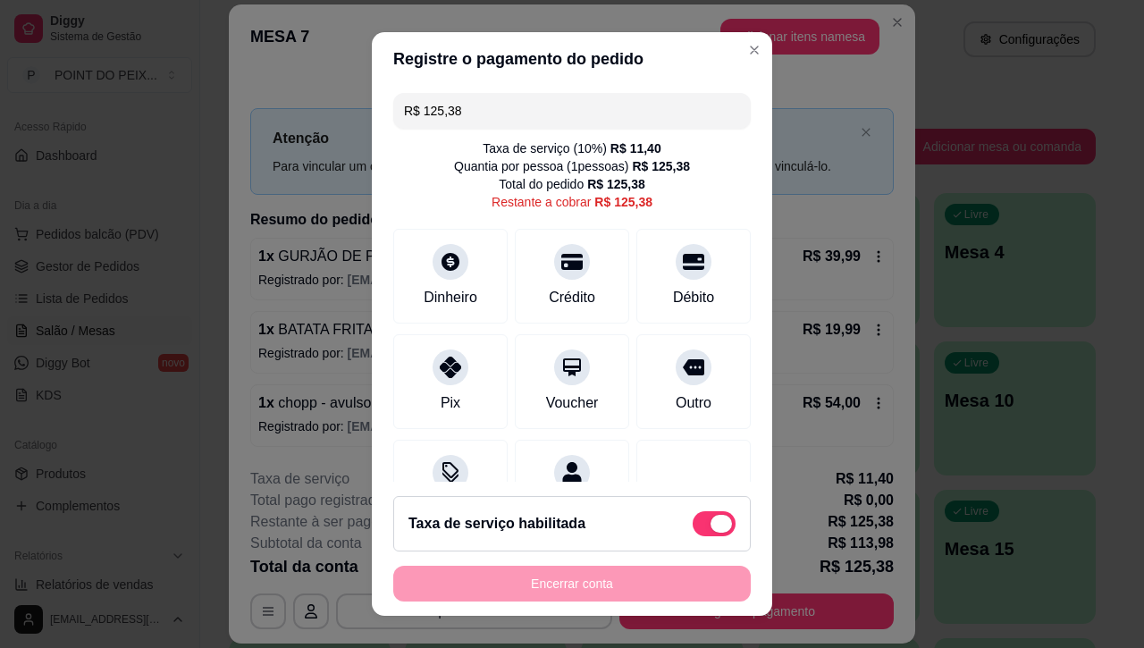
click at [693, 532] on span at bounding box center [714, 523] width 43 height 25
click at [692, 532] on input "checkbox" at bounding box center [698, 532] width 12 height 12
checkbox input "true"
type input "R$ 113,98"
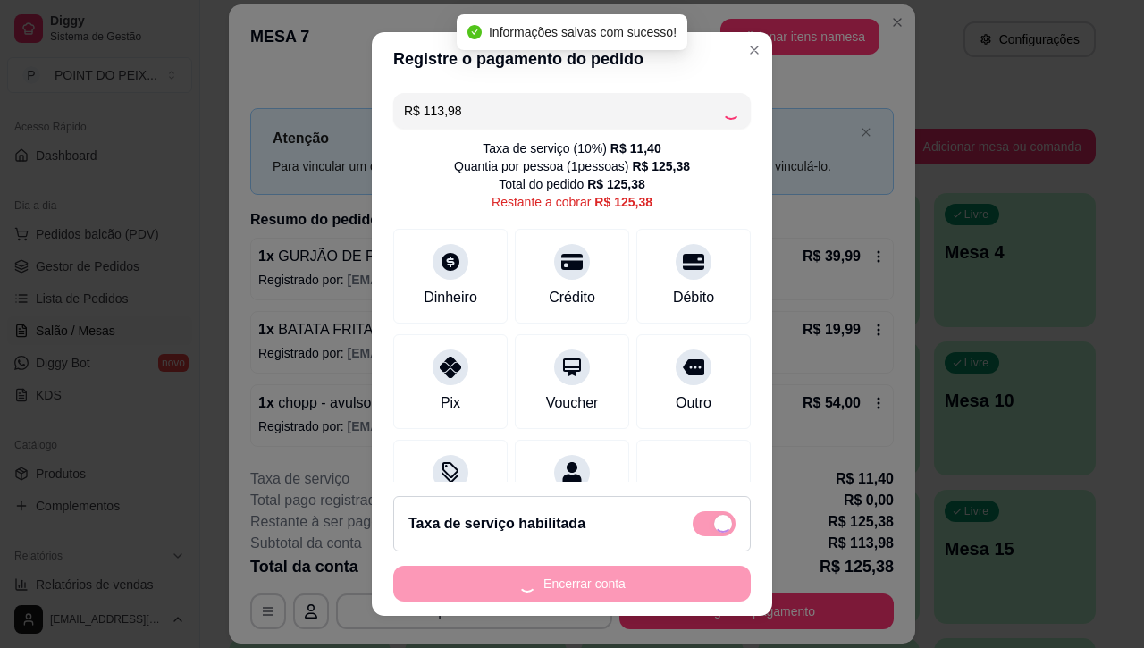
checkbox input "false"
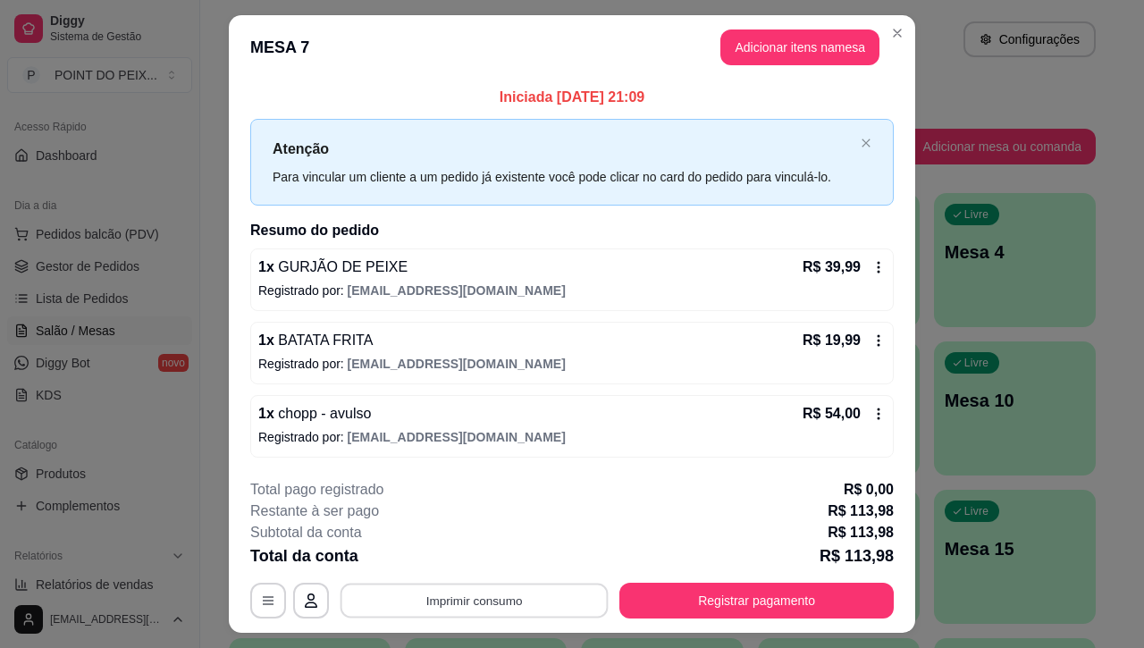
click at [494, 595] on button "Imprimir consumo" at bounding box center [475, 601] width 268 height 35
click at [478, 565] on button "IMPRESSORA" at bounding box center [471, 560] width 130 height 29
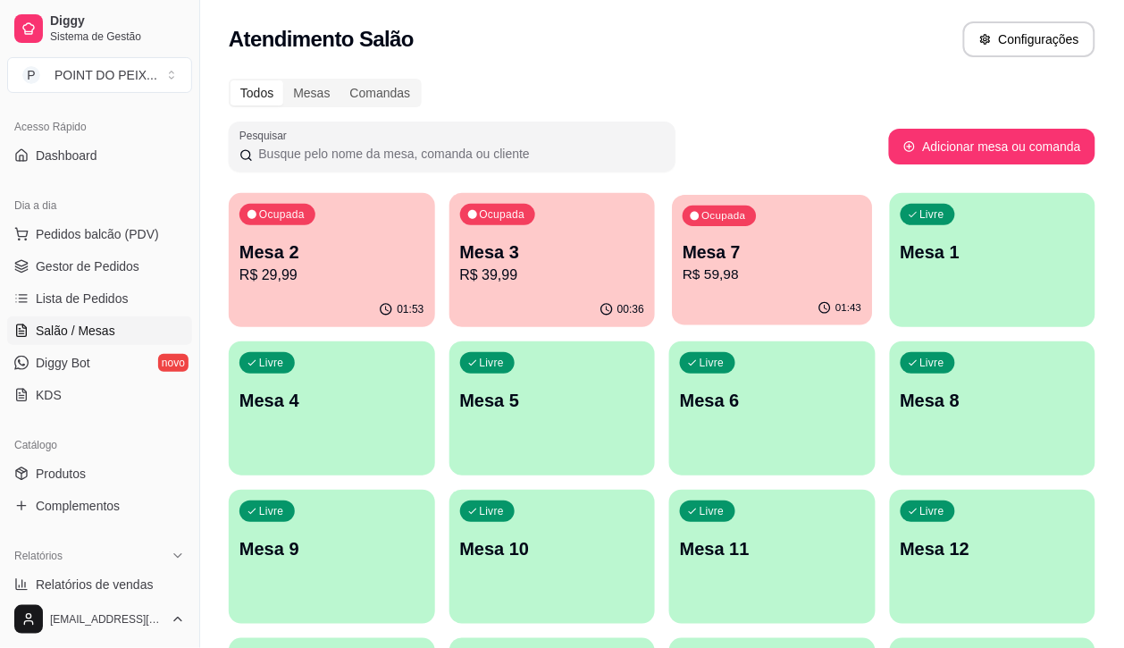
click at [702, 282] on p "R$ 59,98" at bounding box center [772, 275] width 179 height 21
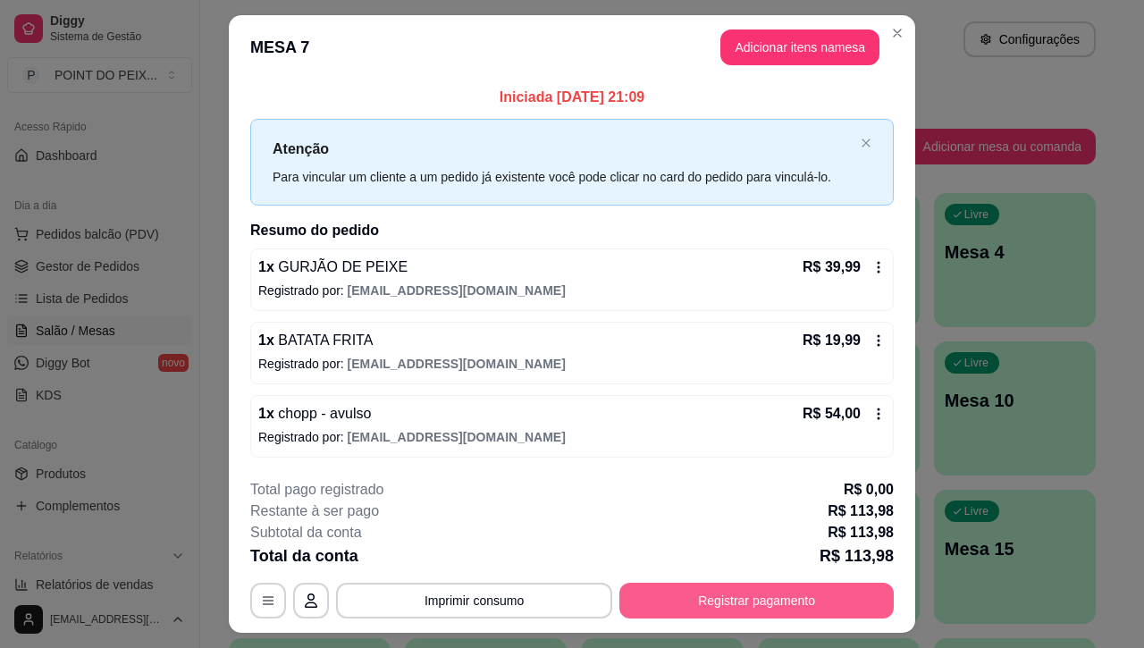
click at [767, 585] on button "Registrar pagamento" at bounding box center [756, 601] width 274 height 36
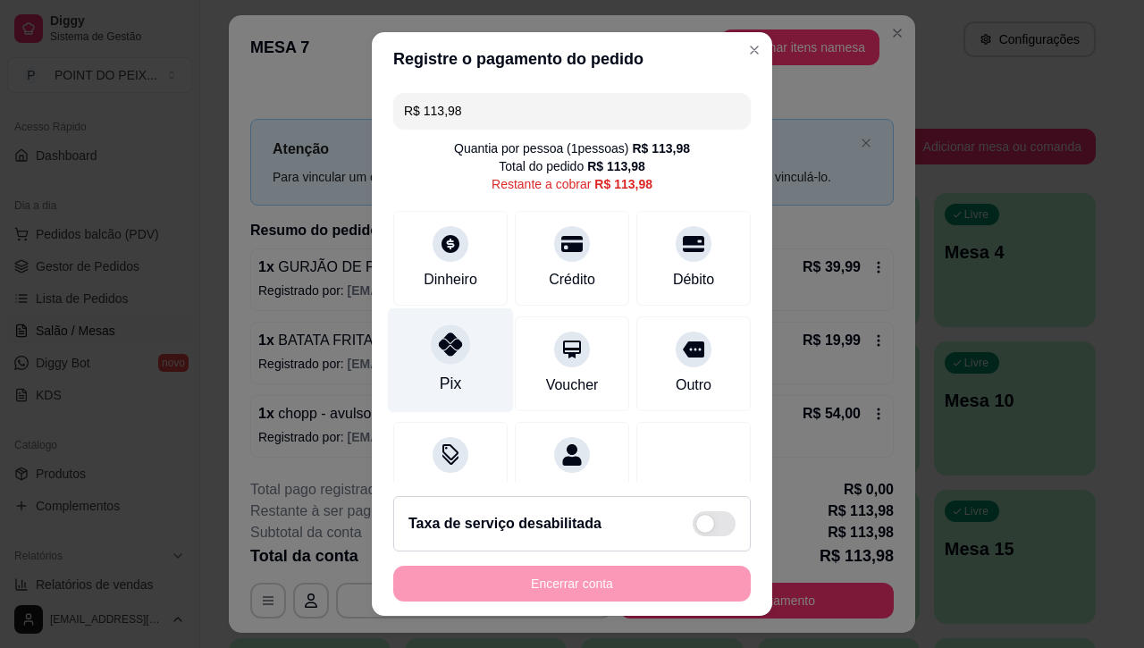
click at [445, 380] on div "Pix" at bounding box center [451, 360] width 126 height 105
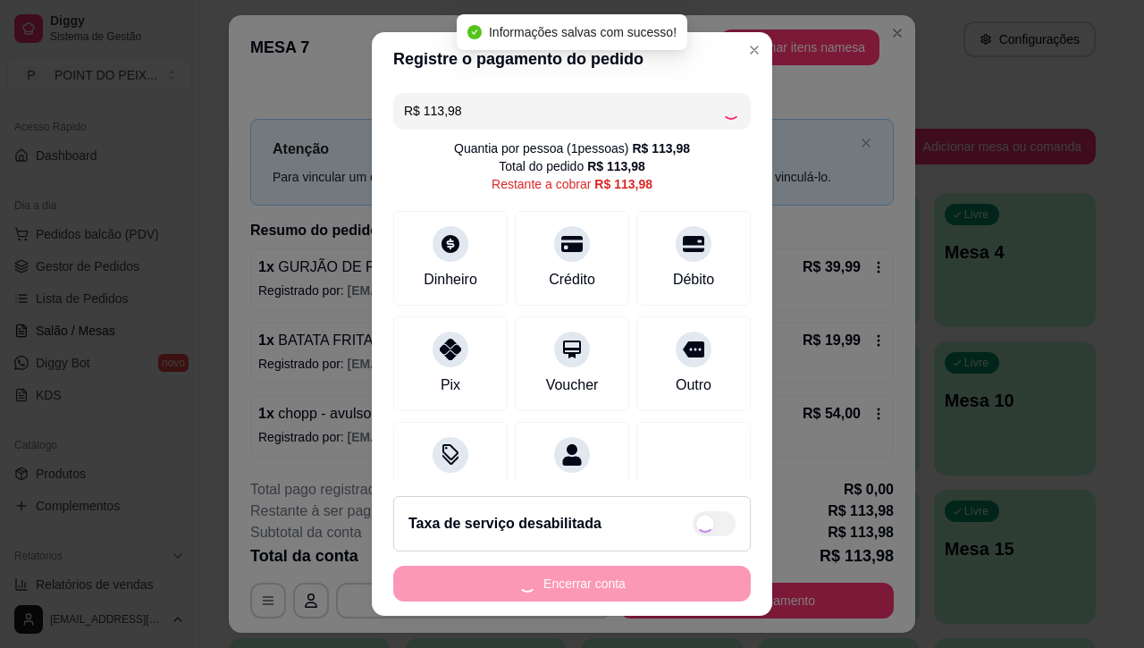
type input "R$ 0,00"
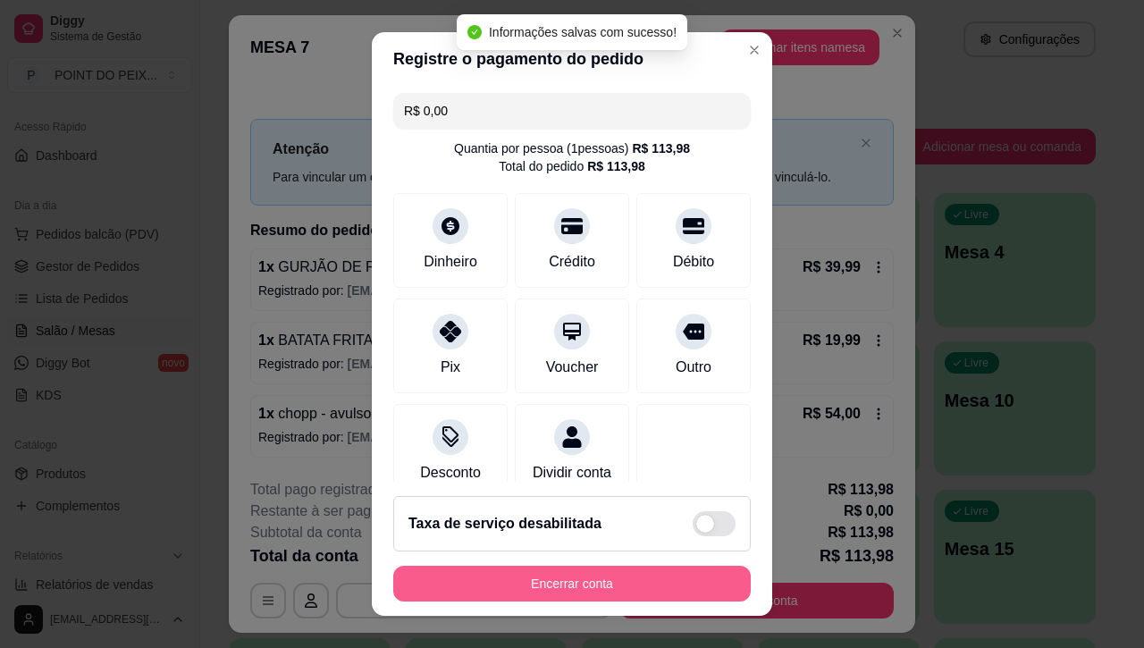
click at [604, 583] on button "Encerrar conta" at bounding box center [571, 584] width 357 height 36
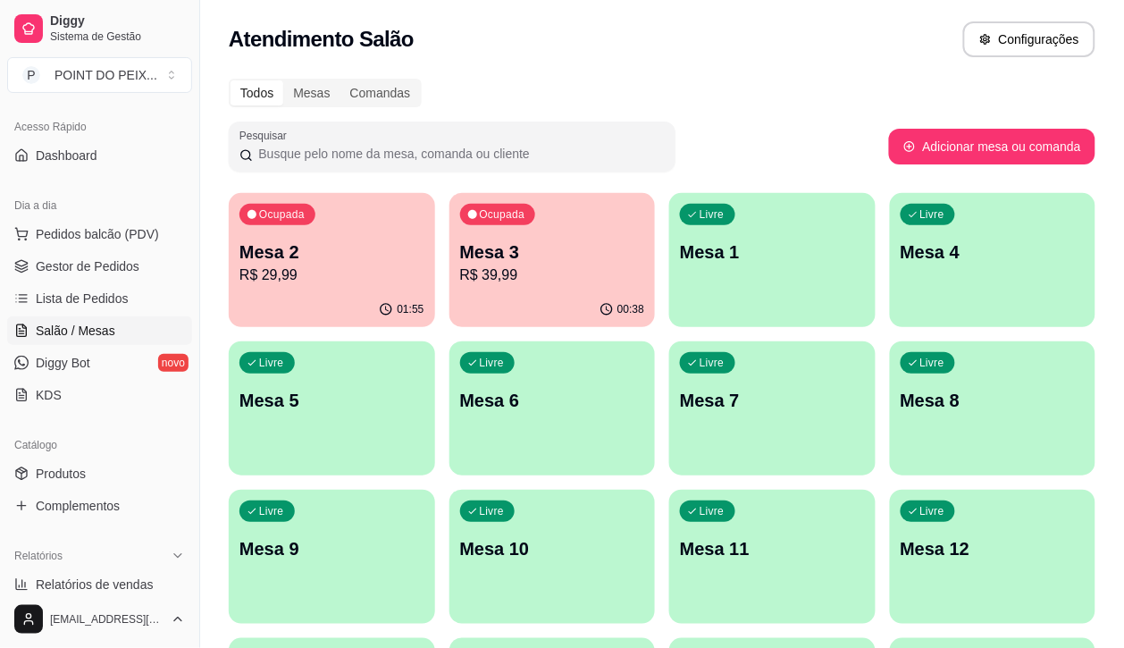
click at [266, 265] on p "R$ 29,99" at bounding box center [332, 275] width 185 height 21
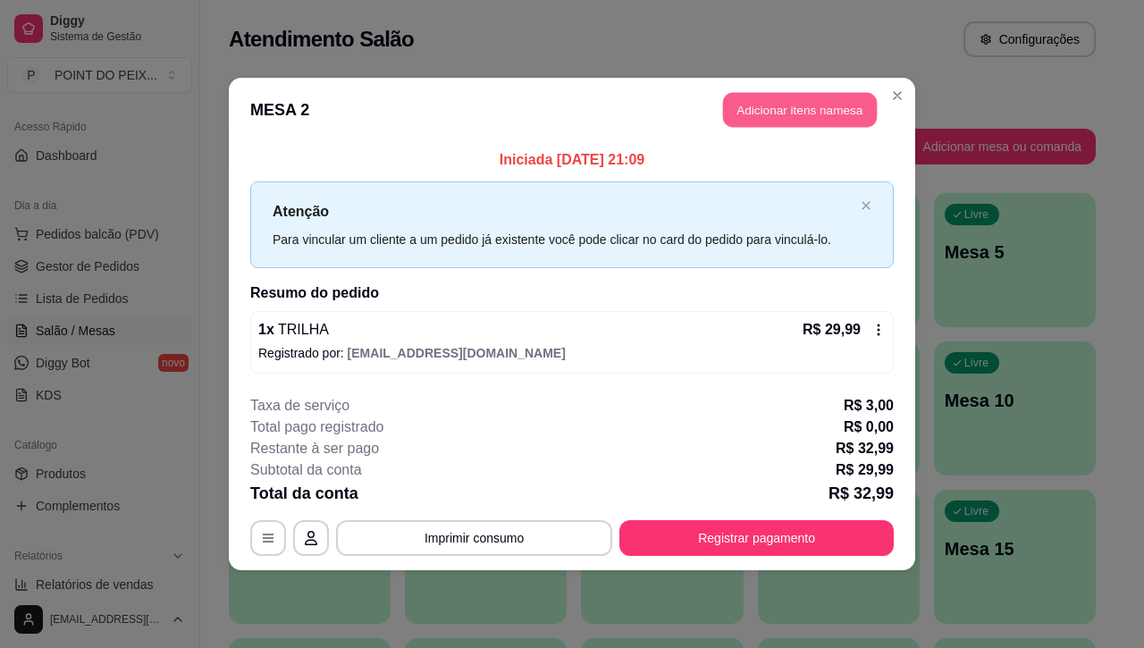
click at [834, 117] on button "Adicionar itens na mesa" at bounding box center [800, 110] width 154 height 35
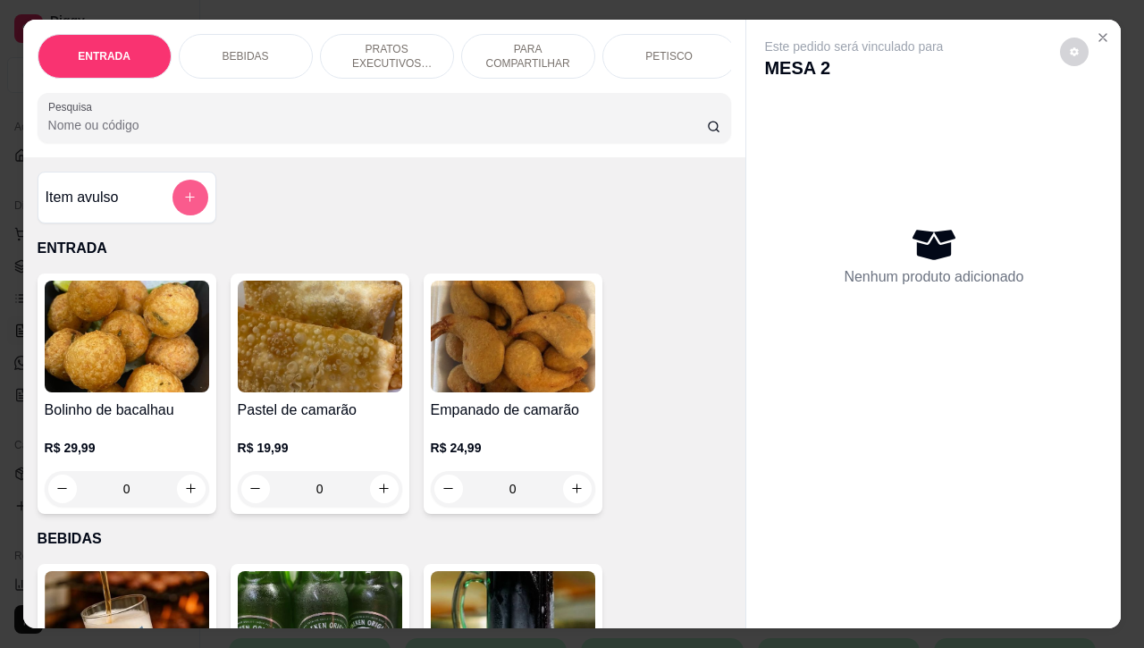
click at [183, 204] on icon "add-separate-item" at bounding box center [189, 196] width 13 height 13
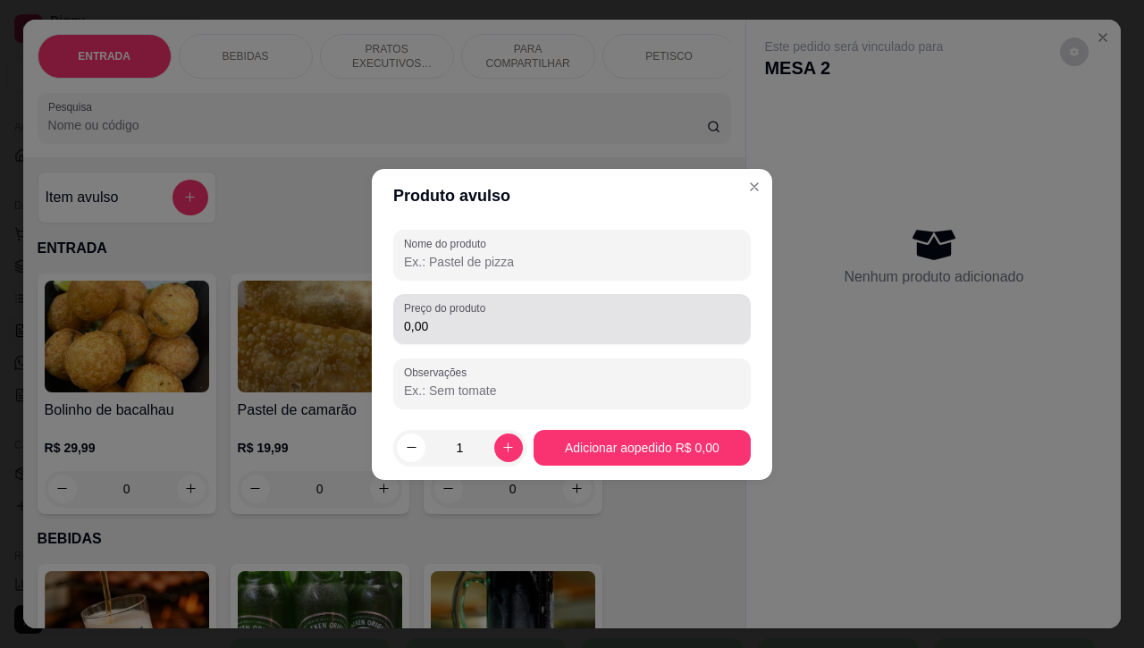
click at [481, 329] on input "0,00" at bounding box center [572, 326] width 336 height 18
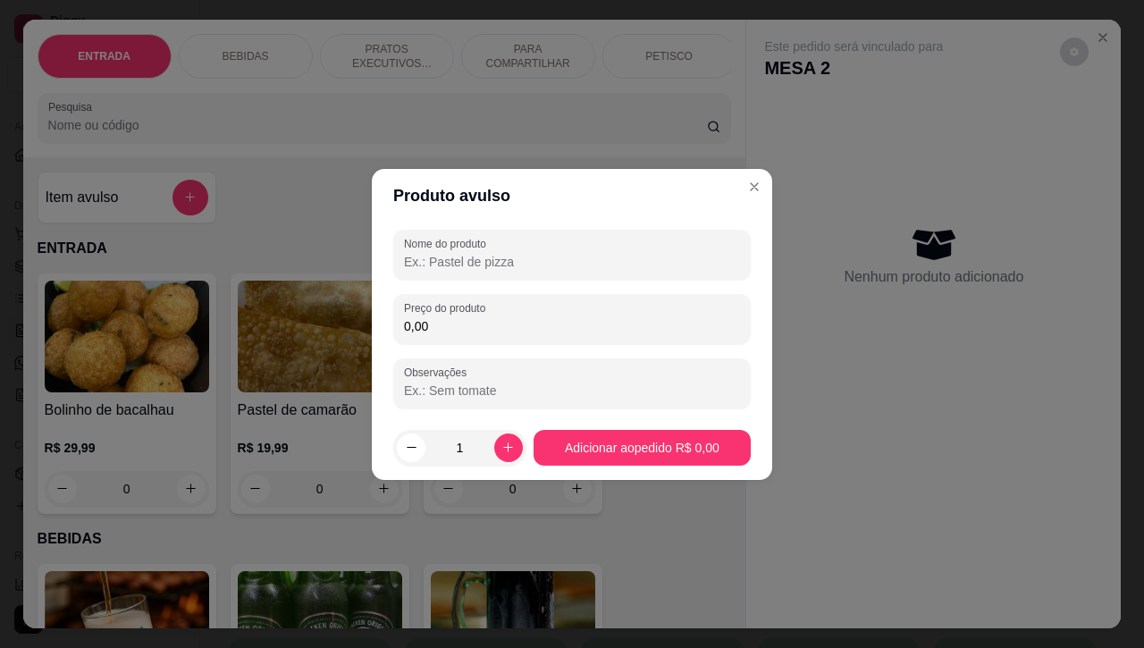
click at [481, 329] on input "0,00" at bounding box center [572, 326] width 336 height 18
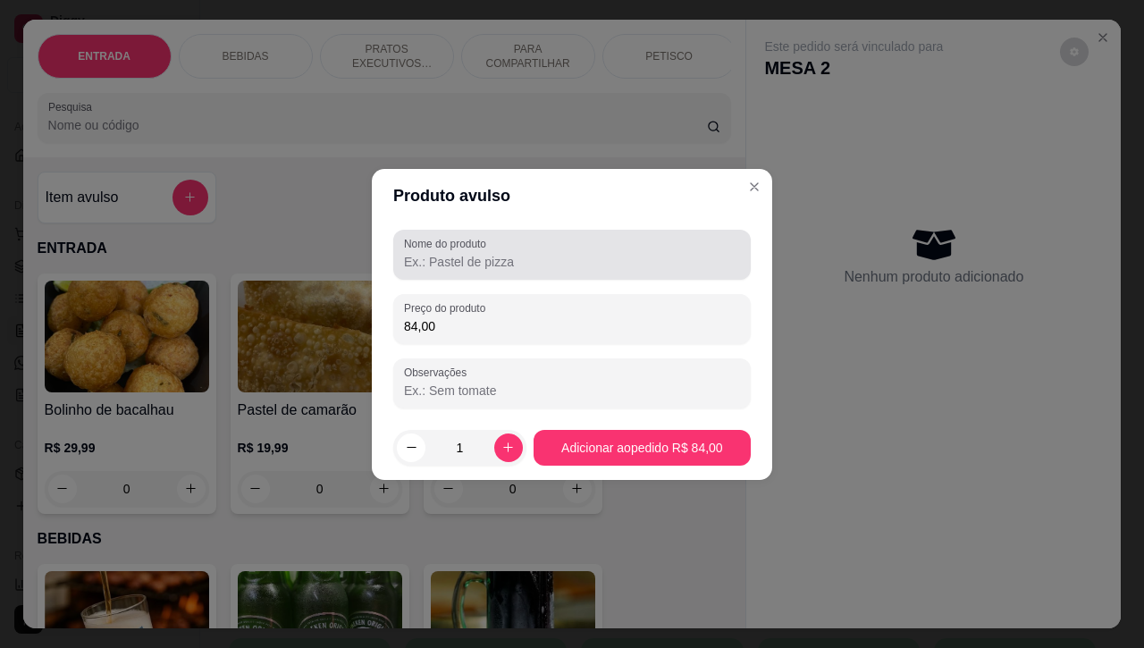
type input "84,00"
click at [487, 253] on input "Nome do produto" at bounding box center [572, 262] width 336 height 18
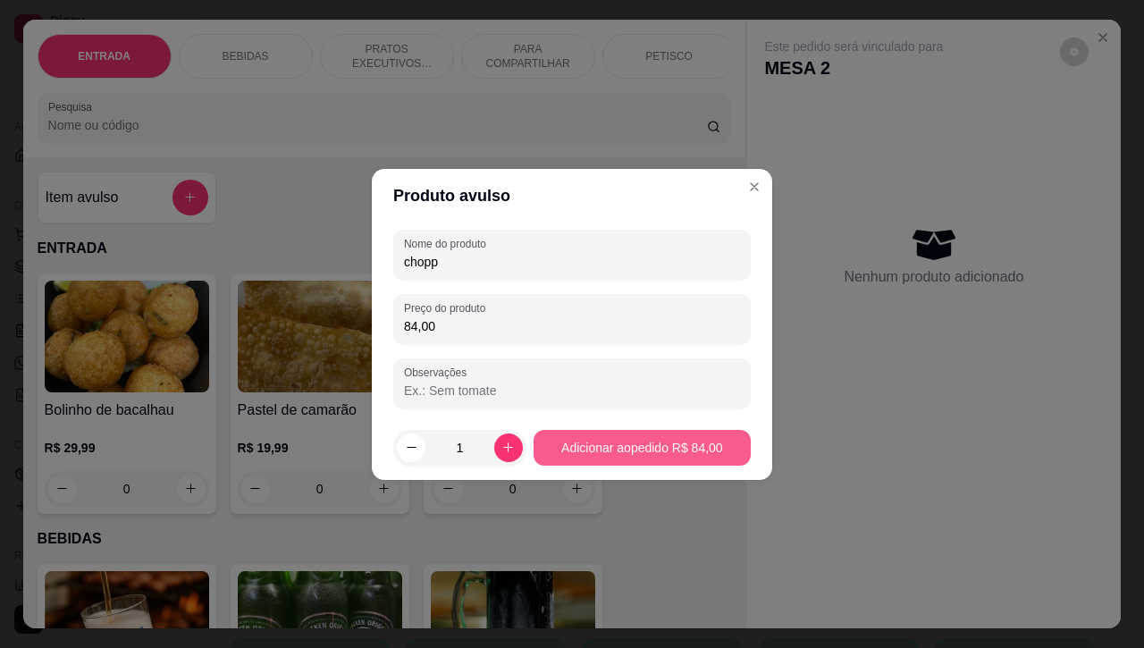
type input "chopp"
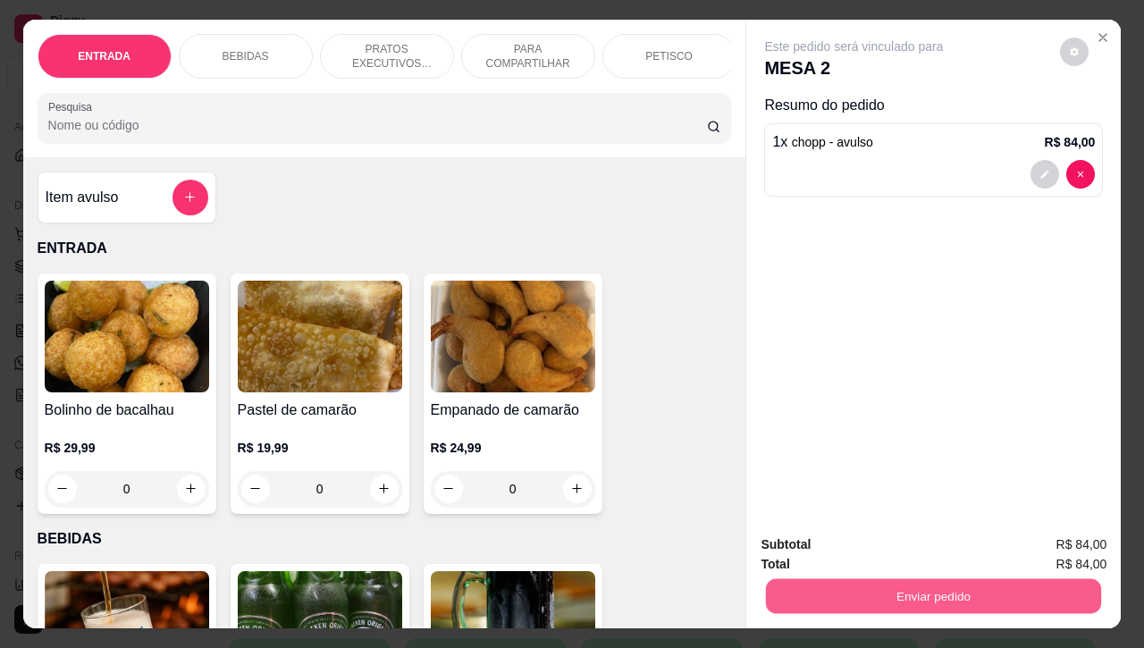
click at [896, 585] on button "Enviar pedido" at bounding box center [933, 596] width 335 height 35
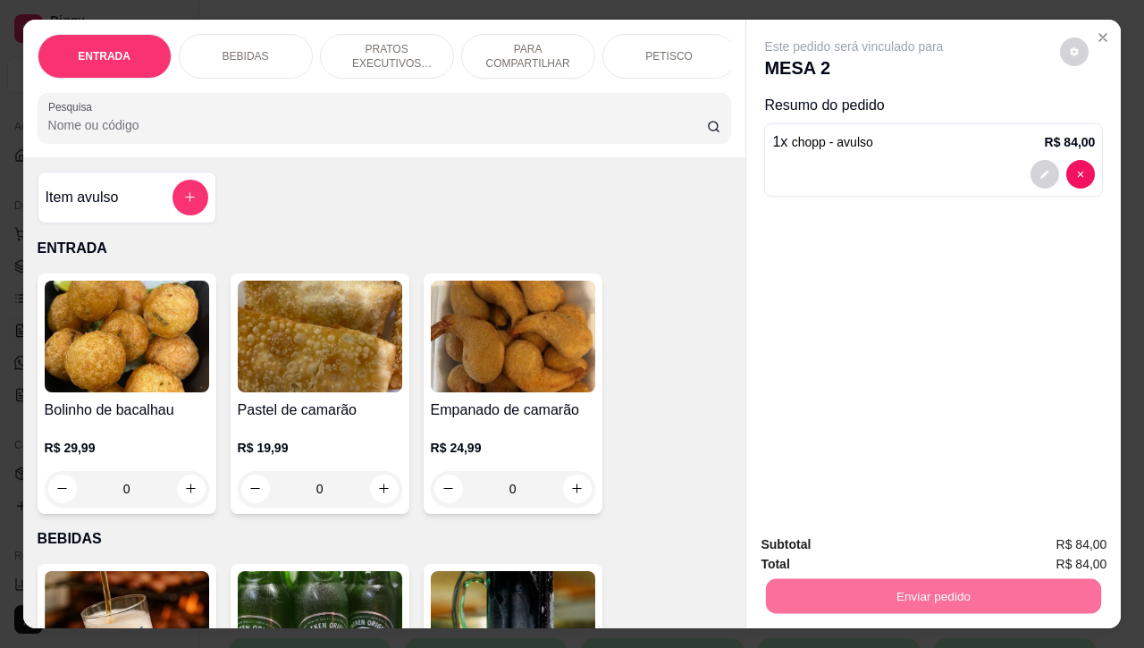
click at [919, 554] on button "Não registrar e enviar pedido" at bounding box center [872, 543] width 186 height 34
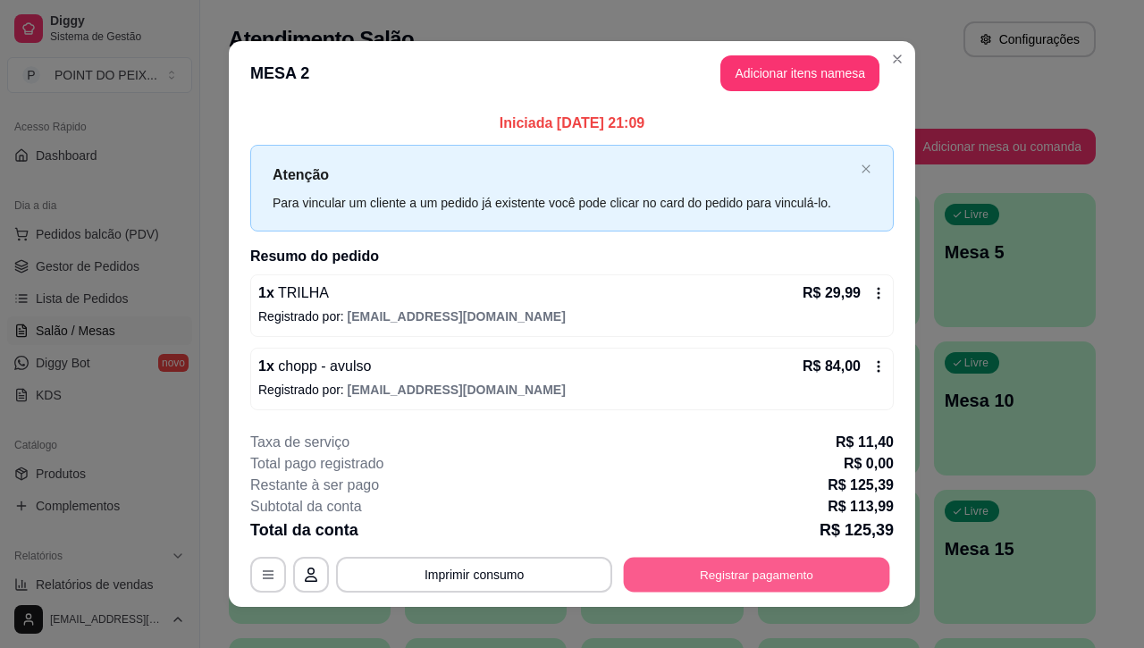
click at [807, 575] on button "Registrar pagamento" at bounding box center [757, 575] width 266 height 35
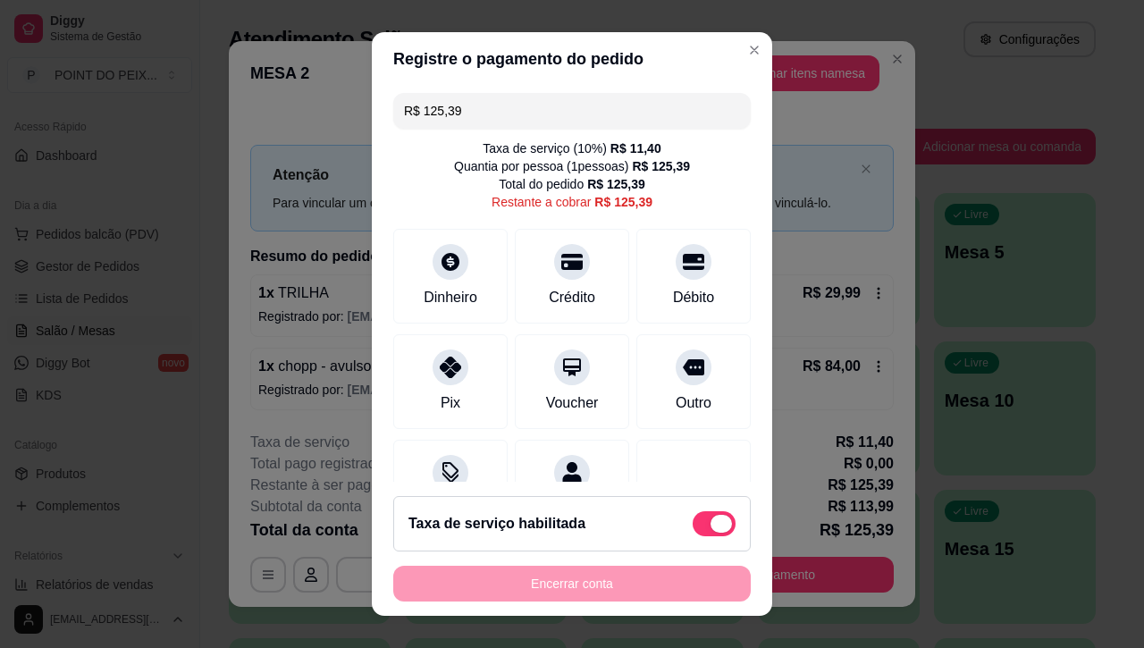
click at [710, 526] on span at bounding box center [720, 524] width 21 height 18
click at [693, 526] on input "checkbox" at bounding box center [698, 532] width 12 height 12
checkbox input "true"
type input "R$ 113,99"
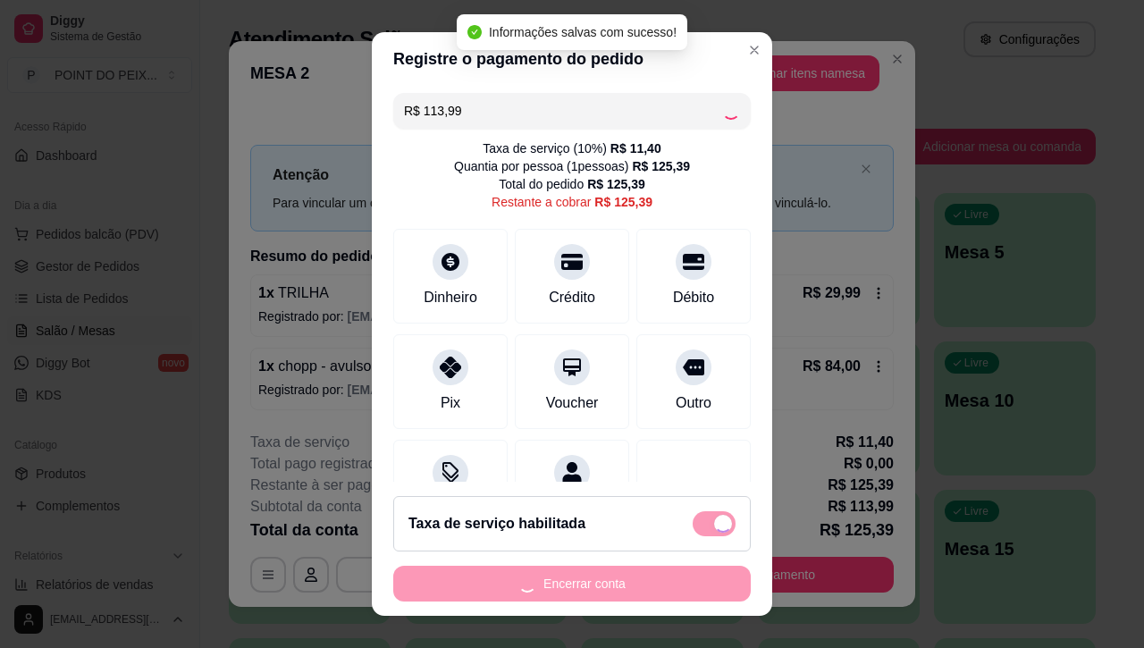
checkbox input "false"
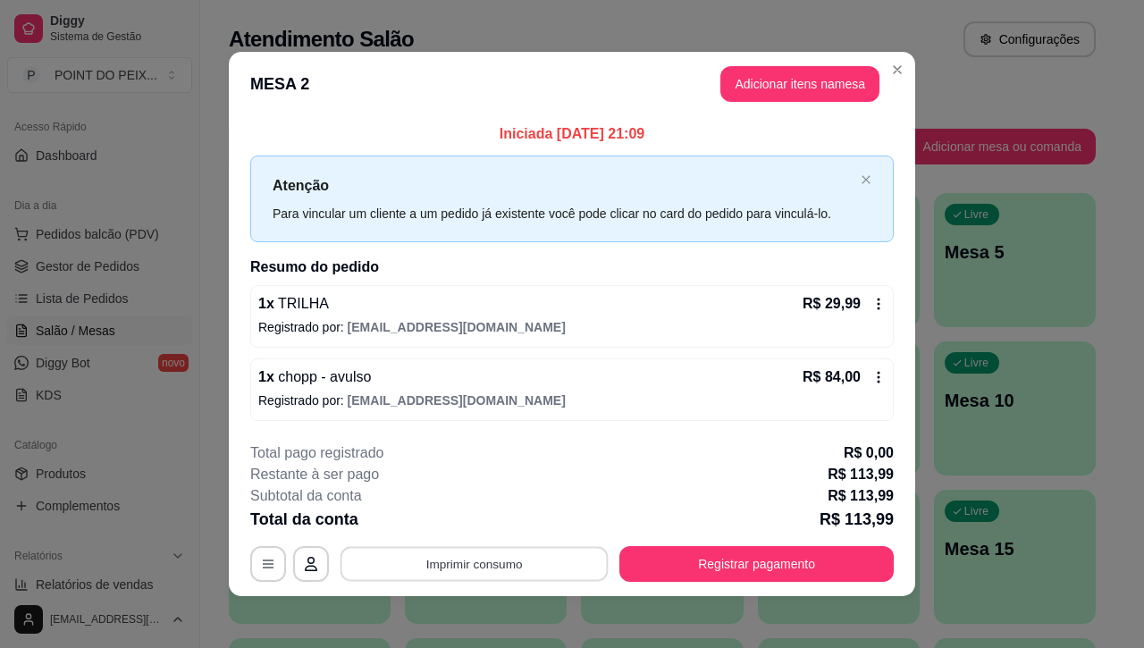
click at [420, 569] on button "Imprimir consumo" at bounding box center [475, 564] width 268 height 35
click at [492, 514] on button "IMPRESSORA" at bounding box center [470, 523] width 125 height 28
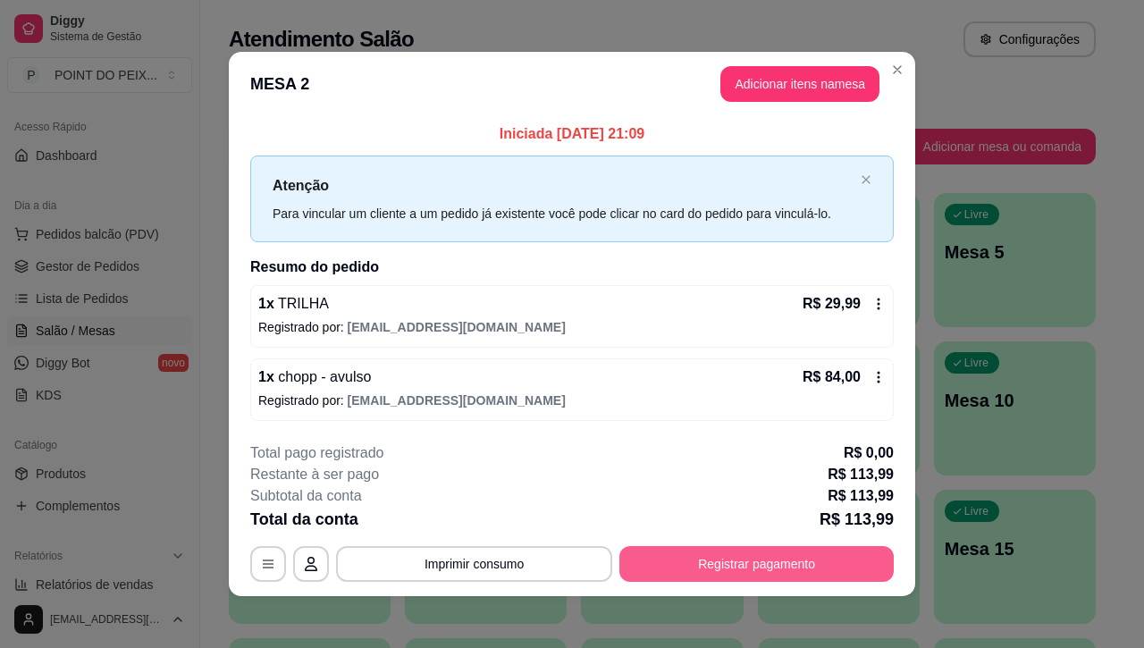
click at [677, 565] on button "Registrar pagamento" at bounding box center [756, 564] width 274 height 36
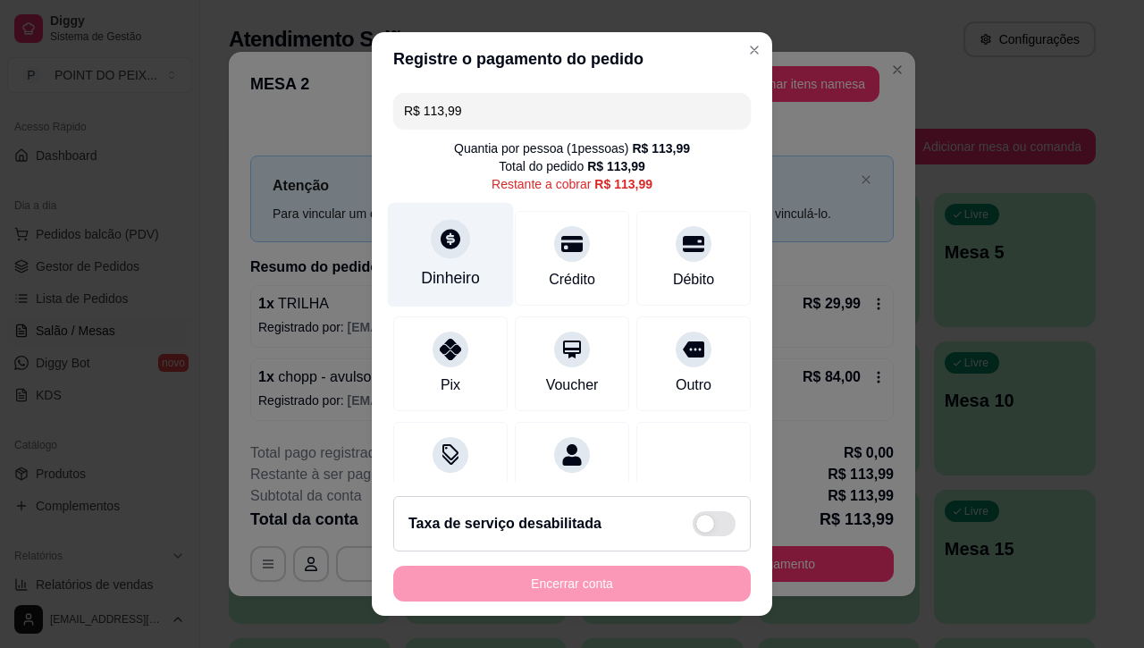
click at [441, 244] on icon at bounding box center [451, 240] width 20 height 20
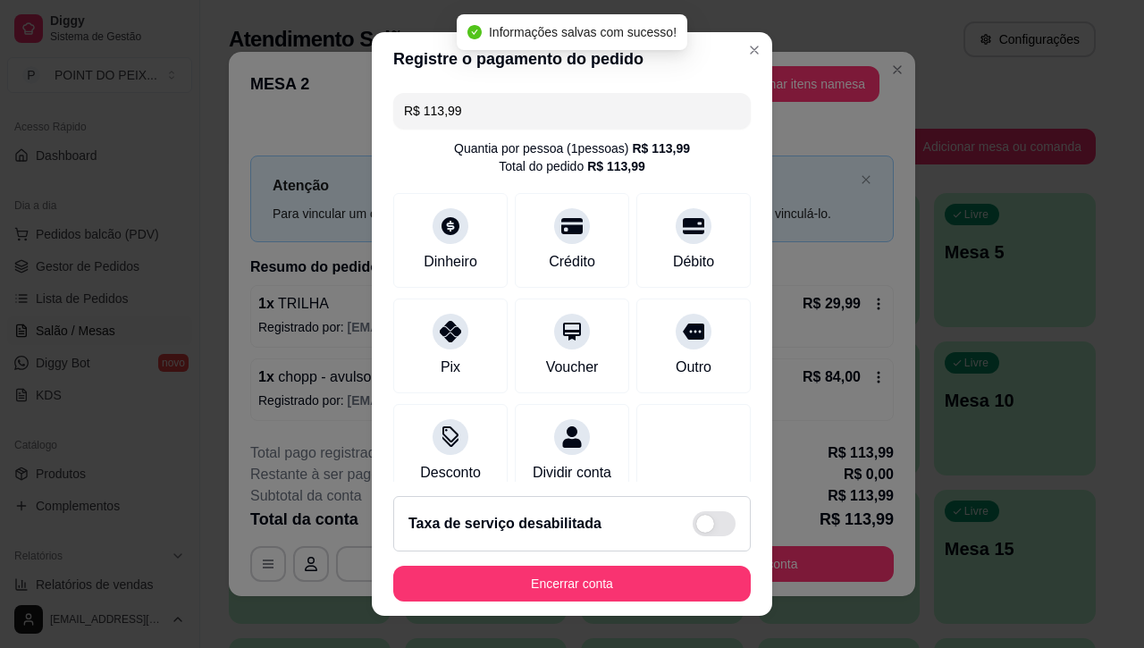
type input "R$ 0,00"
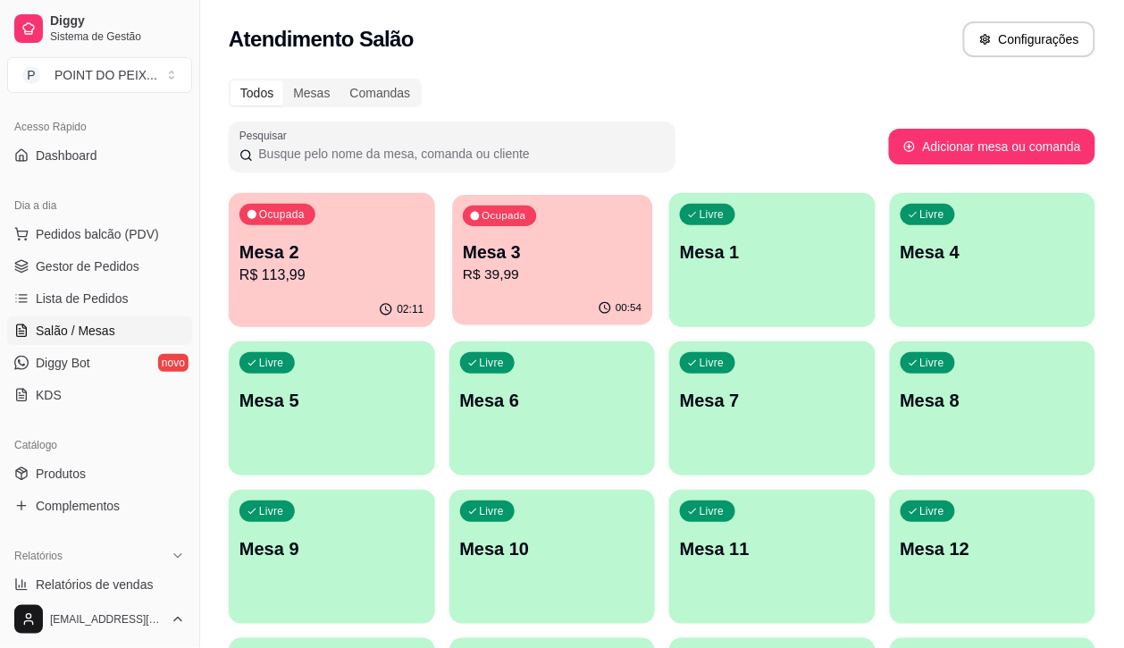
click at [489, 246] on p "Mesa 3" at bounding box center [552, 252] width 179 height 24
click at [519, 265] on p "R$ 39,99" at bounding box center [552, 275] width 185 height 21
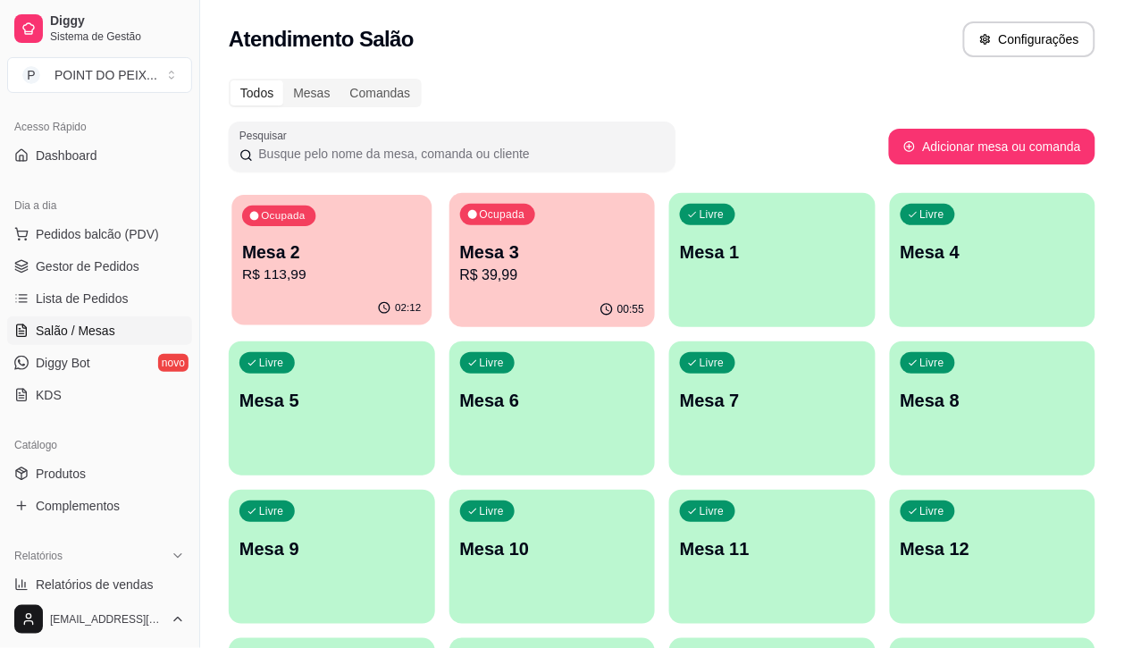
click at [335, 259] on p "Mesa 2" at bounding box center [331, 252] width 179 height 24
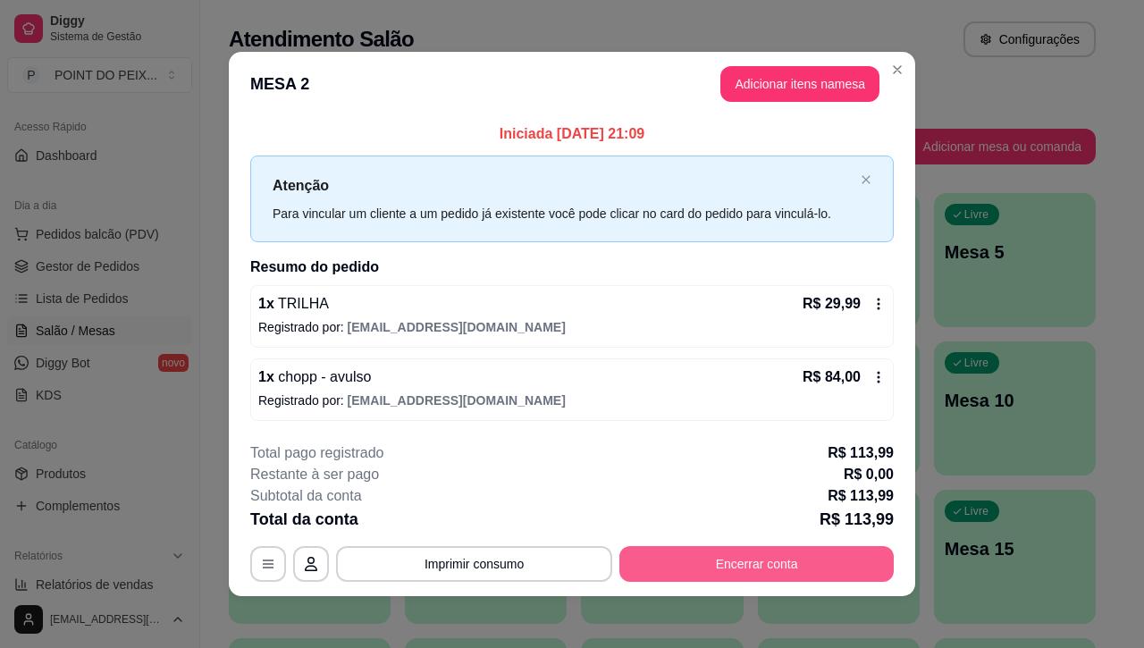
click at [748, 564] on button "Encerrar conta" at bounding box center [756, 564] width 274 height 36
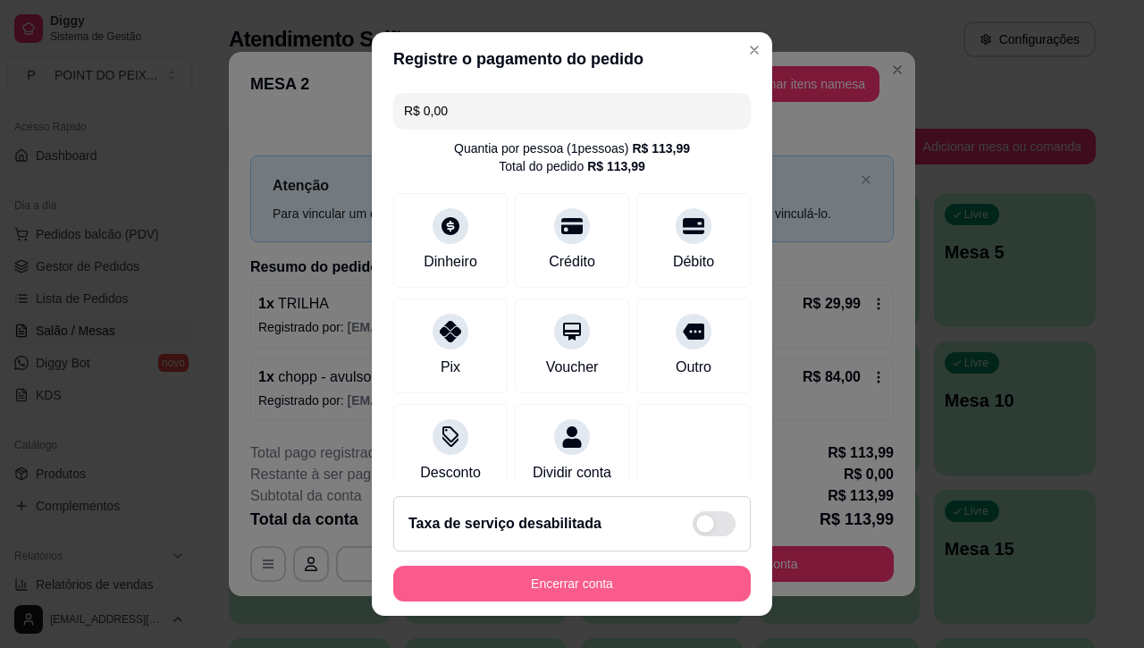
click at [585, 597] on button "Encerrar conta" at bounding box center [571, 584] width 357 height 36
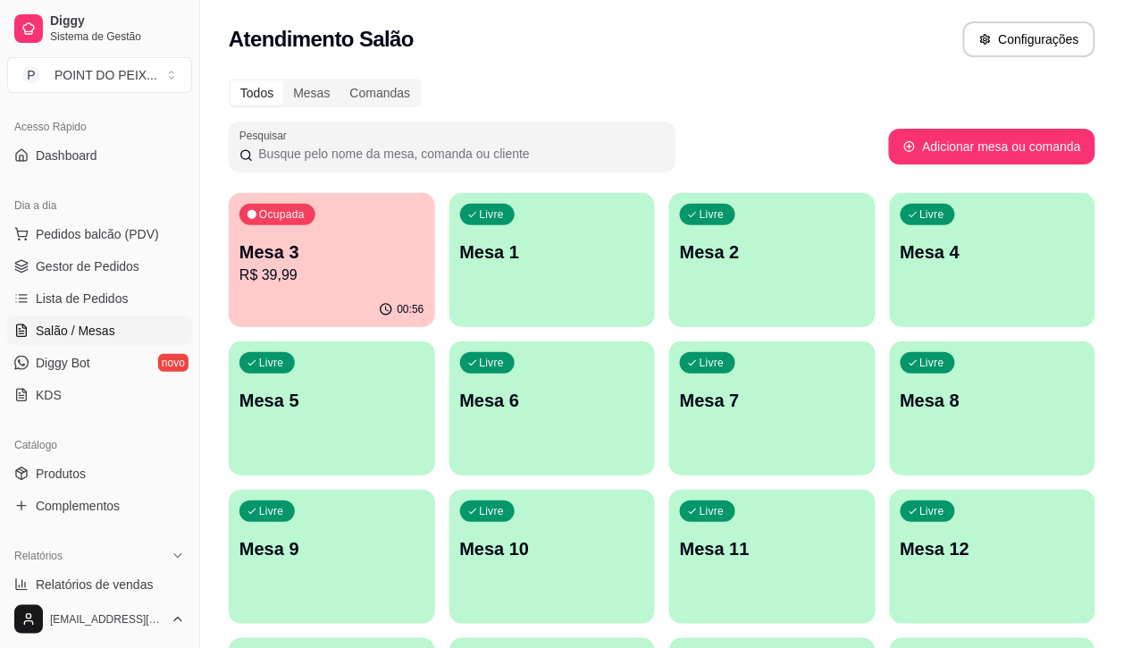
click at [320, 292] on div "00:56" at bounding box center [332, 309] width 206 height 35
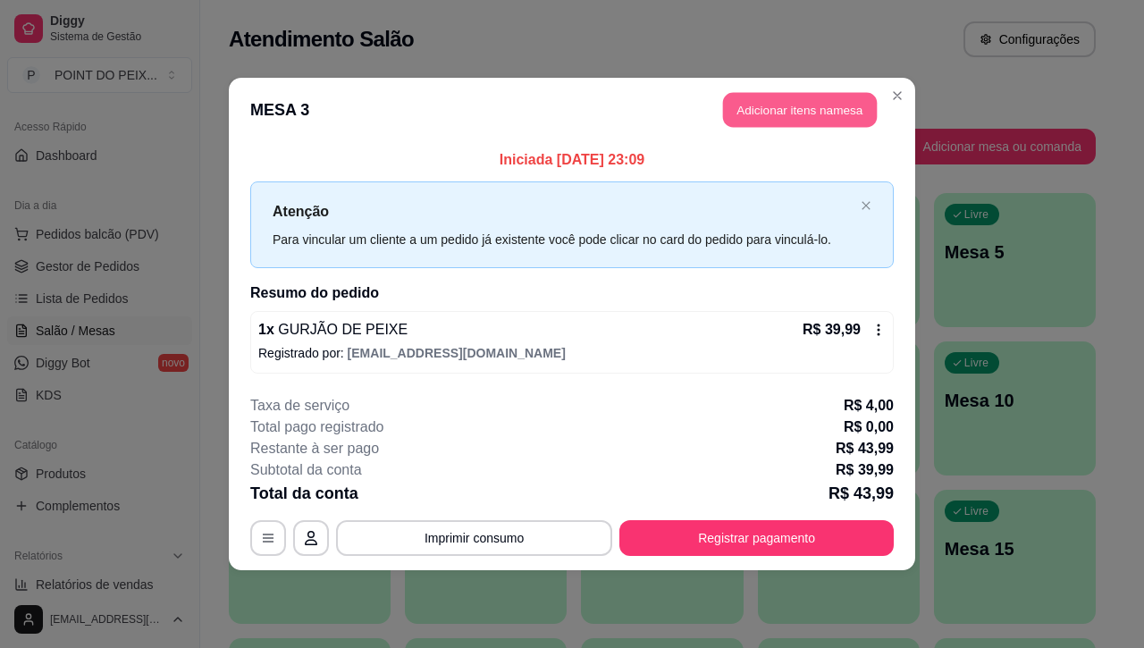
click at [800, 104] on button "Adicionar itens na mesa" at bounding box center [800, 110] width 154 height 35
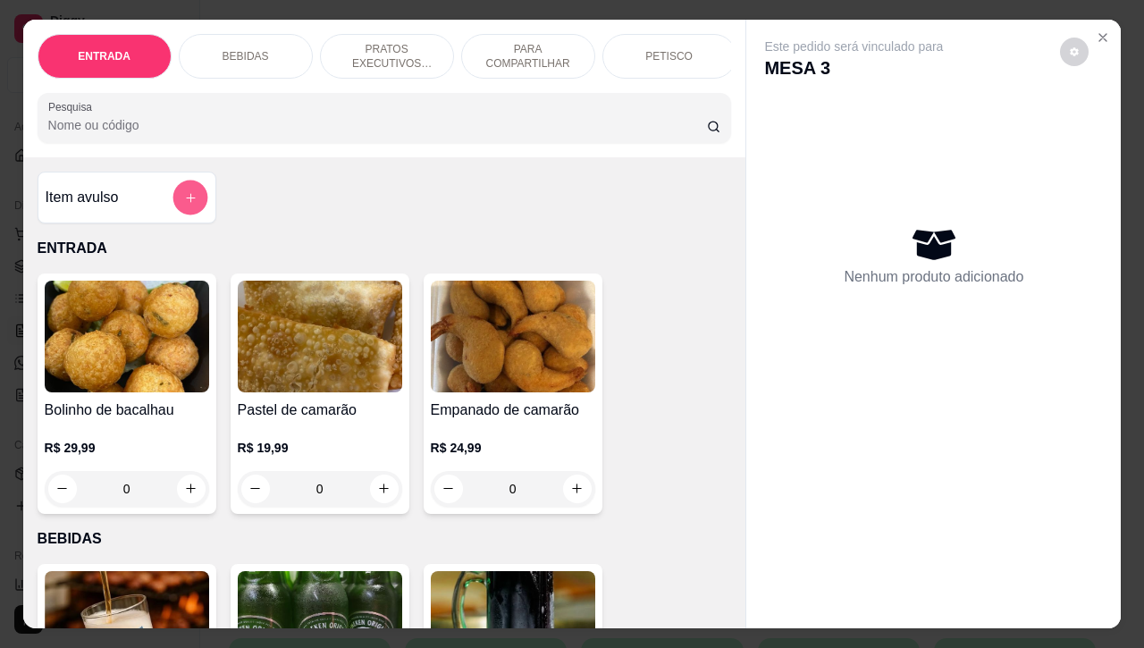
click at [183, 204] on icon "add-separate-item" at bounding box center [189, 196] width 13 height 13
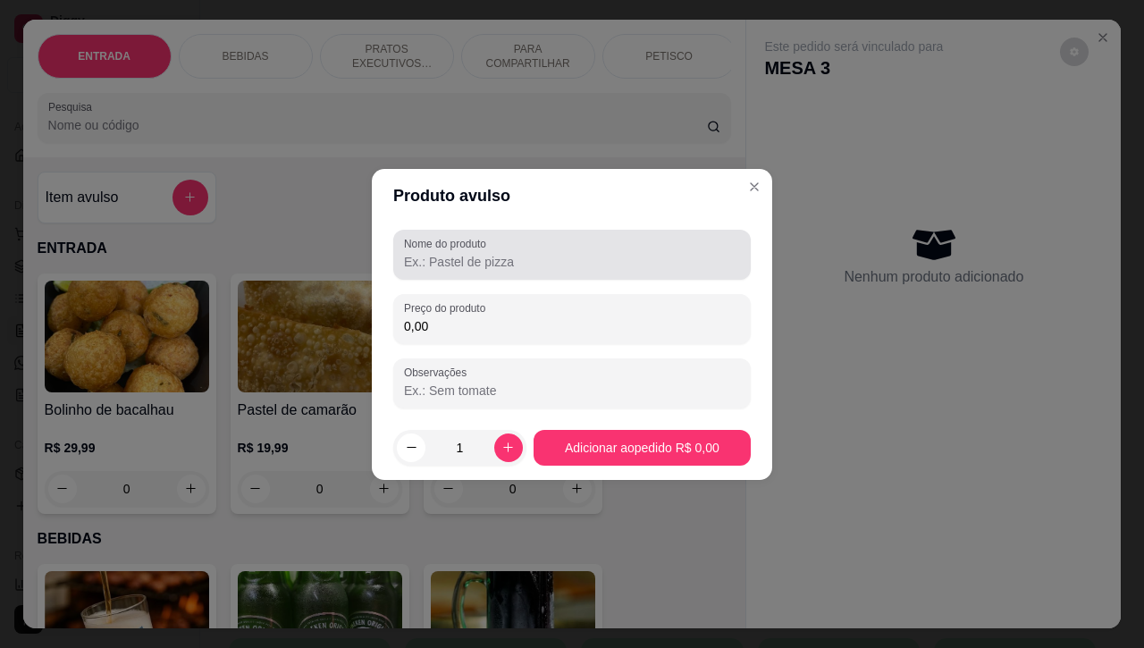
click at [488, 268] on input "Nome do produto" at bounding box center [572, 262] width 336 height 18
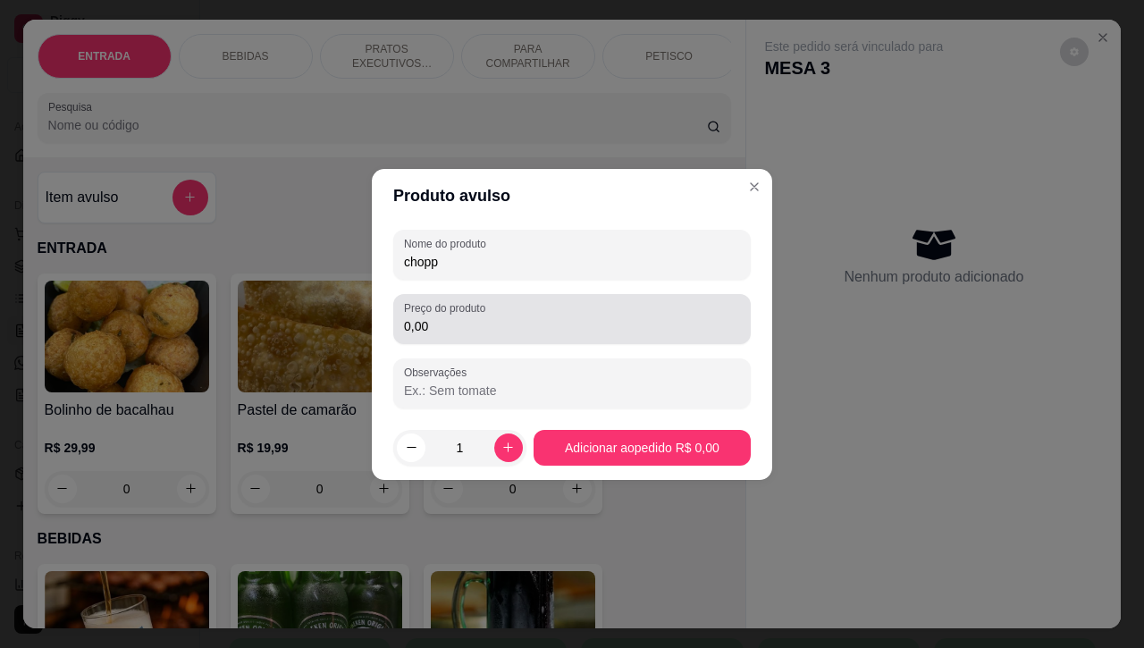
type input "chopp"
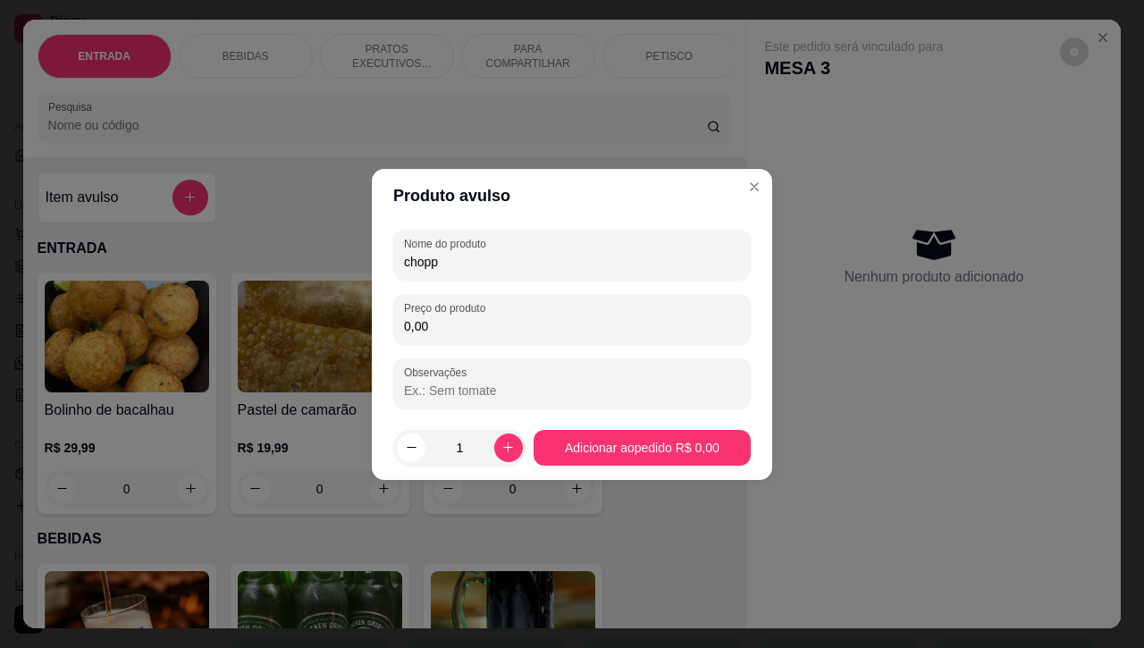
drag, startPoint x: 434, startPoint y: 329, endPoint x: 367, endPoint y: 331, distance: 67.1
click at [367, 331] on div "Produto avulso Nome do produto chopp Preço do produto 0,00 Observações 1 Adicio…" at bounding box center [572, 324] width 1144 height 648
type input "84,00"
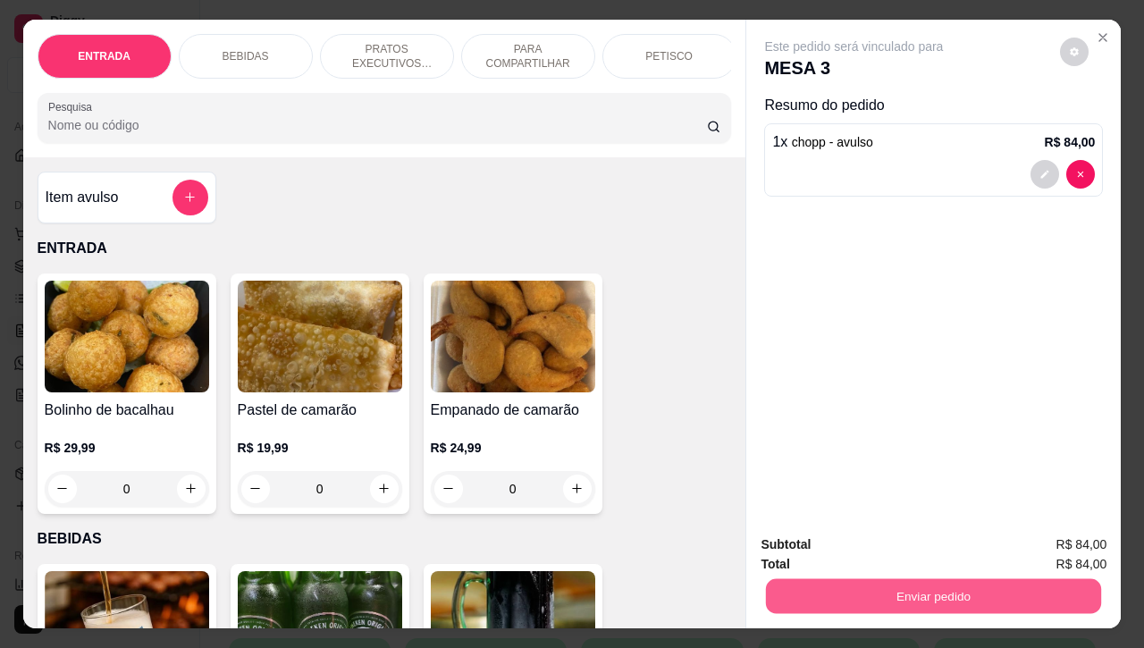
click at [858, 579] on button "Enviar pedido" at bounding box center [933, 596] width 335 height 35
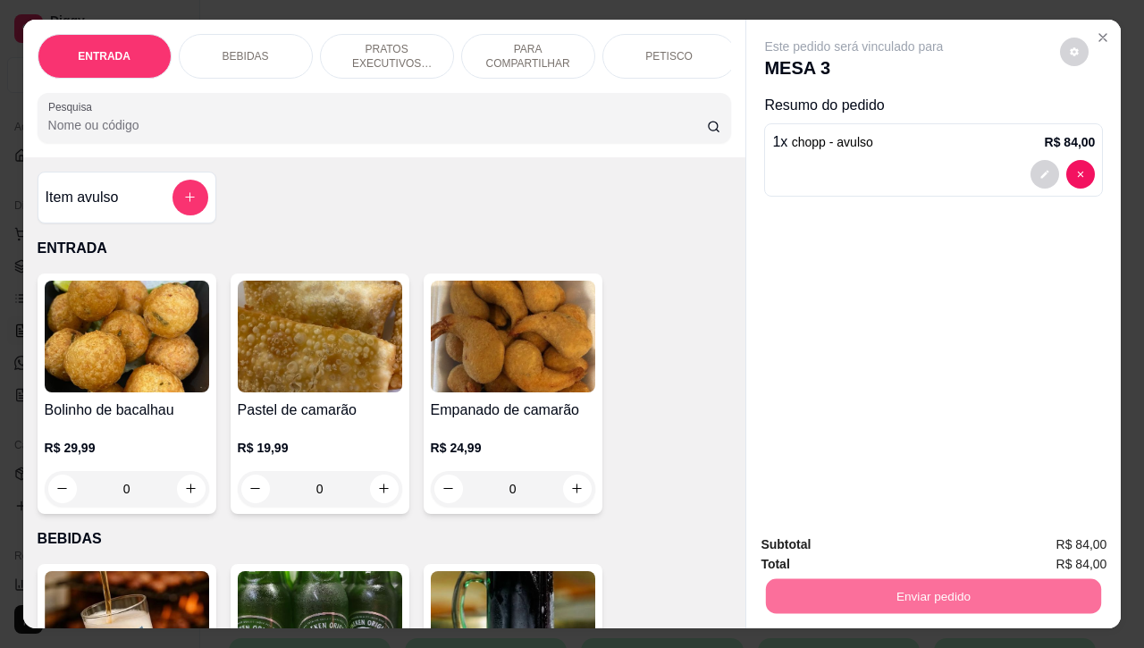
click at [868, 539] on button "Não registrar e enviar pedido" at bounding box center [872, 542] width 181 height 33
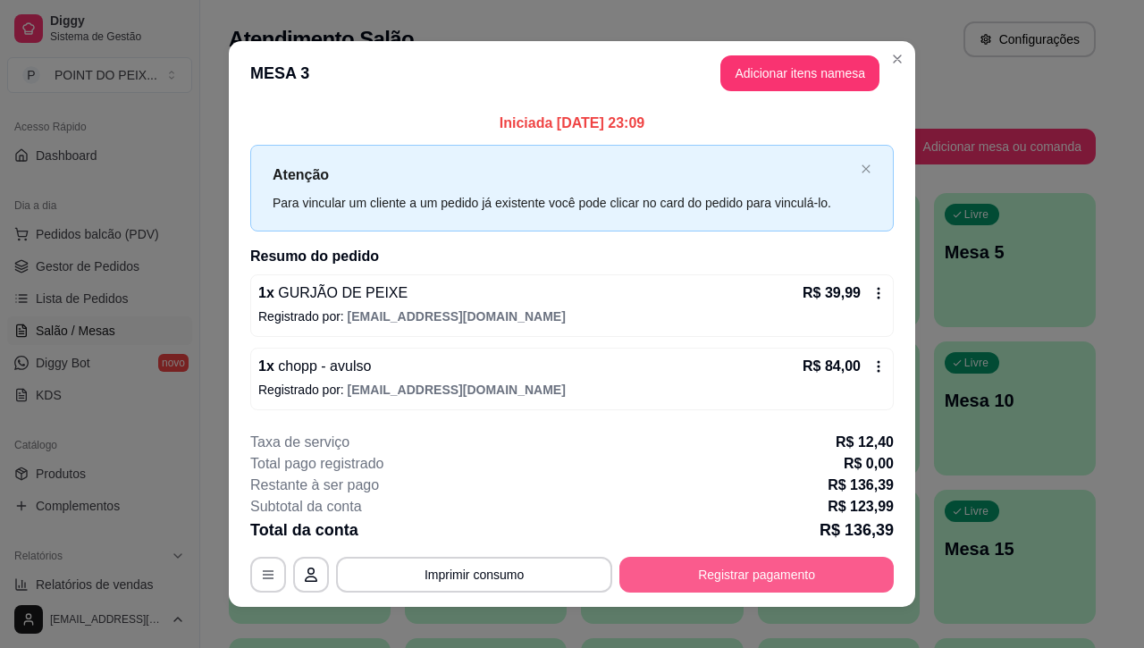
click at [643, 564] on button "Registrar pagamento" at bounding box center [756, 575] width 274 height 36
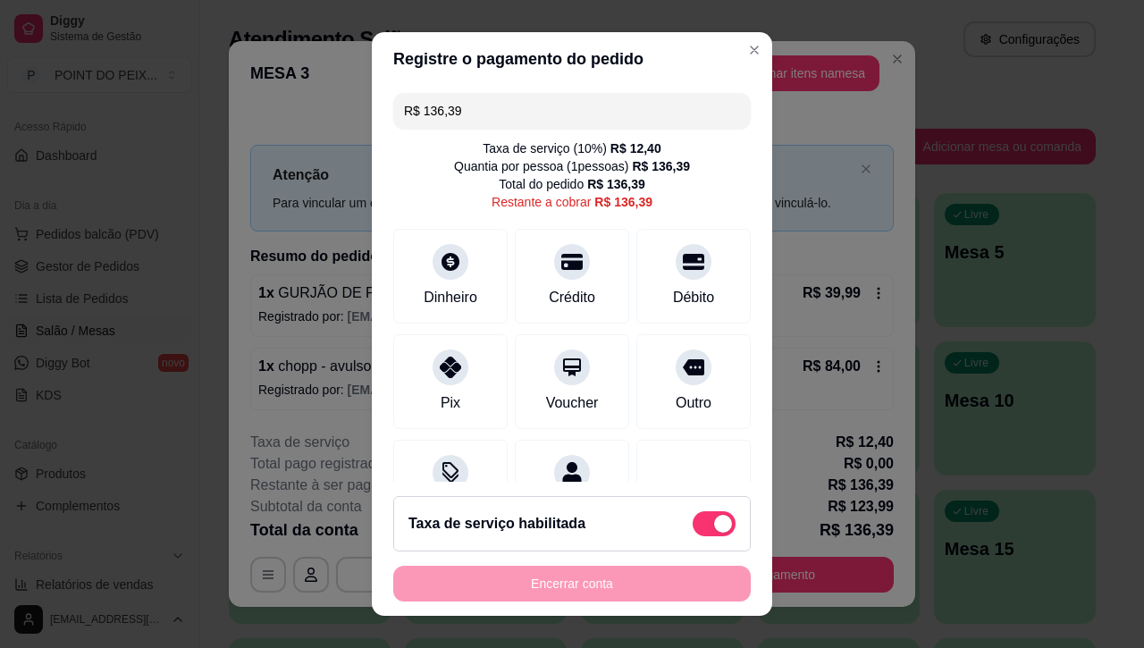
click at [693, 532] on span at bounding box center [714, 523] width 43 height 25
click at [692, 532] on input "checkbox" at bounding box center [698, 532] width 12 height 12
checkbox input "true"
type input "R$ 123,99"
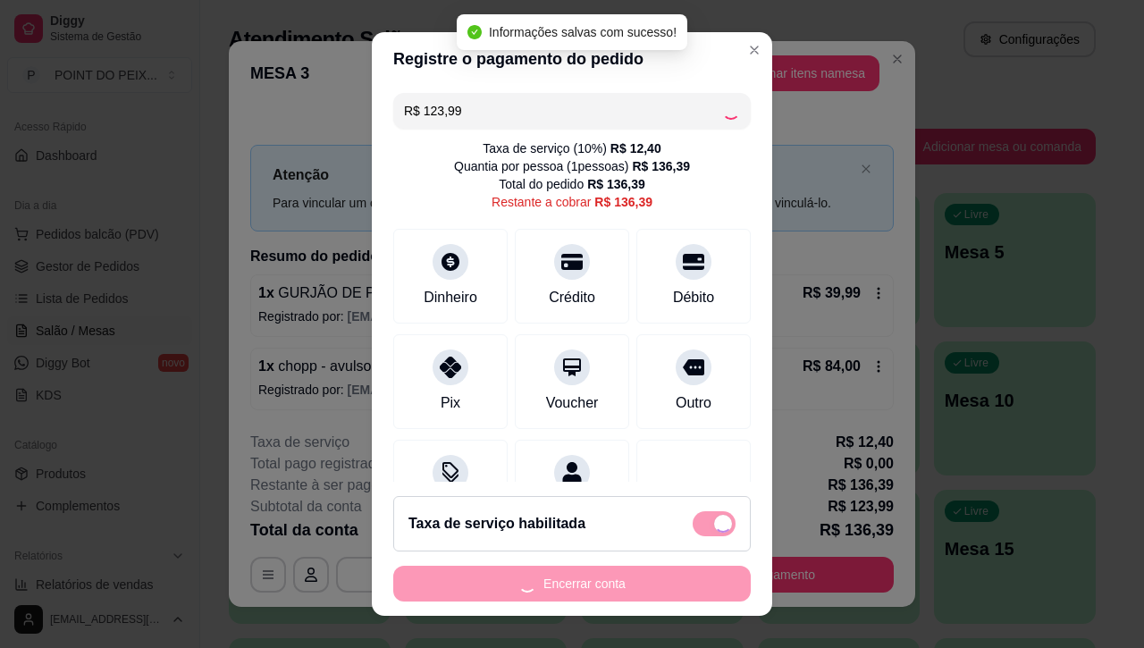
checkbox input "false"
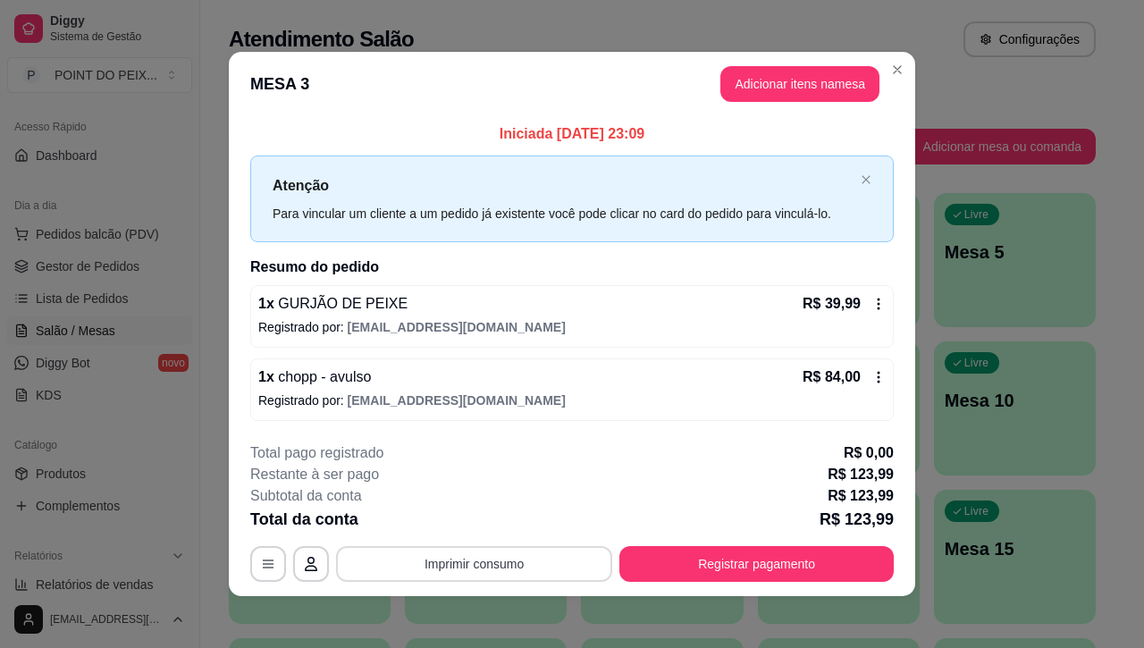
click at [547, 569] on button "Imprimir consumo" at bounding box center [474, 564] width 276 height 36
click at [485, 509] on button "IMPRESSORA" at bounding box center [470, 523] width 125 height 28
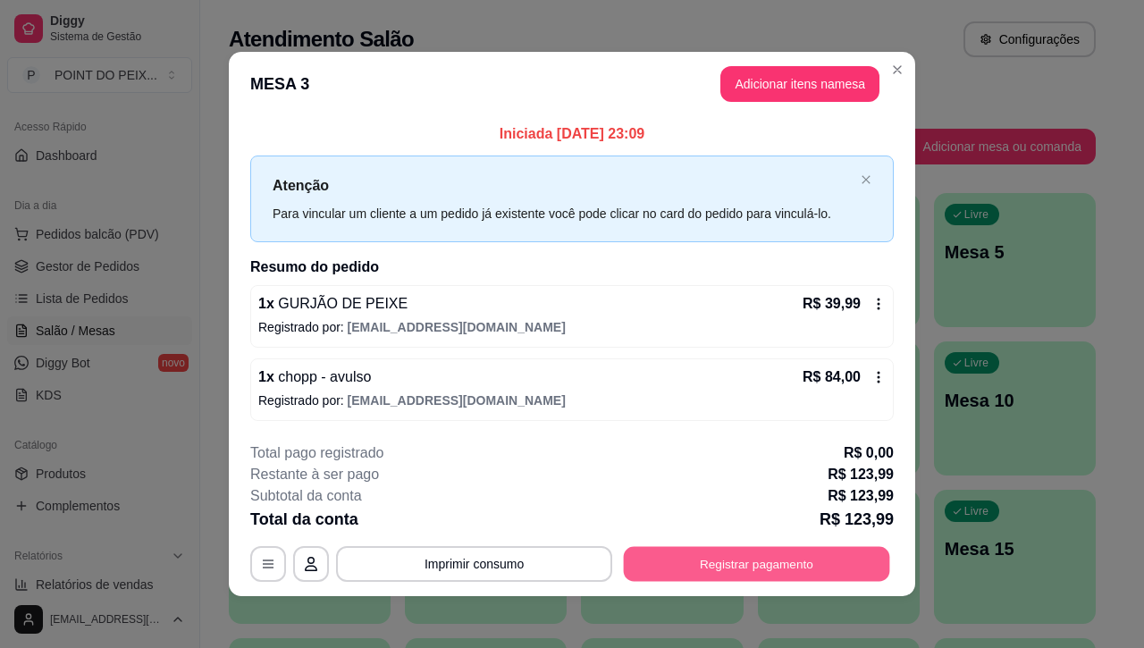
click at [725, 570] on button "Registrar pagamento" at bounding box center [757, 564] width 266 height 35
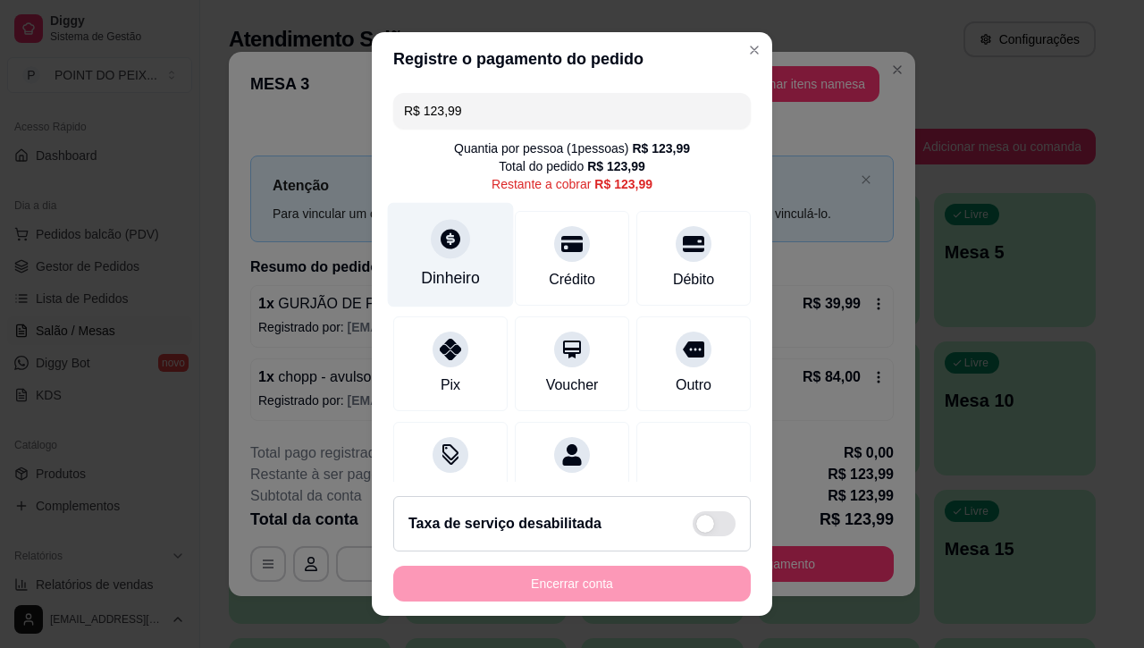
click at [436, 262] on div "Dinheiro" at bounding box center [451, 255] width 126 height 105
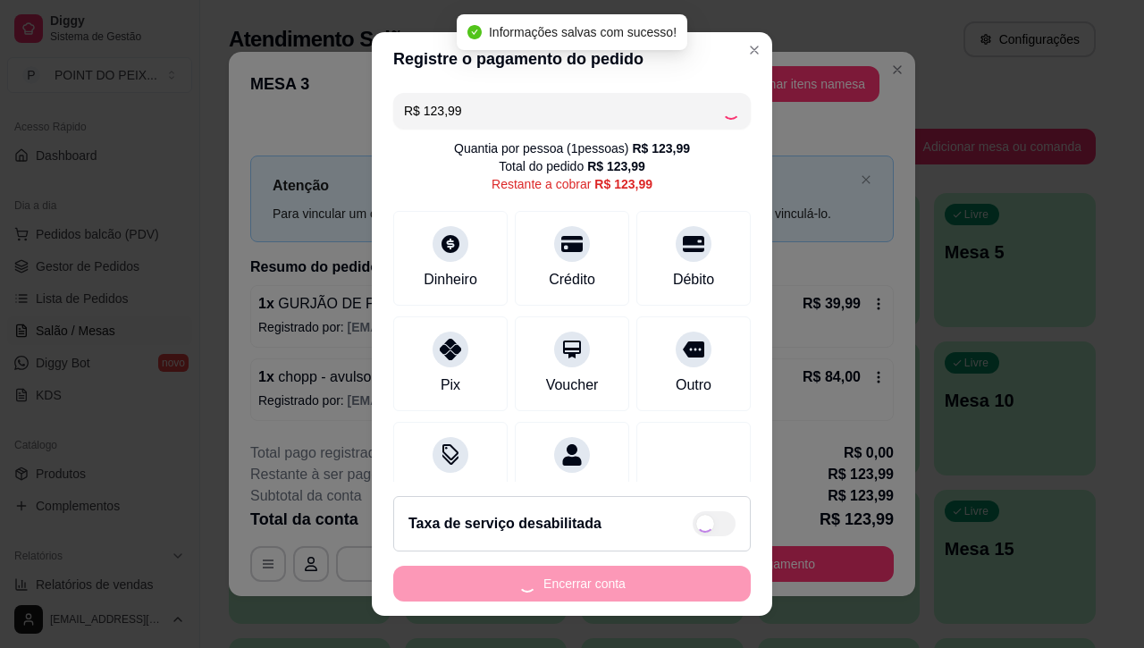
type input "R$ 0,00"
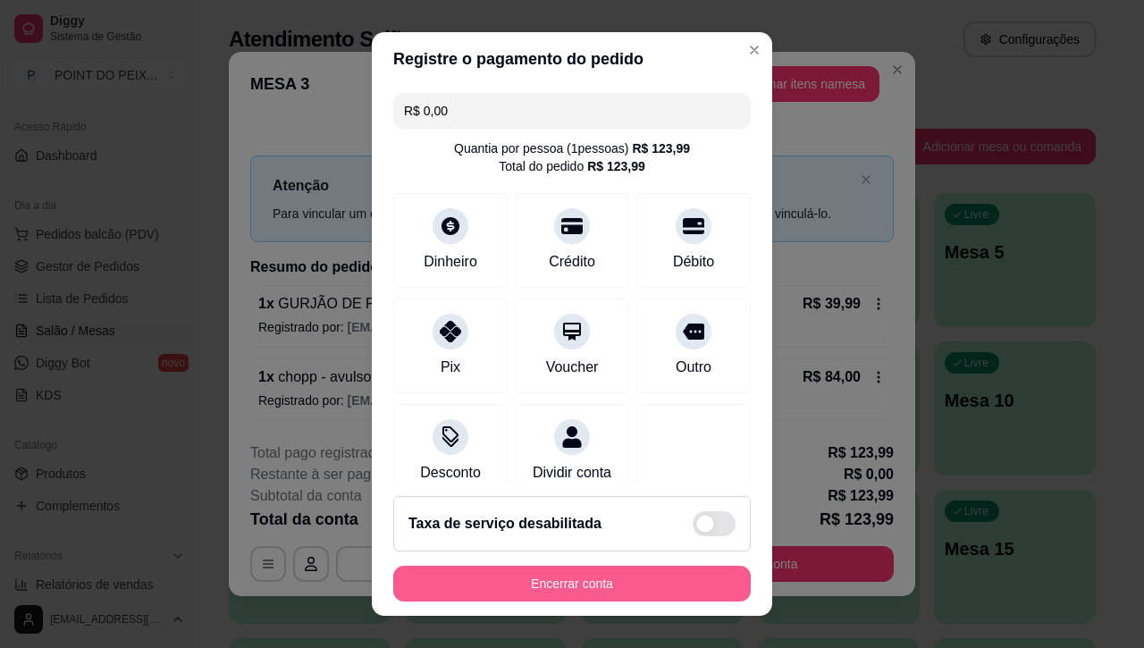
click at [657, 585] on button "Encerrar conta" at bounding box center [571, 584] width 357 height 36
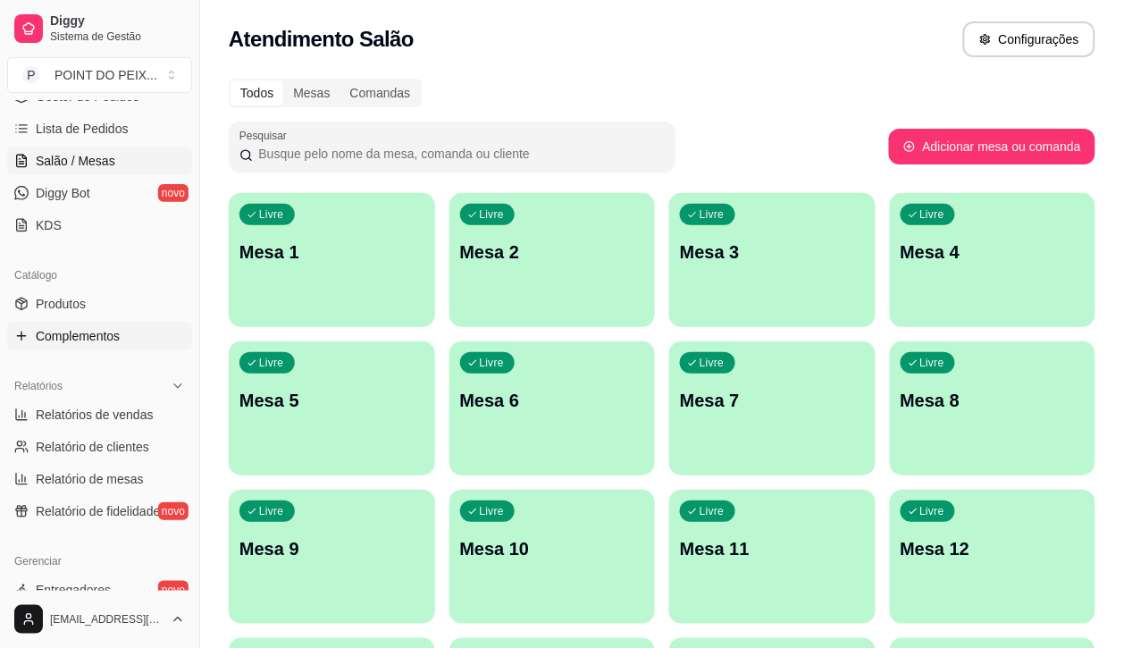
scroll to position [447, 0]
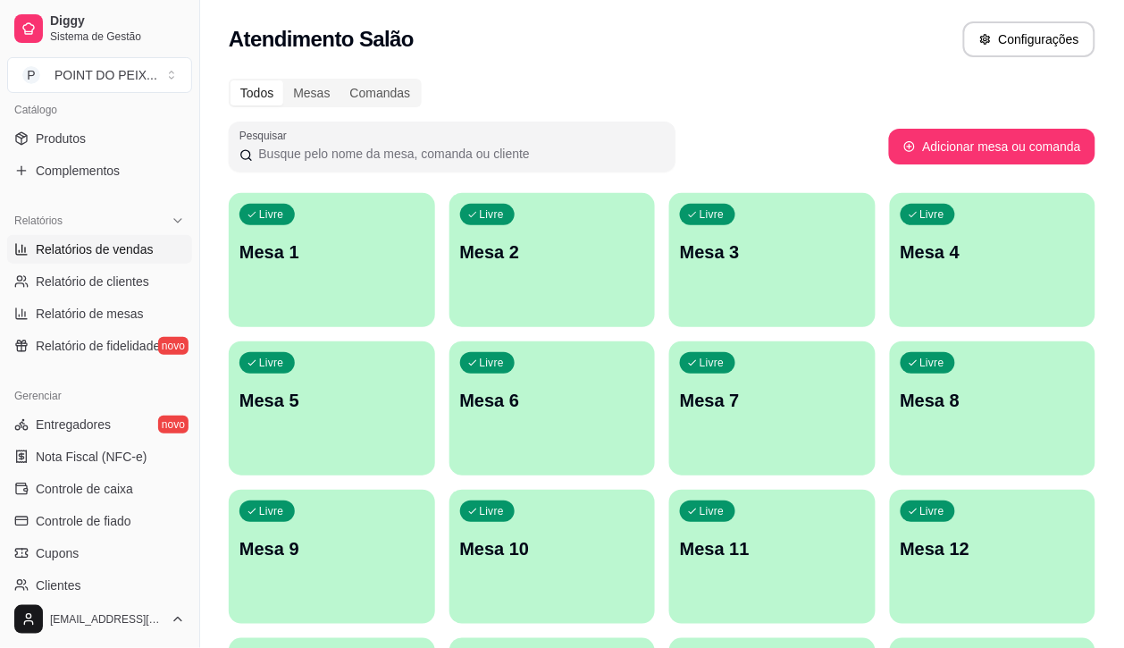
click at [105, 256] on span "Relatórios de vendas" at bounding box center [95, 249] width 118 height 18
select select "ALL"
select select "0"
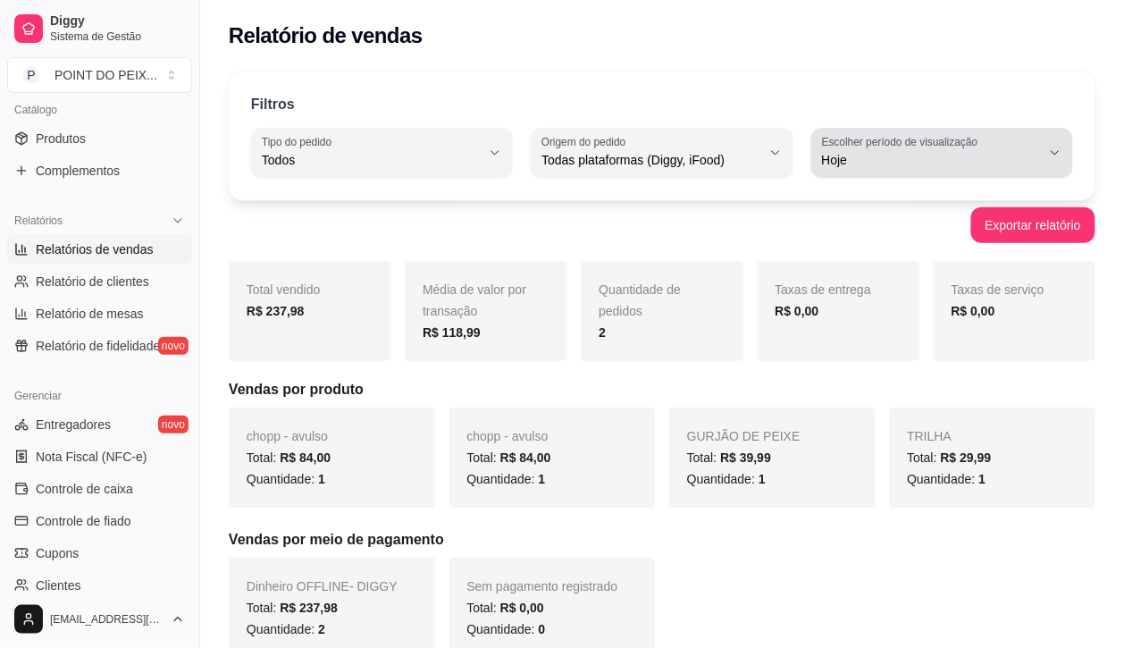
click at [1052, 156] on icon "button" at bounding box center [1055, 153] width 14 height 14
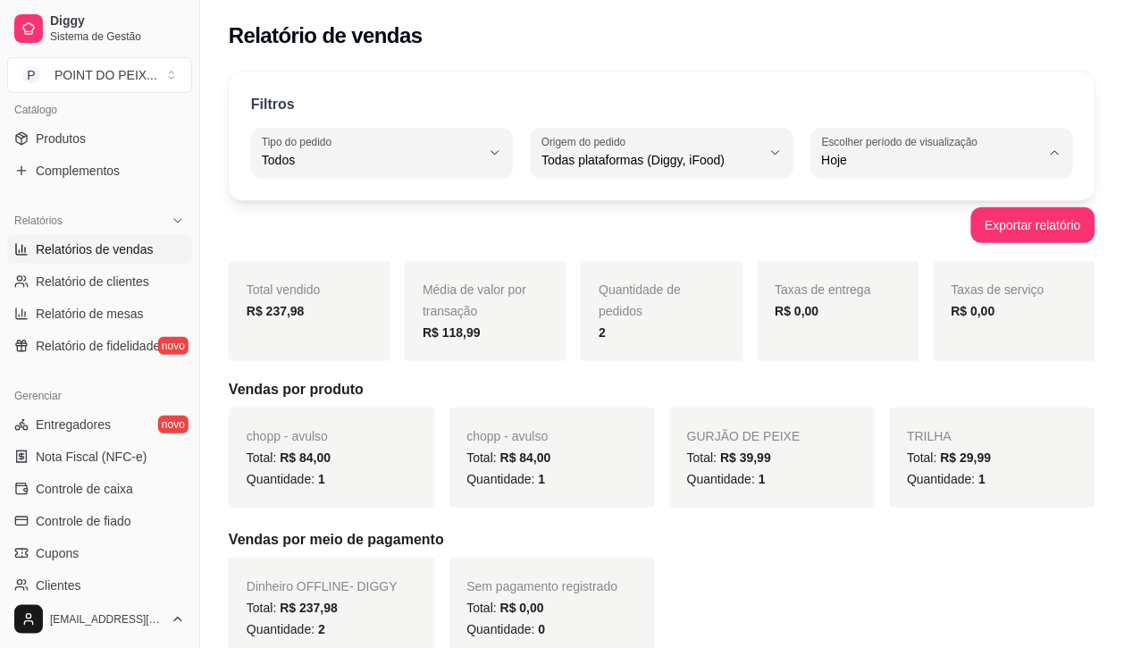
click at [834, 231] on span "Ontem" at bounding box center [933, 231] width 207 height 17
type input "1"
select select "1"
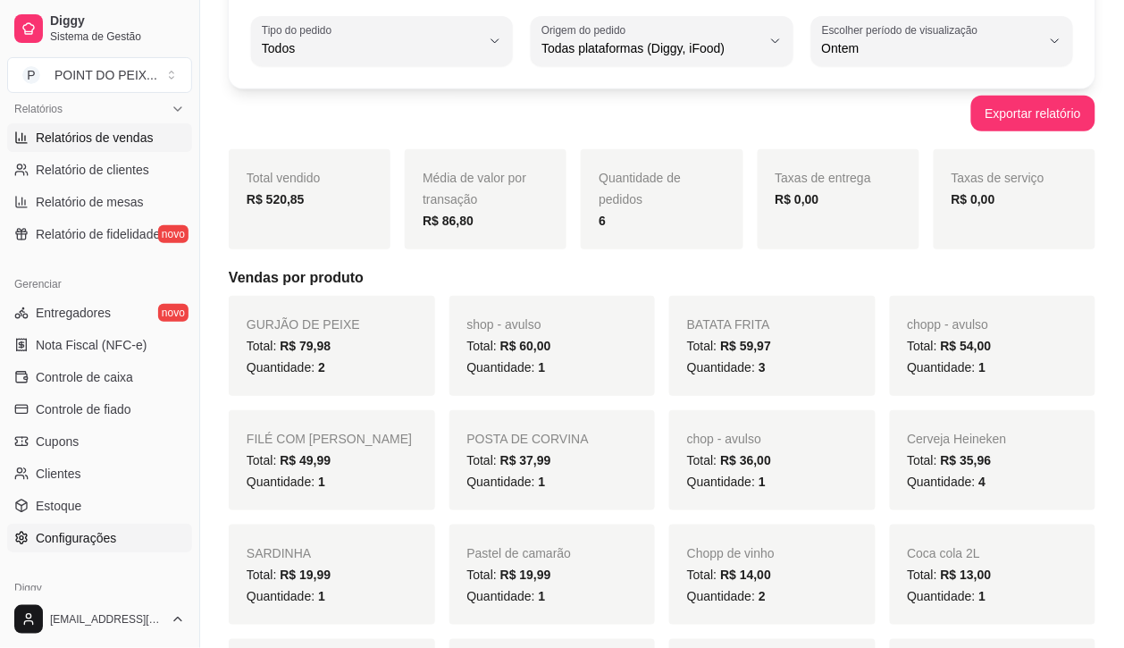
scroll to position [637, 0]
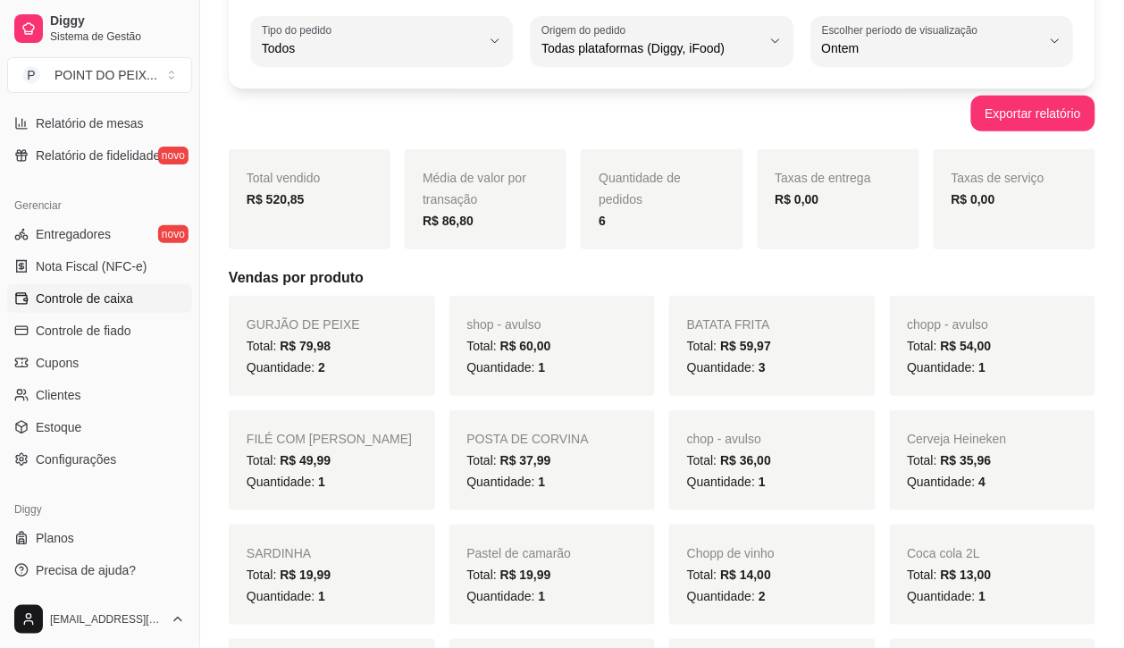
click at [108, 300] on span "Controle de caixa" at bounding box center [84, 299] width 97 height 18
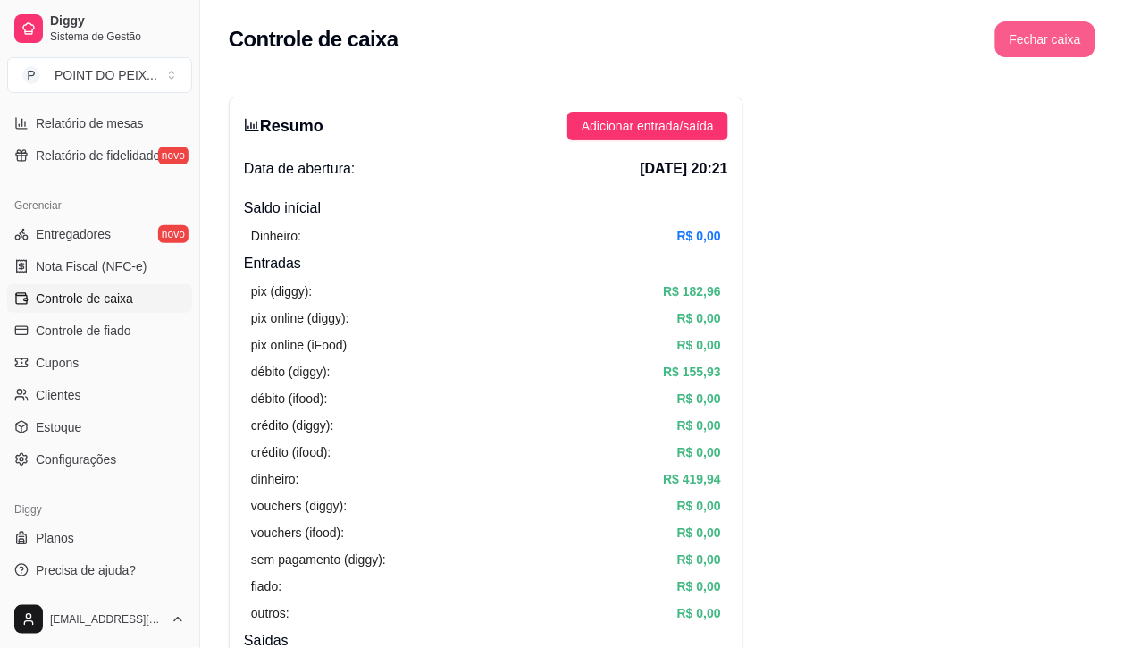
click at [1041, 34] on button "Fechar caixa" at bounding box center [1046, 39] width 100 height 36
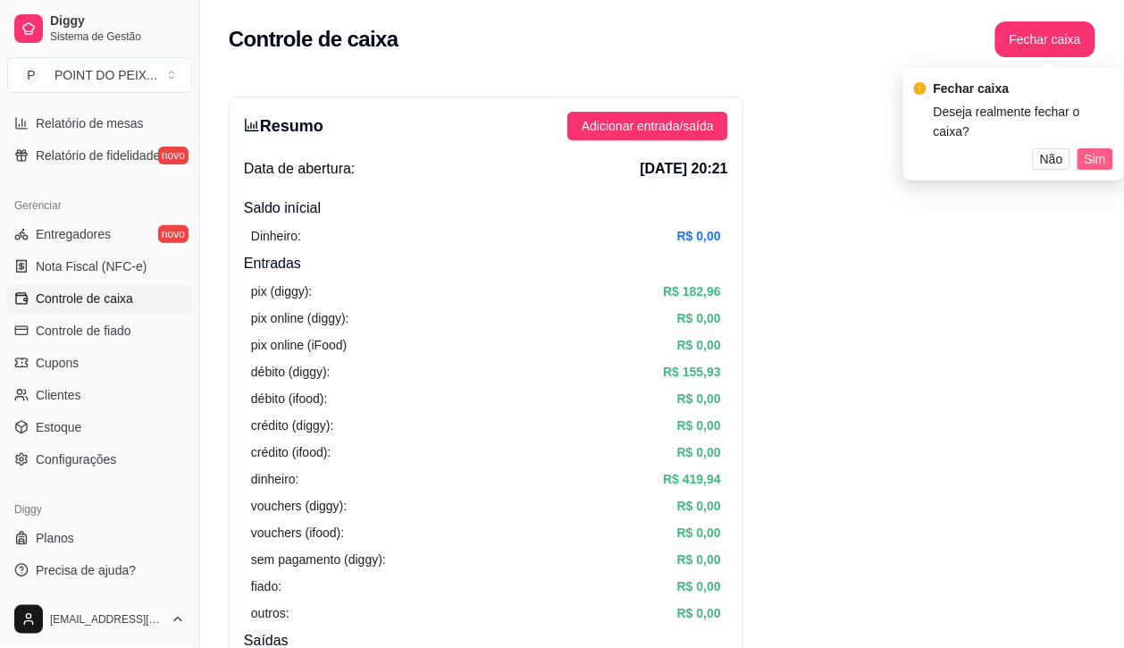
click at [1090, 149] on span "Sim" at bounding box center [1095, 159] width 21 height 20
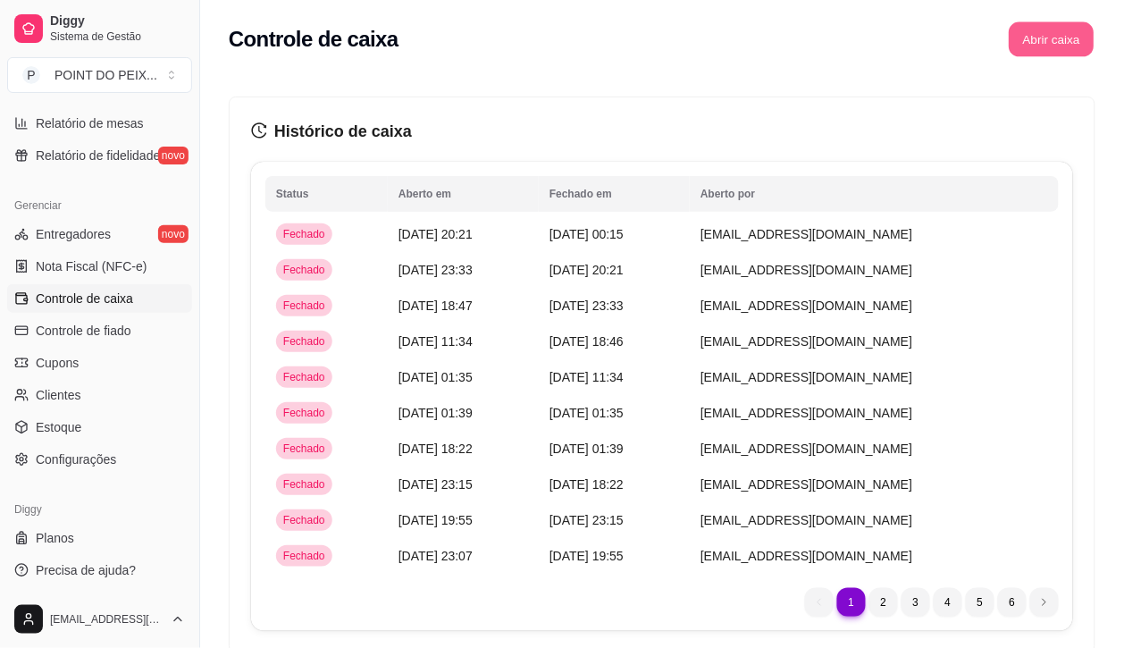
click at [1056, 49] on button "Abrir caixa" at bounding box center [1051, 39] width 85 height 35
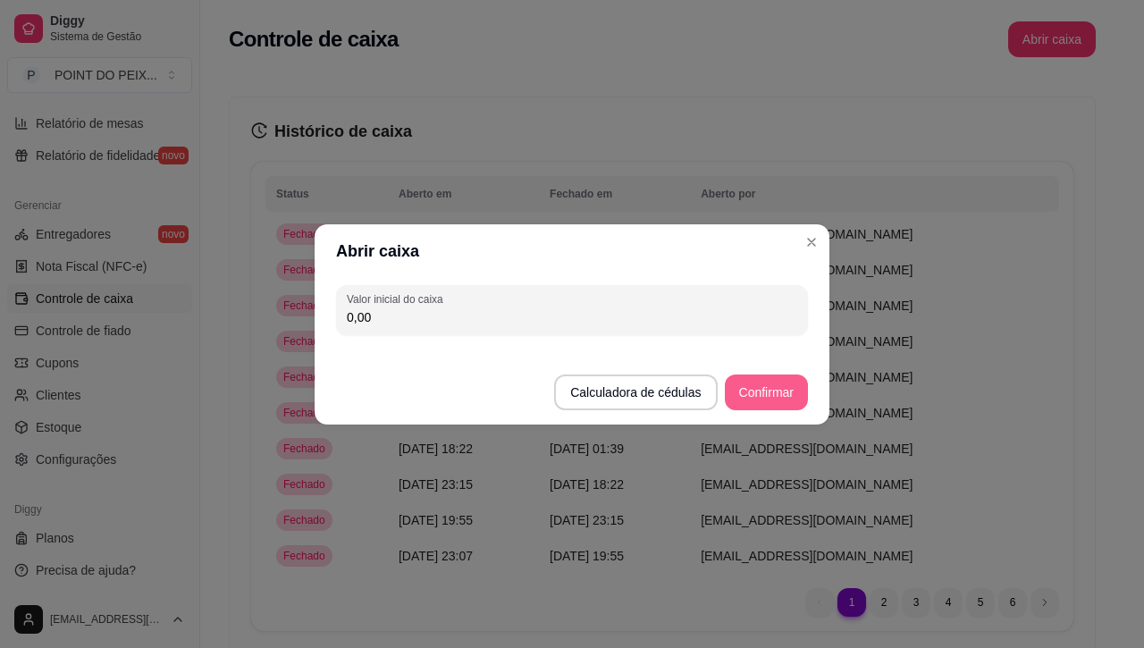
click at [774, 384] on button "Confirmar" at bounding box center [766, 392] width 83 height 36
